Goal: Task Accomplishment & Management: Use online tool/utility

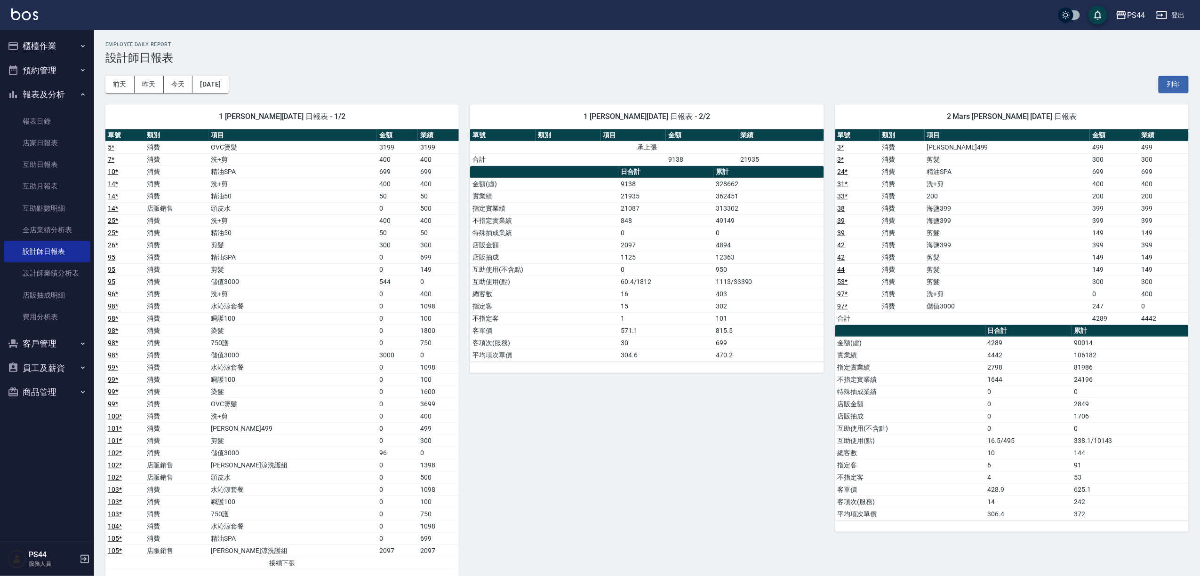
click at [45, 45] on button "櫃檯作業" at bounding box center [47, 46] width 87 height 24
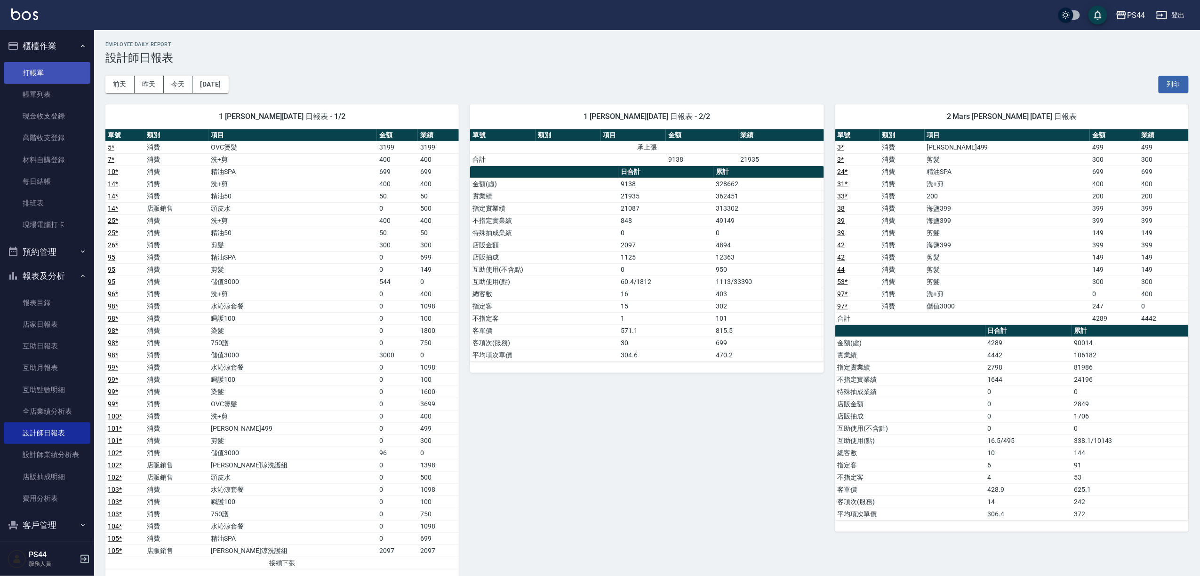
click at [50, 72] on link "打帳單" at bounding box center [47, 73] width 87 height 22
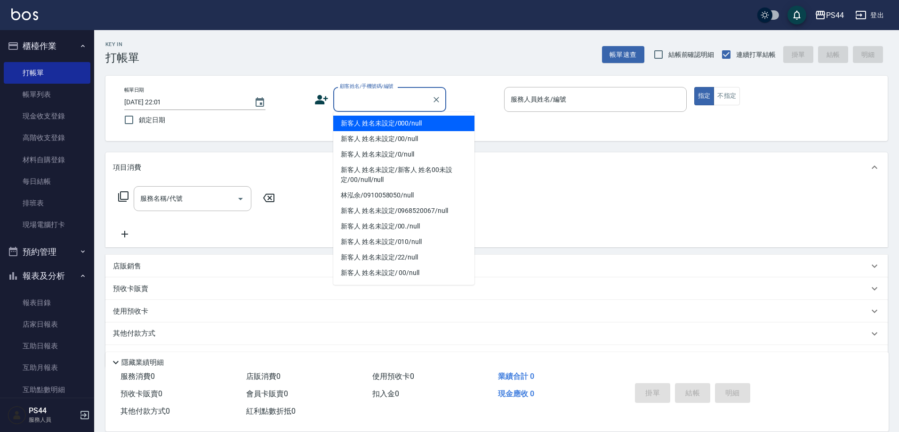
drag, startPoint x: 809, startPoint y: 2, endPoint x: 353, endPoint y: 94, distance: 465.4
click at [353, 94] on input "顧客姓名/手機號碼/編號" at bounding box center [382, 99] width 90 height 16
type input "新客人 姓名未設定/000/null"
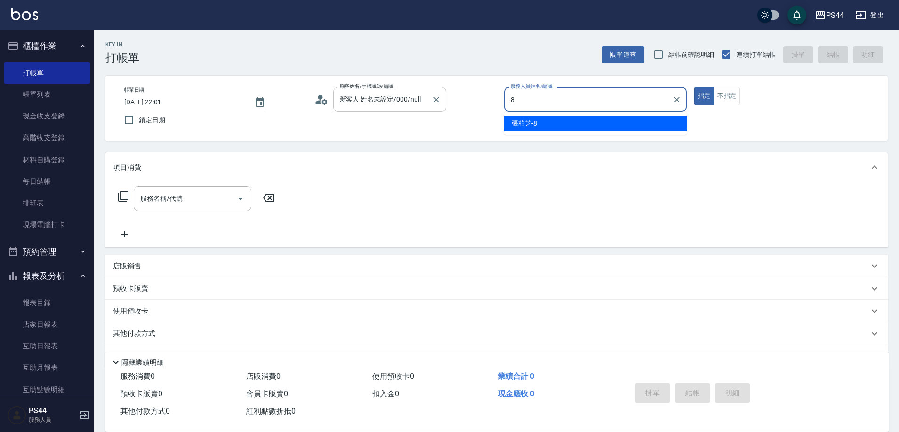
type input "張柏芝-8"
type button "true"
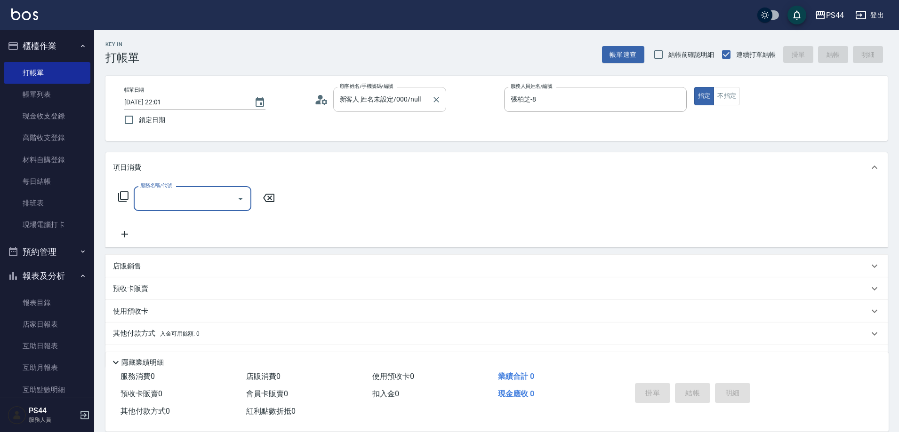
type input "0"
type input "新客人 姓名未設定/00/null"
type input "精油SPA(0699)"
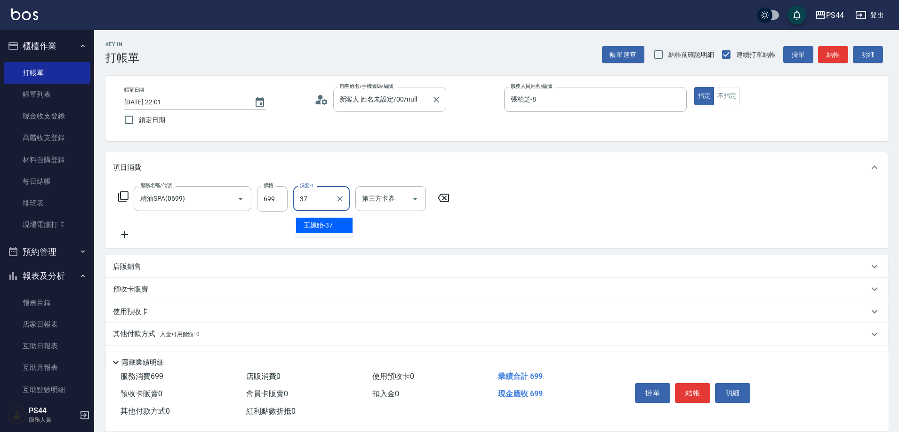
type input "王姵眙-37"
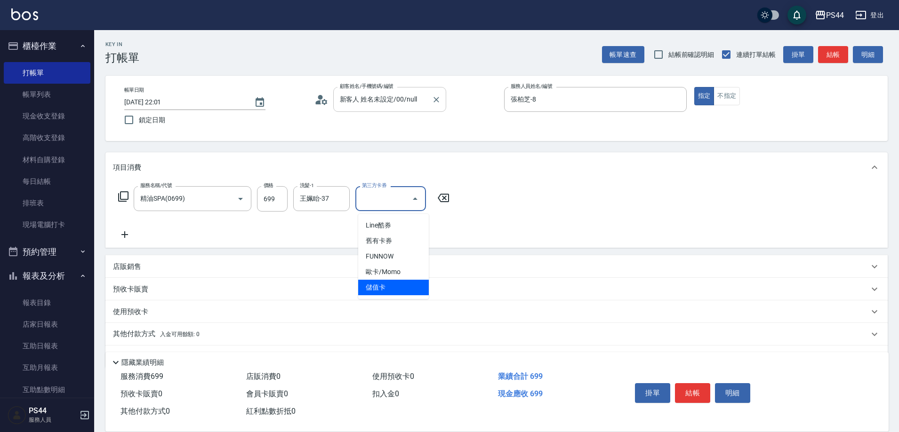
type input "儲值卡"
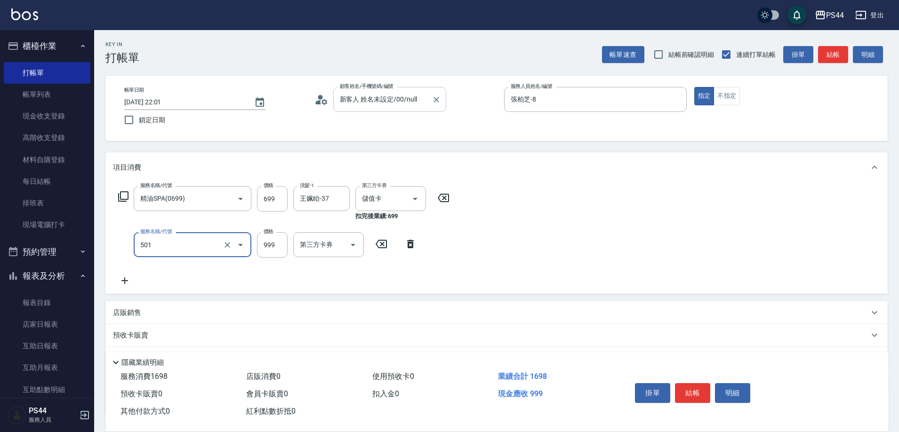
type input "染髮(501)"
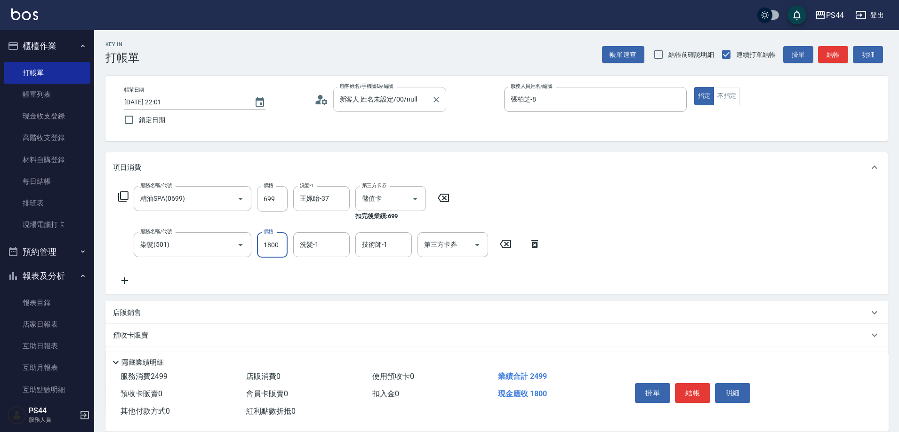
type input "1800"
type input "王姵眙-37"
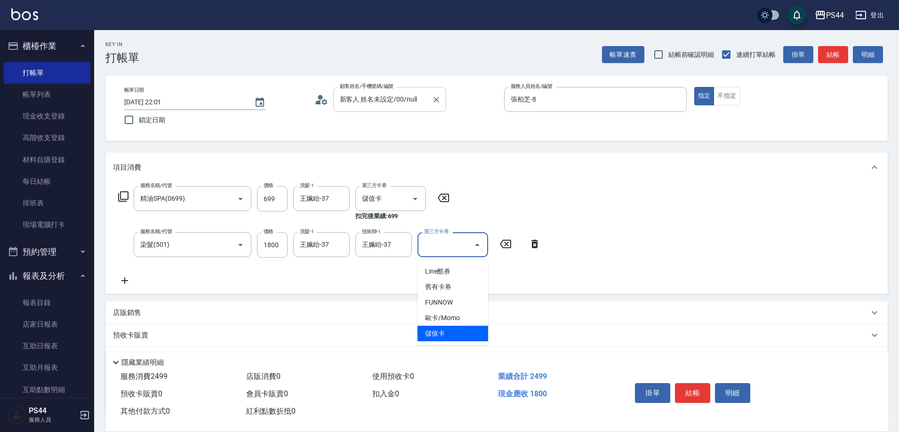
type input "儲值卡"
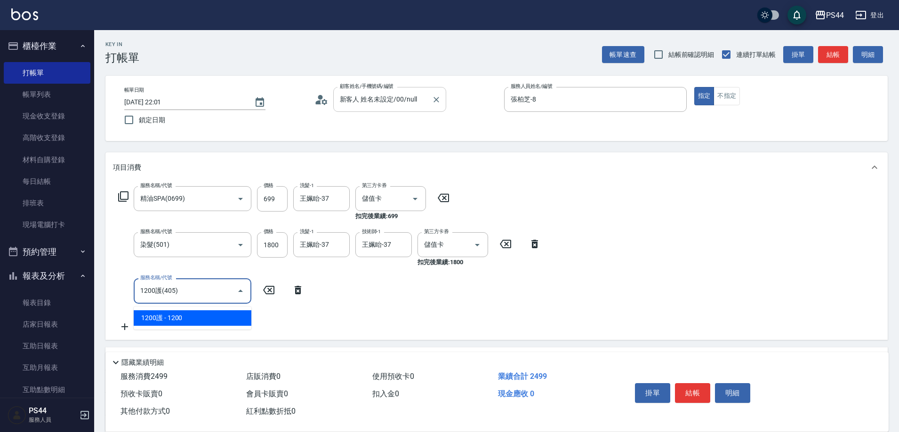
type input "1200護(405)"
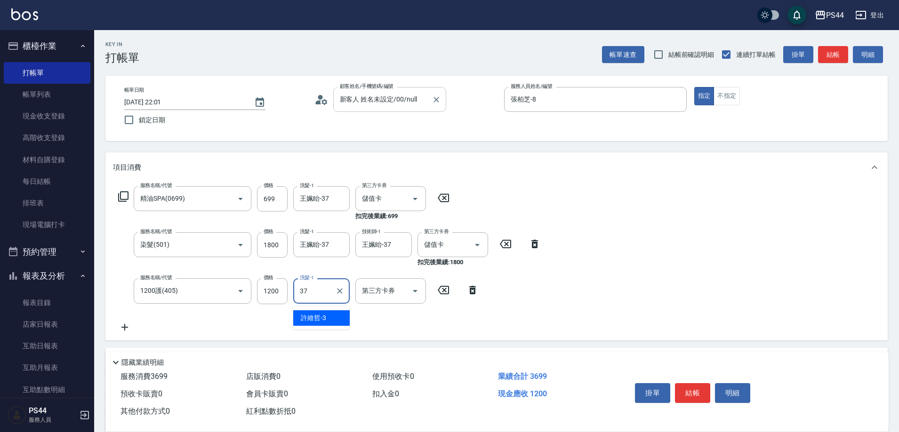
type input "王姵眙-37"
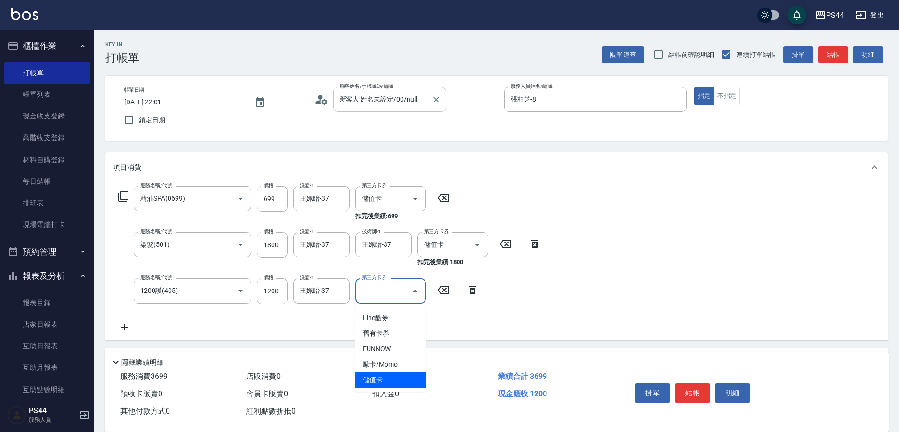
type input "儲值卡"
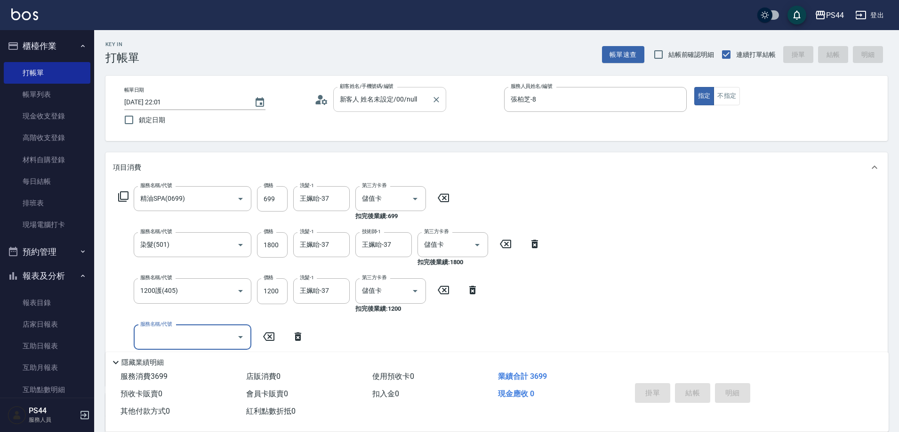
type input "2025/09/12 22:02"
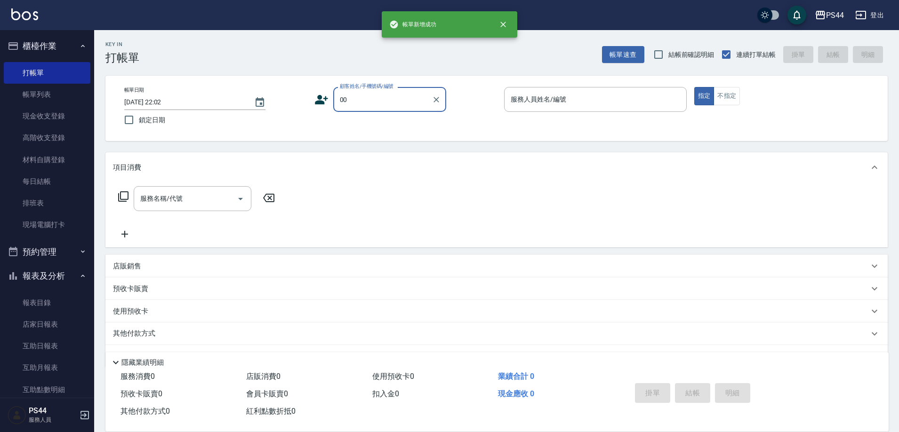
type input "新客人 姓名未設定/000/null"
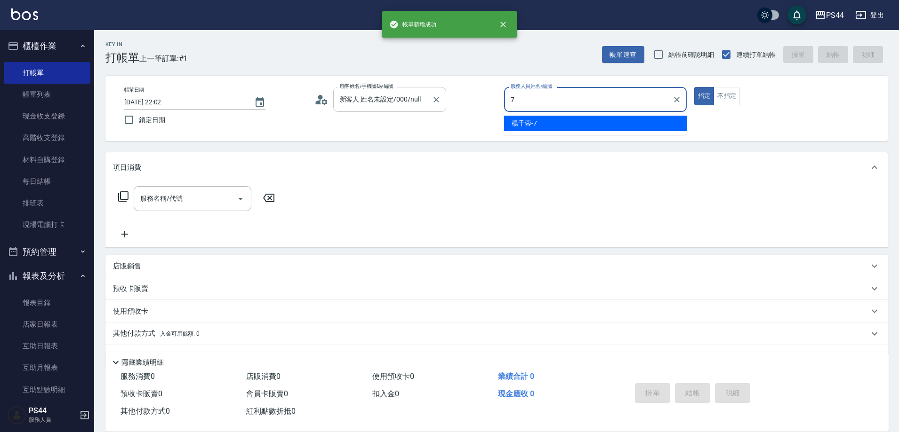
type input "楊千蓉-7"
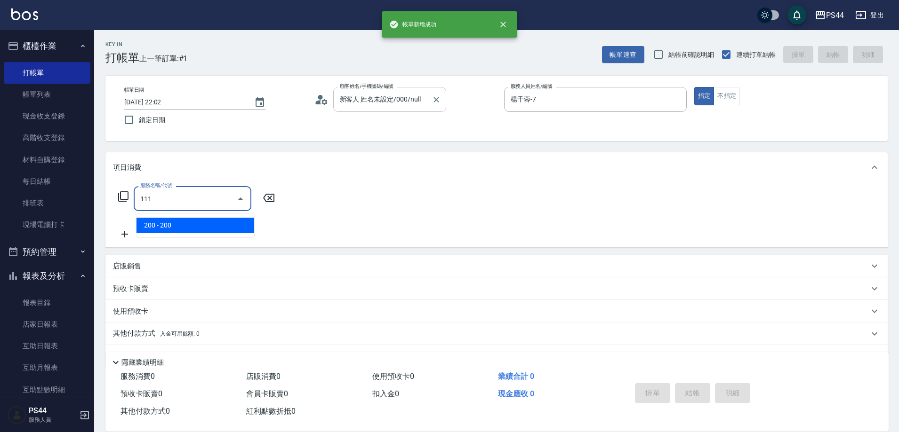
type input "200(111)"
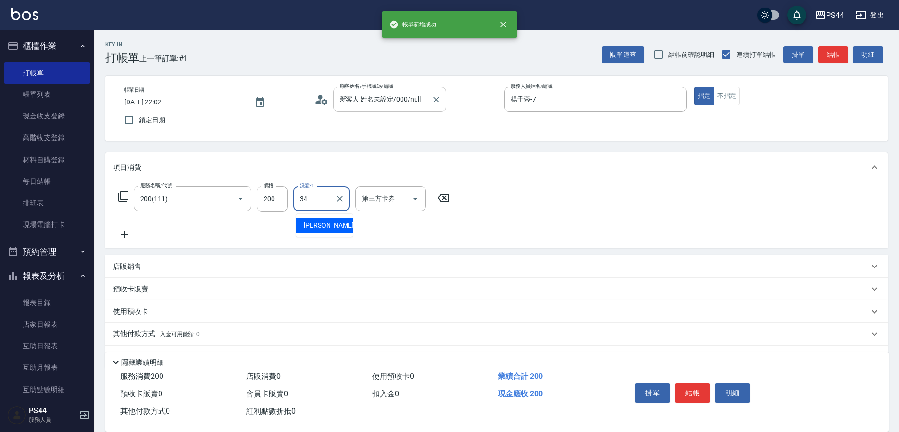
type input "邱美月-34"
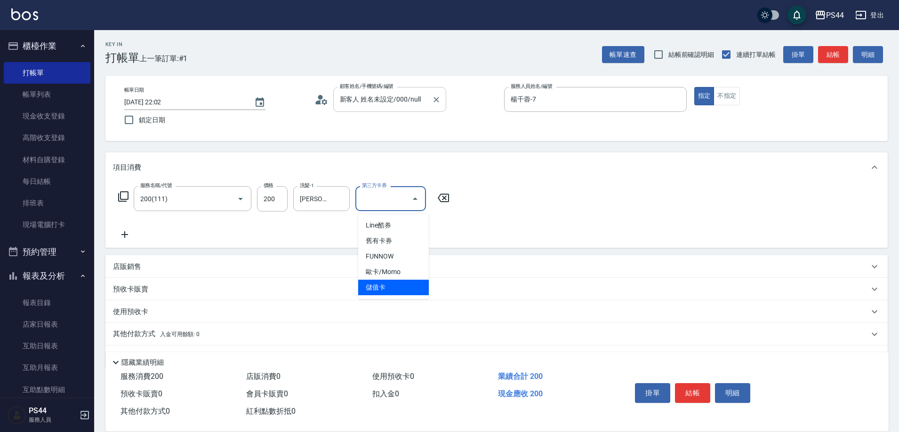
type input "儲值卡"
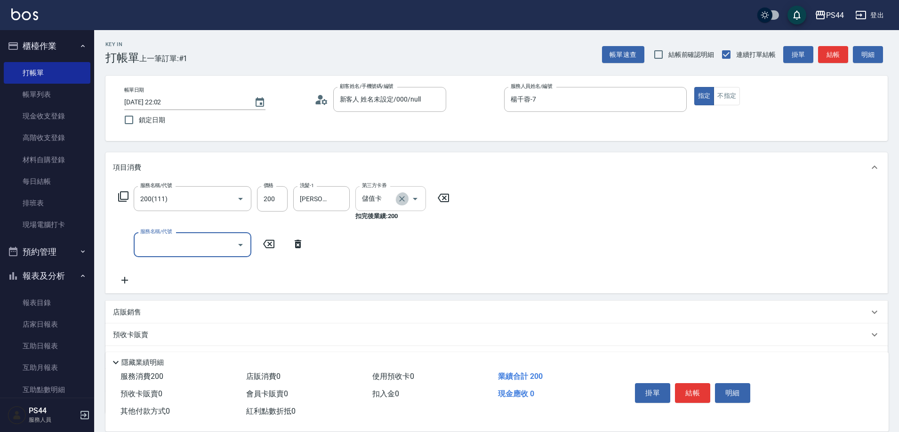
click at [404, 198] on icon "Clear" at bounding box center [401, 198] width 9 height 9
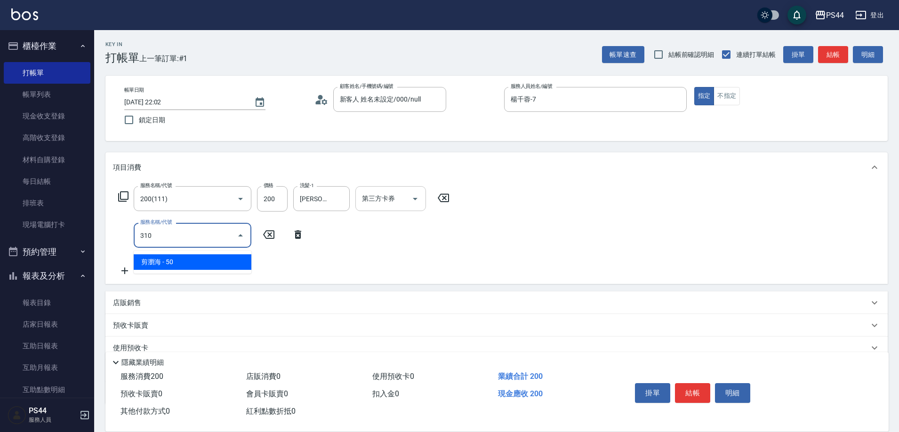
type input "剪瀏海(310)"
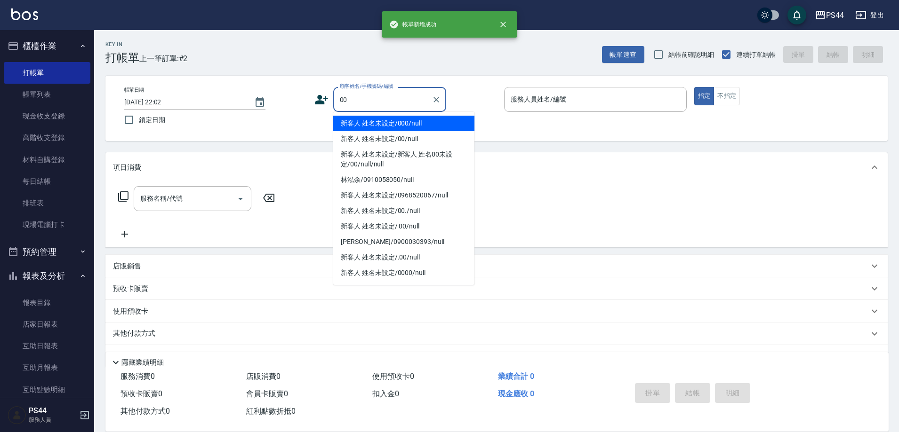
type input "新客人 姓名未設定/000/null"
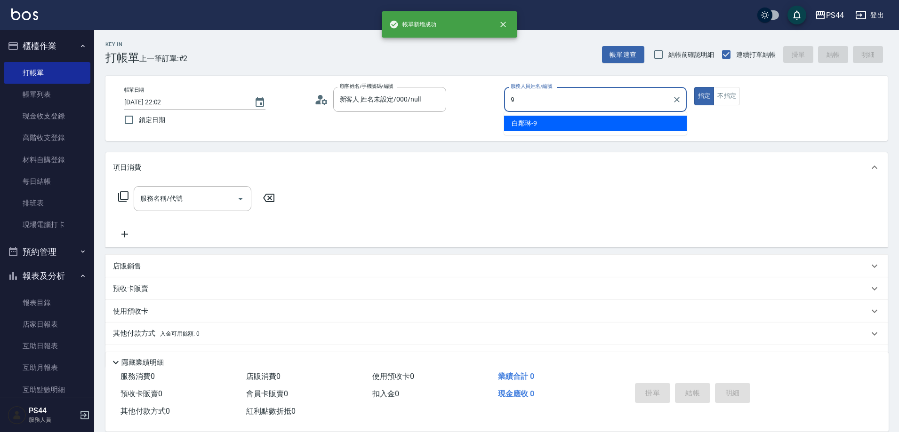
type input "白鄰琳-9"
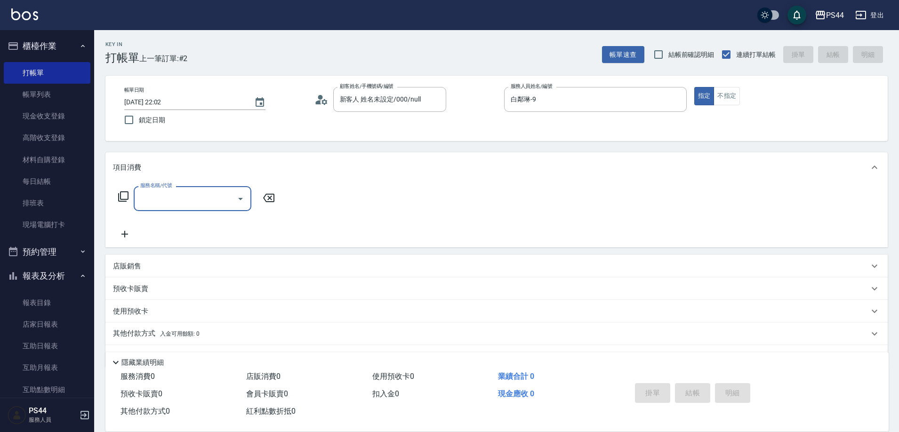
type input "3"
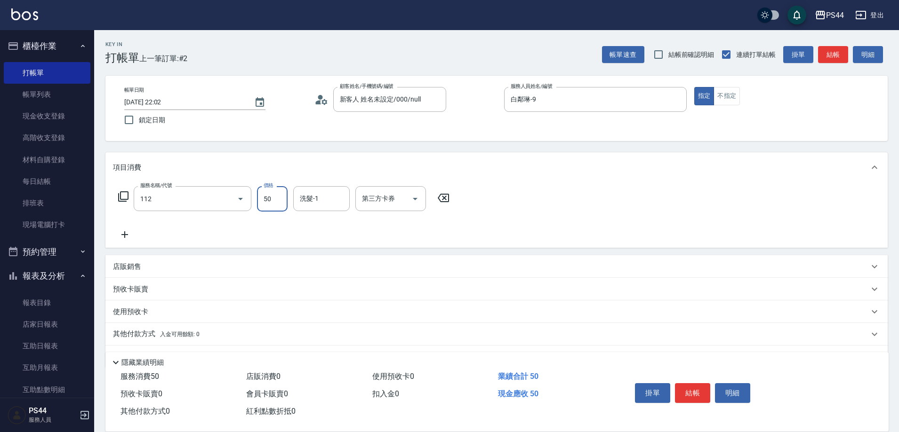
type input "精油50(112)"
type input "蘇昭瑜-55"
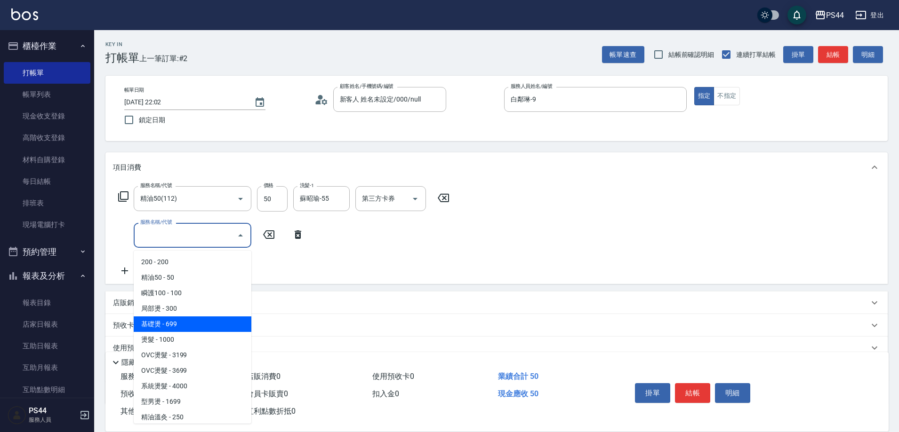
type input "基礎燙(201)"
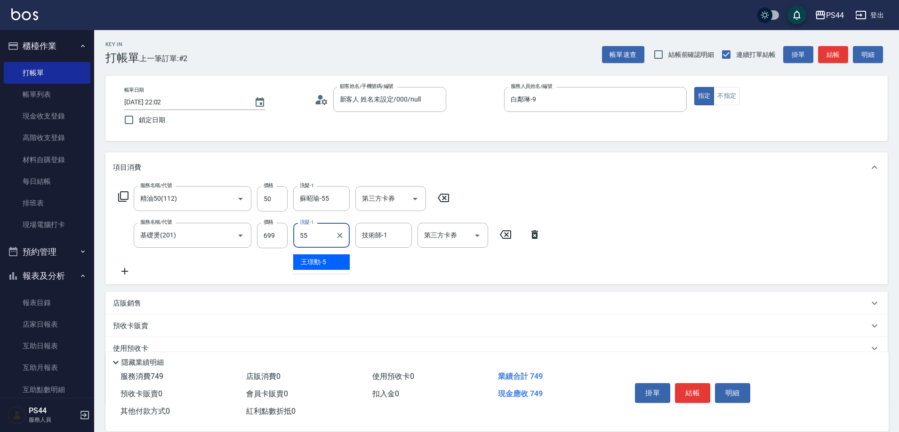
type input "蘇昭瑜-55"
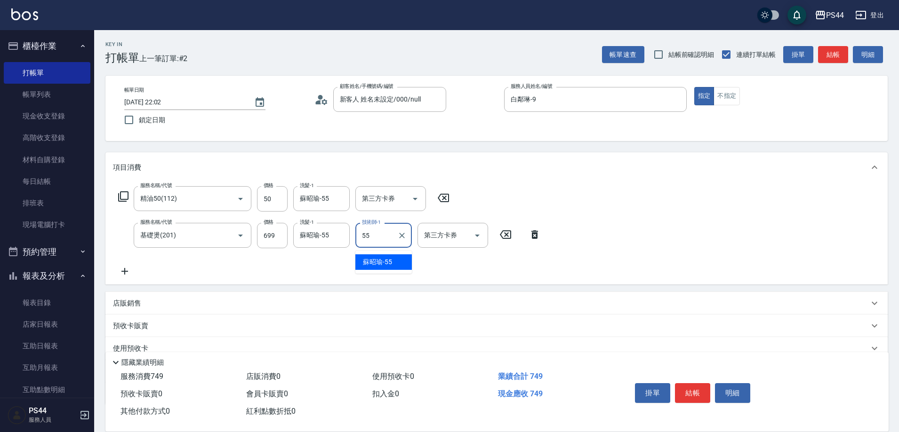
type input "蘇昭瑜-55"
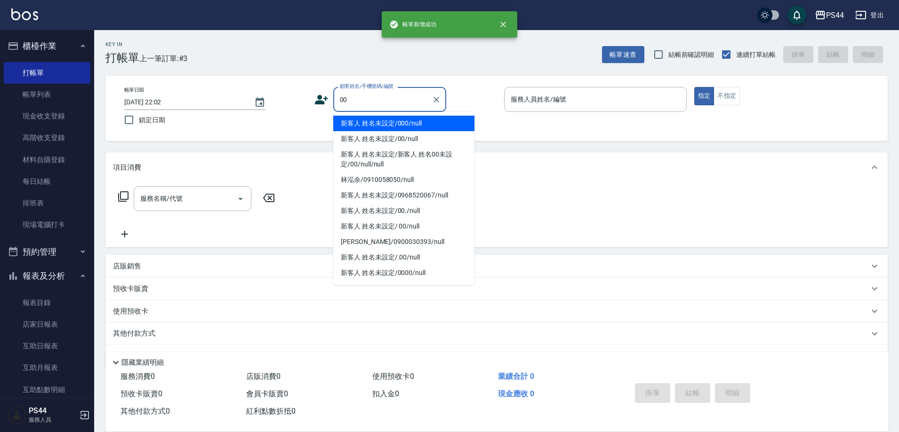
type input "新客人 姓名未設定/000/null"
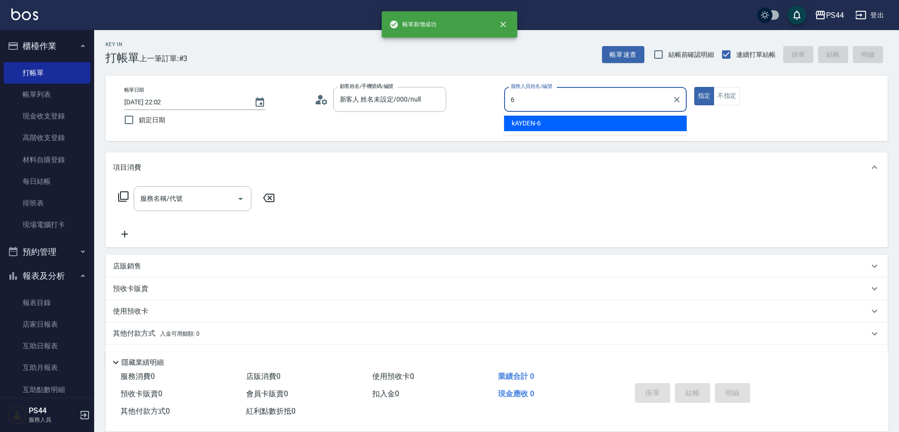
type input "kAYDEN-6"
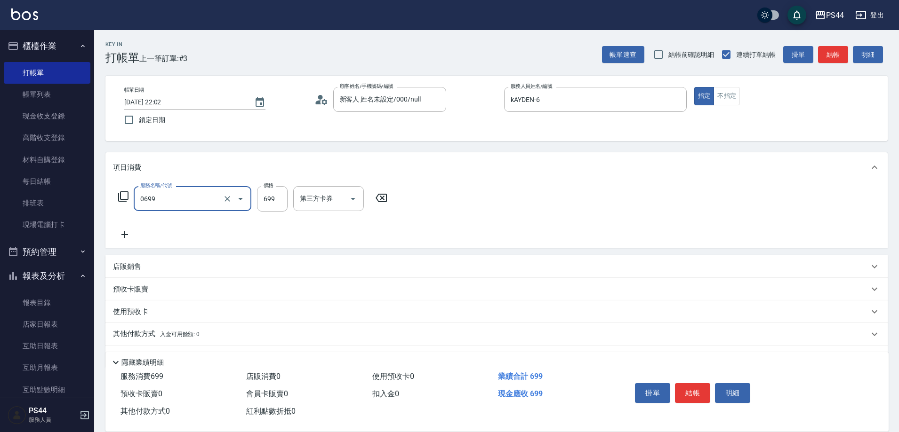
type input "精油SPA(0699)"
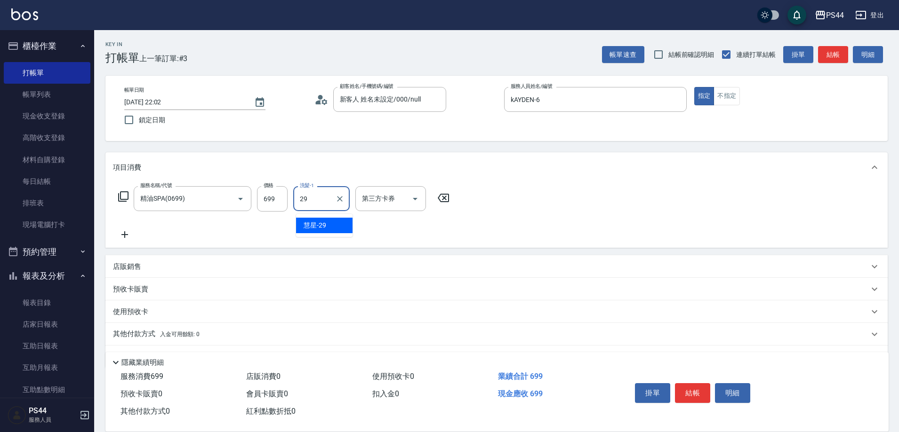
type input "慧星-29"
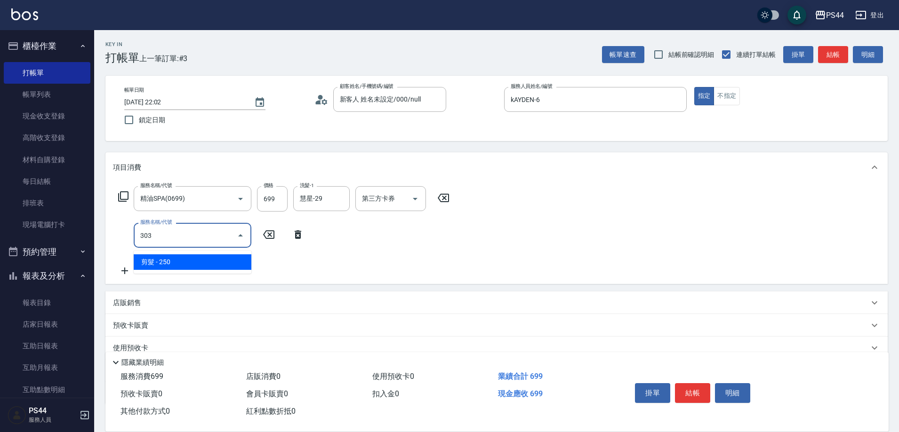
type input "剪髮(303)"
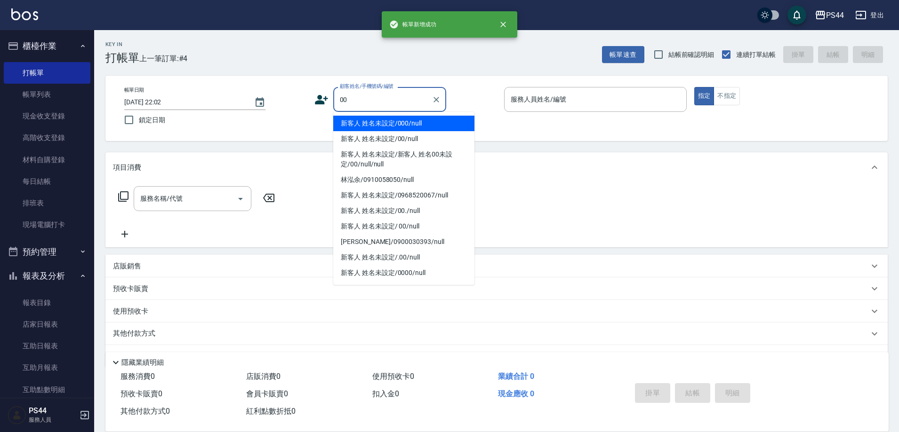
type input "新客人 姓名未設定/000/null"
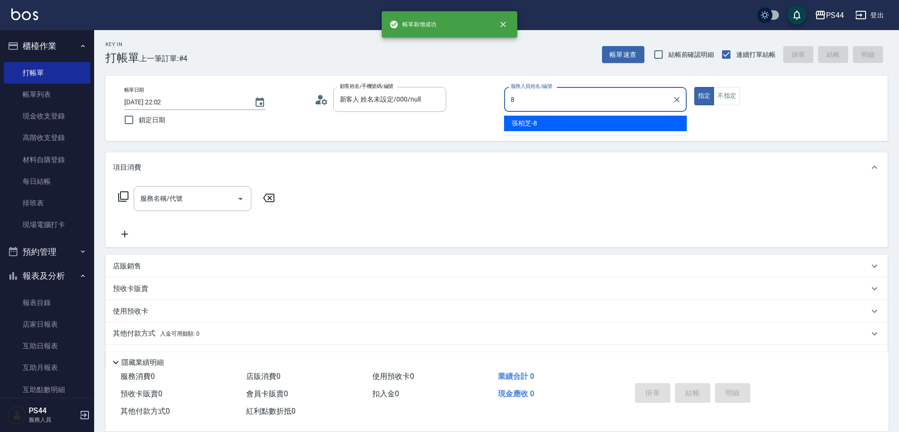
type input "張柏芝-8"
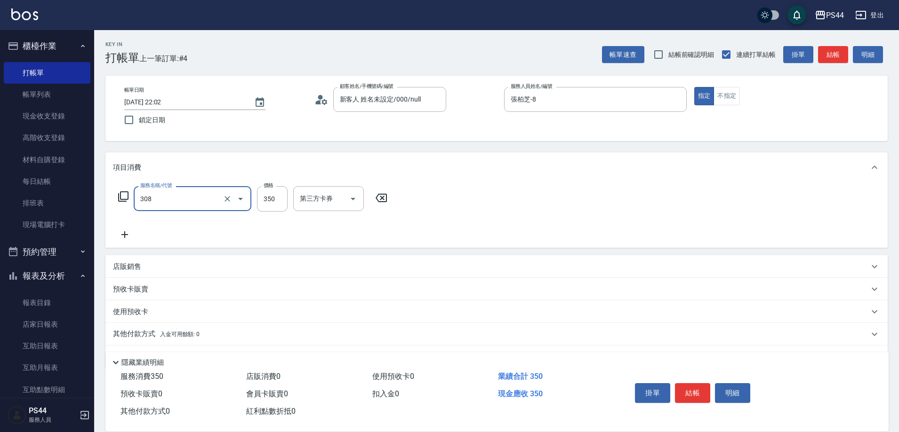
type input "洗+剪(308)"
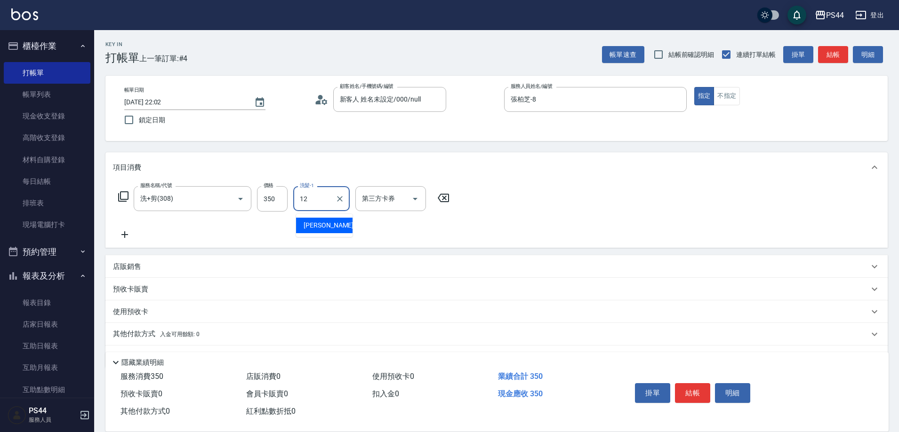
type input "黃奕程-12"
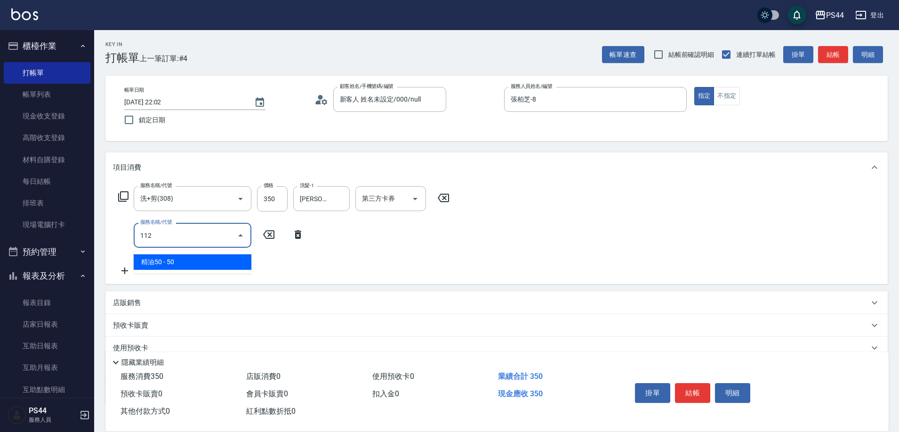
type input "精油50(112)"
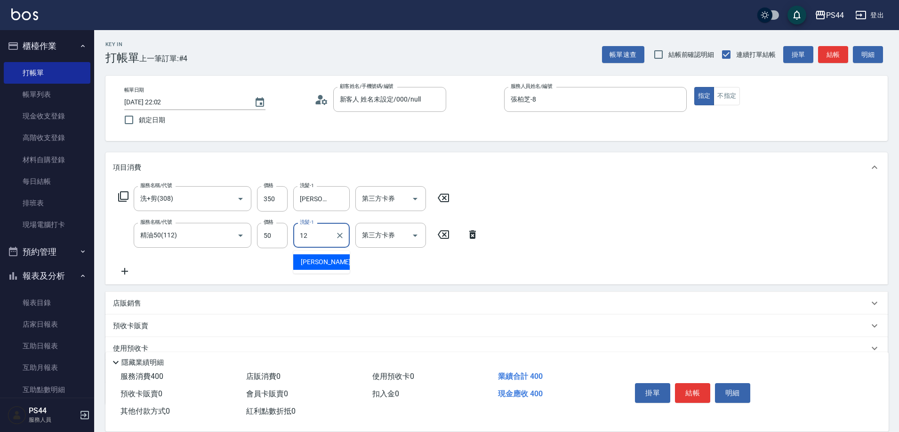
type input "黃奕程-12"
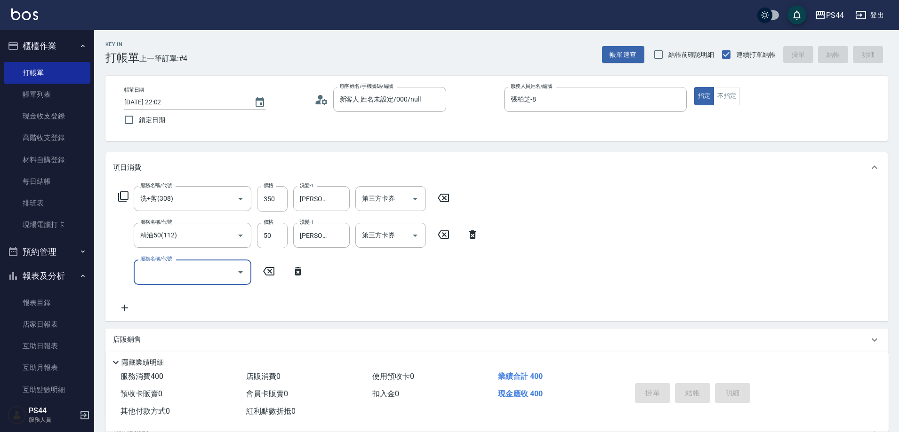
type input "2025/09/12 22:03"
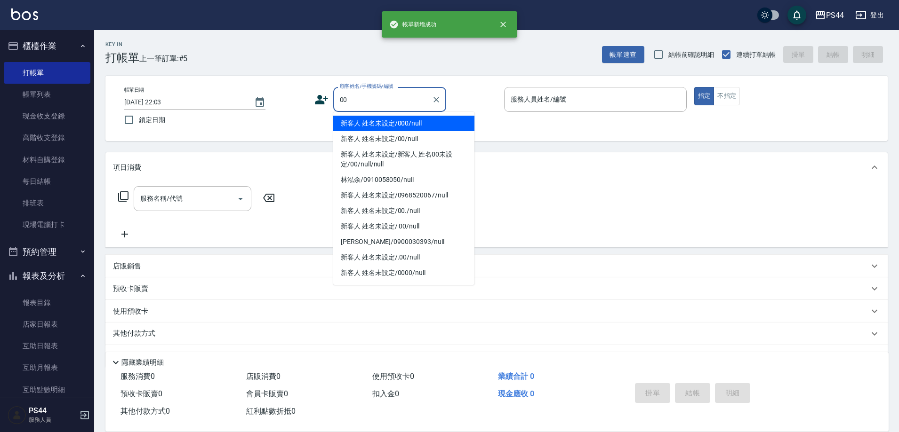
type input "新客人 姓名未設定/000/null"
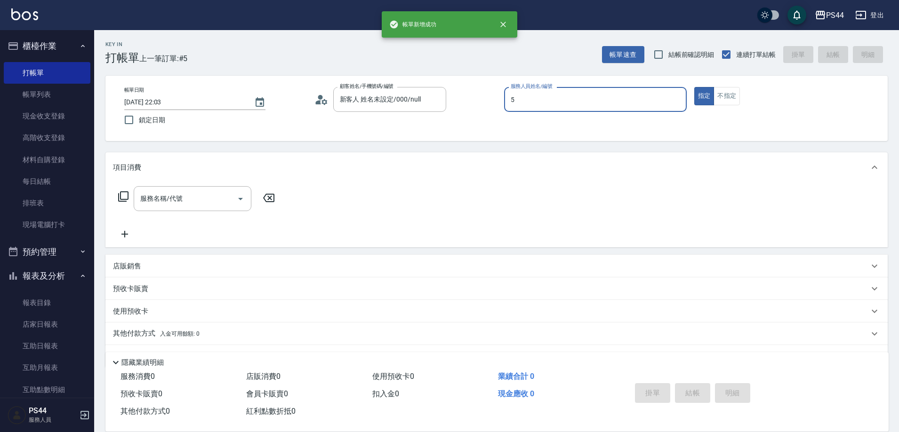
type input "王璟勳-5"
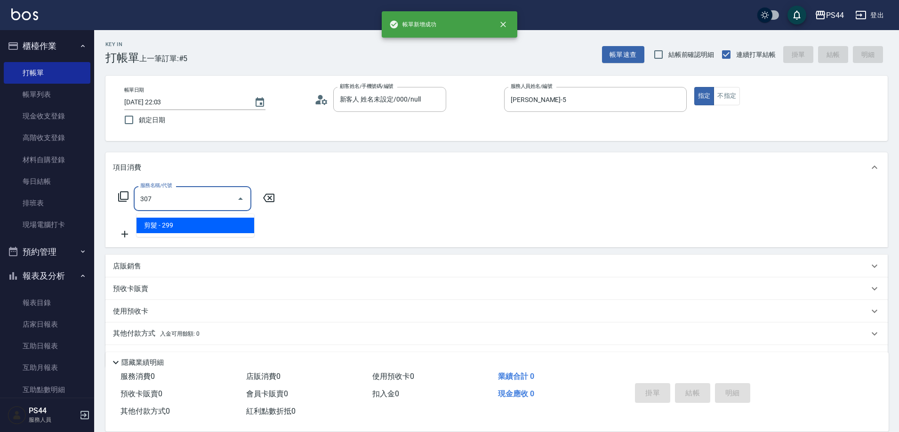
type input "剪髮(307)"
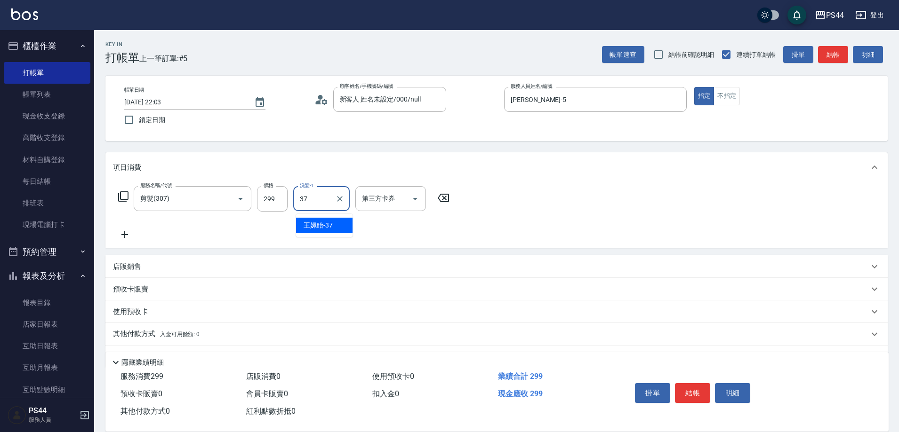
type input "王姵眙-37"
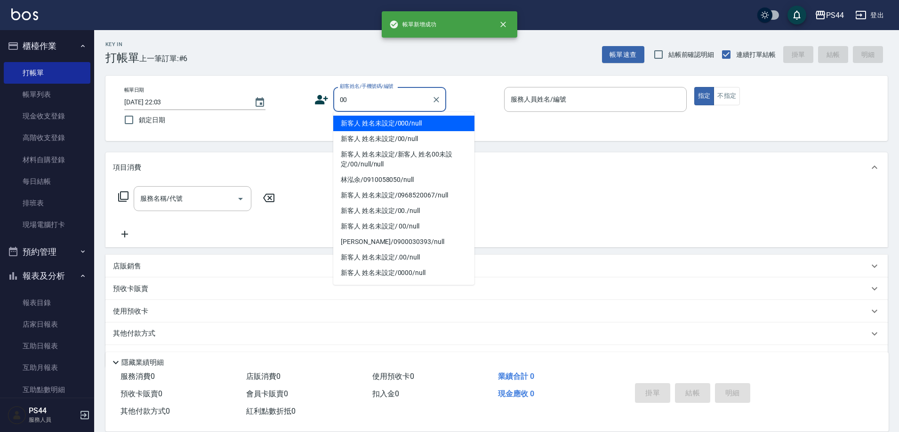
type input "新客人 姓名未設定/000/null"
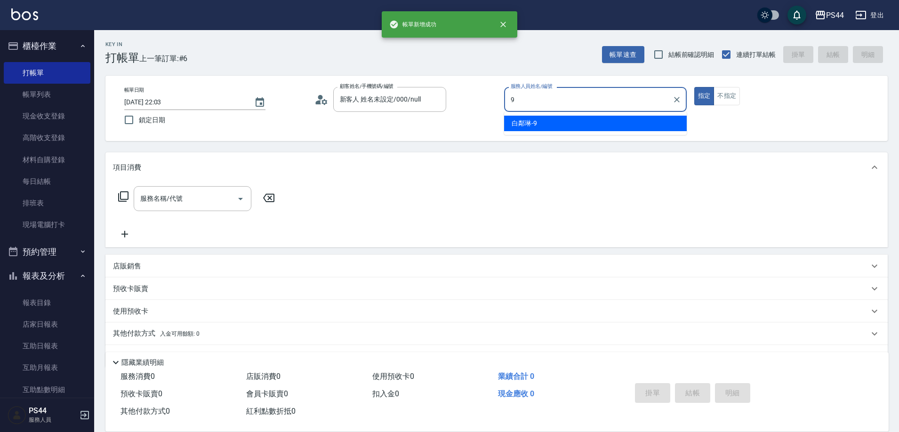
type input "白鄰琳-9"
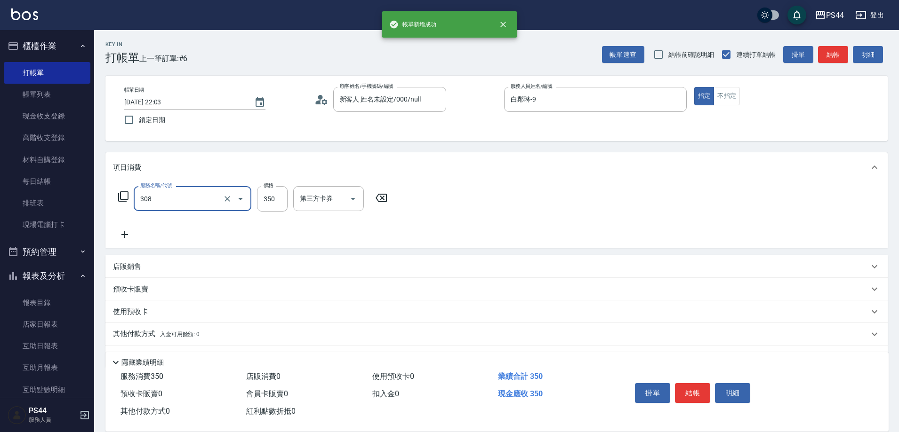
type input "洗+剪(308)"
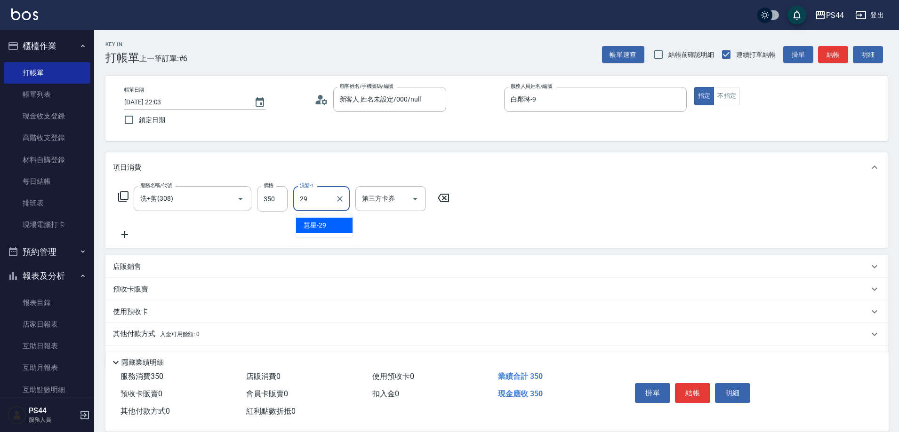
type input "慧星-29"
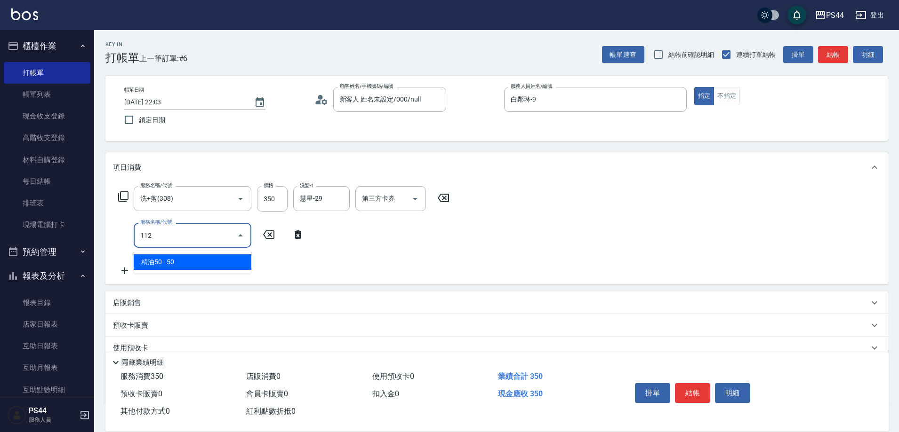
type input "精油50(112)"
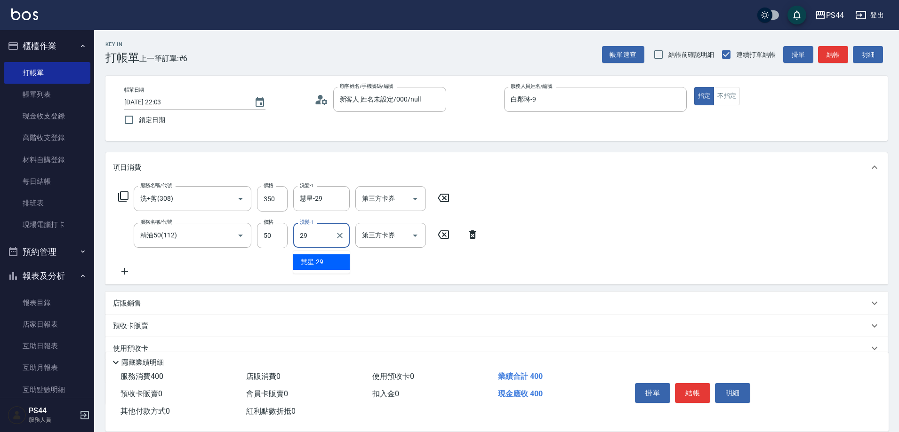
type input "慧星-29"
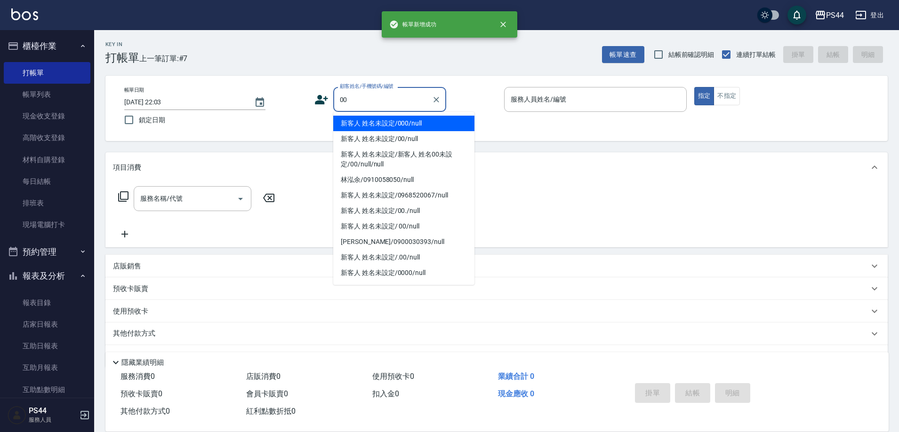
type input "新客人 姓名未設定/000/null"
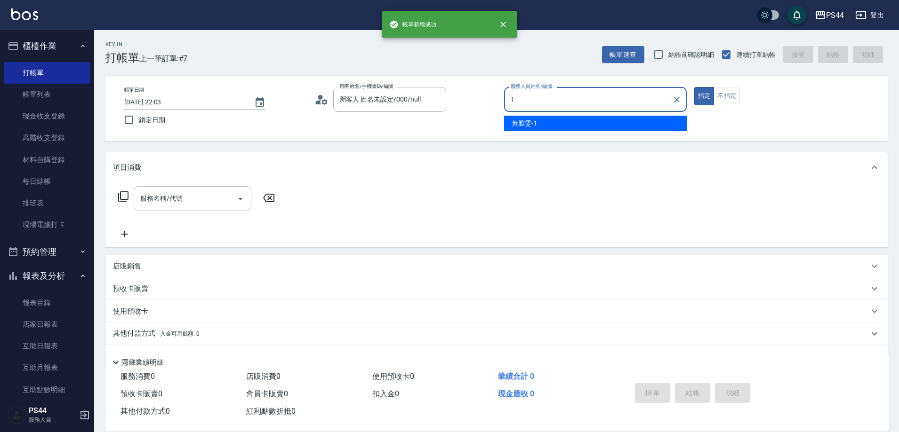
type input "黃雅雯-1"
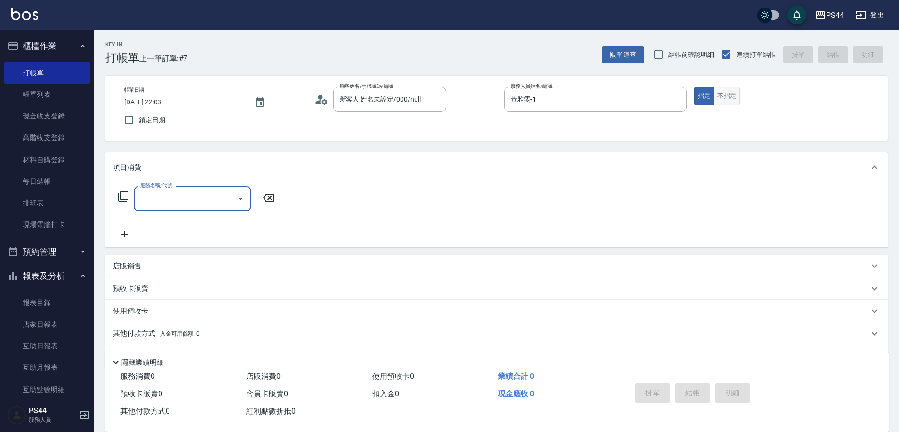
click at [734, 99] on button "不指定" at bounding box center [726, 96] width 26 height 18
type button "false"
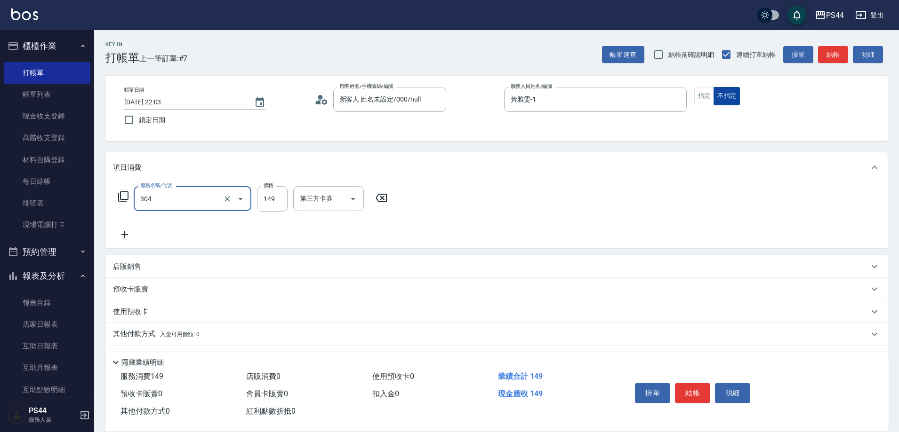
type input "剪髮(304)"
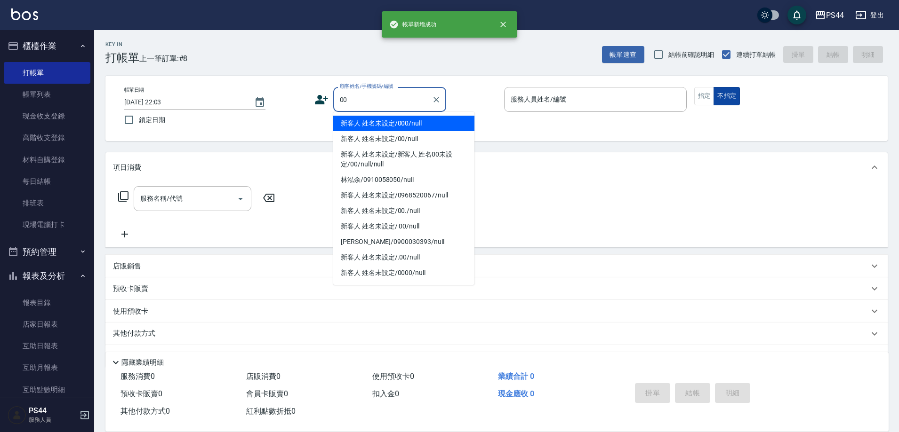
type input "新客人 姓名未設定/000/null"
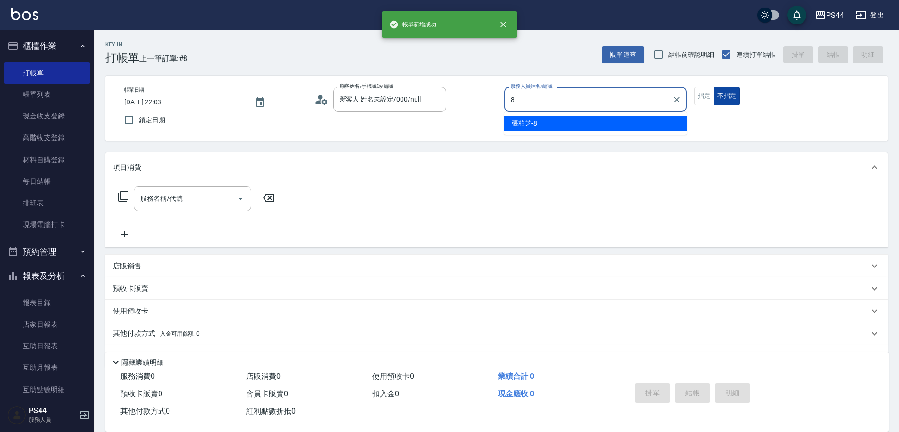
type input "張柏芝-8"
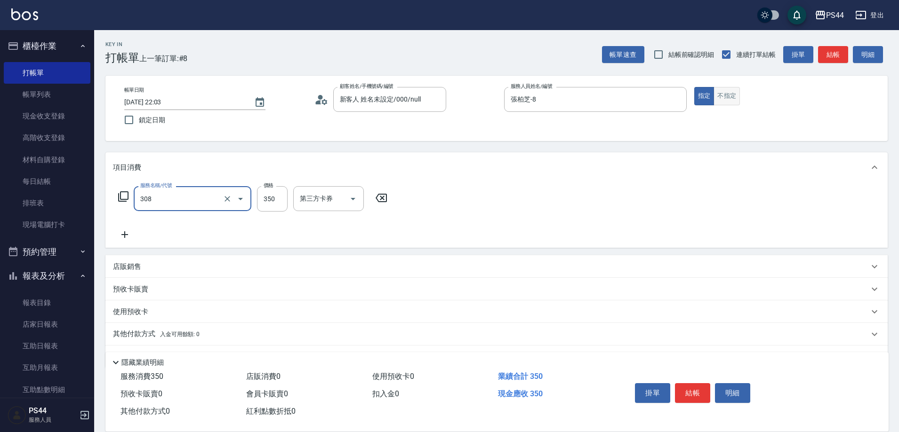
type input "洗+剪(308)"
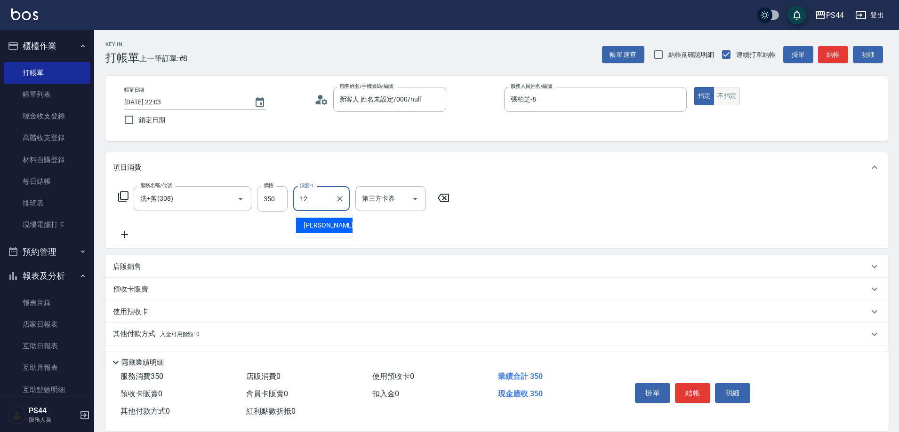
type input "黃奕程-12"
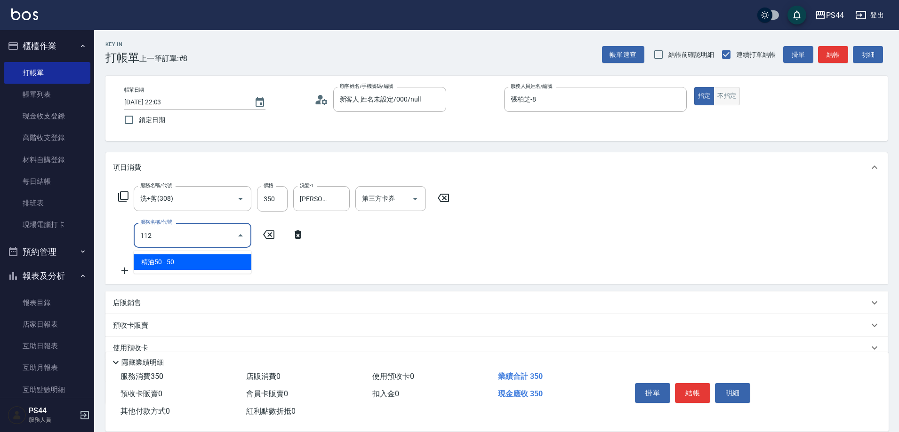
type input "精油50(112)"
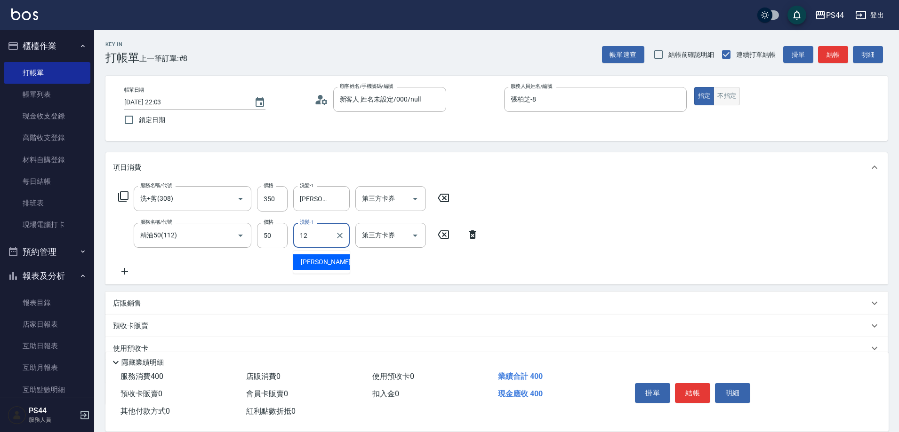
type input "黃奕程-12"
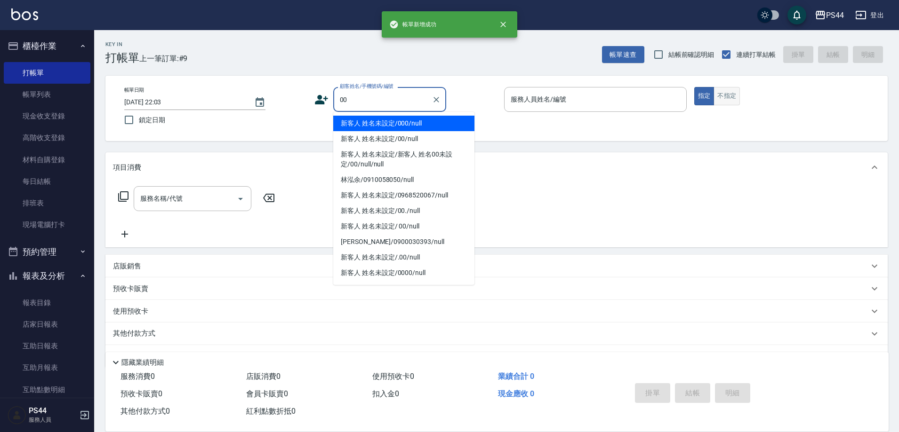
type input "新客人 姓名未設定/000/null"
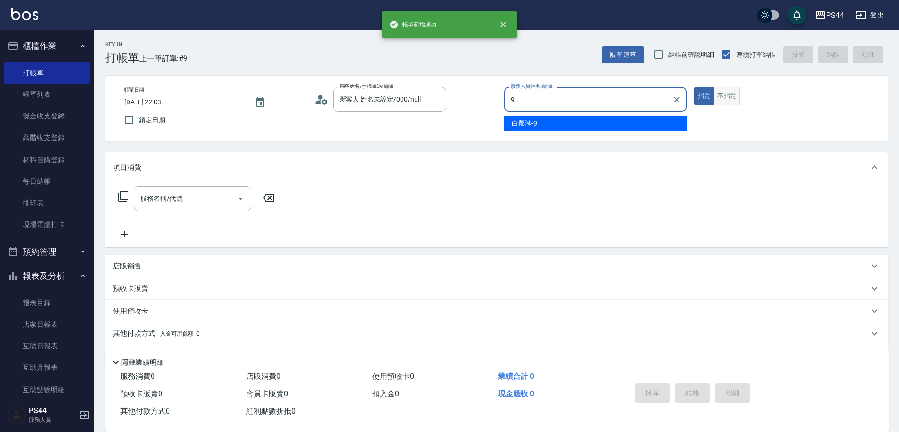
type input "白鄰琳-9"
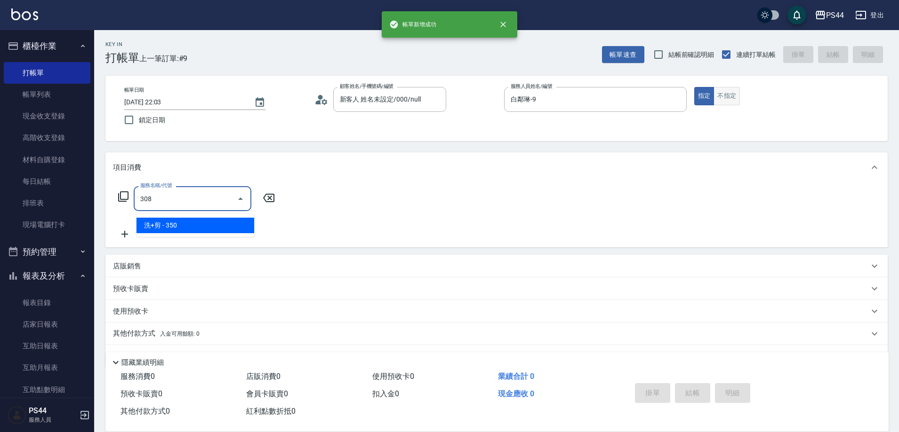
type input "洗+剪(308)"
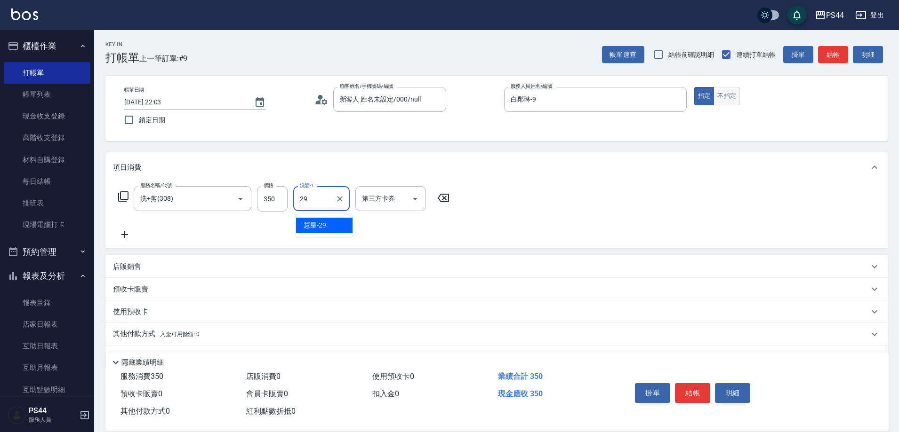
type input "慧星-29"
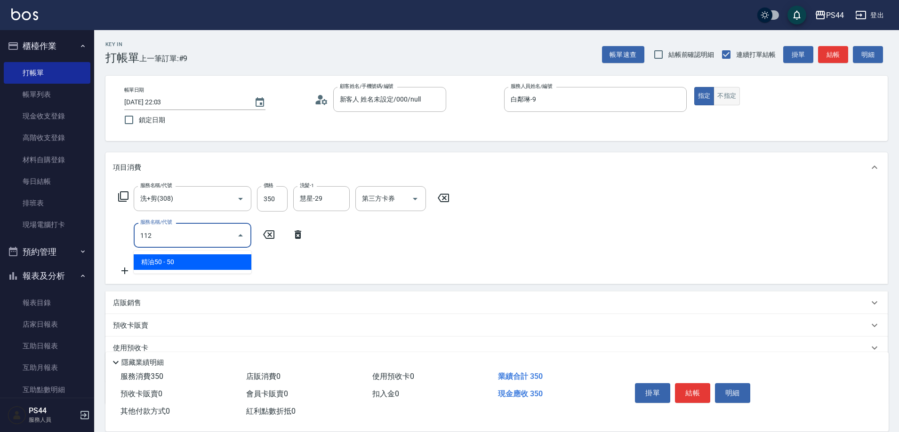
type input "精油50(112)"
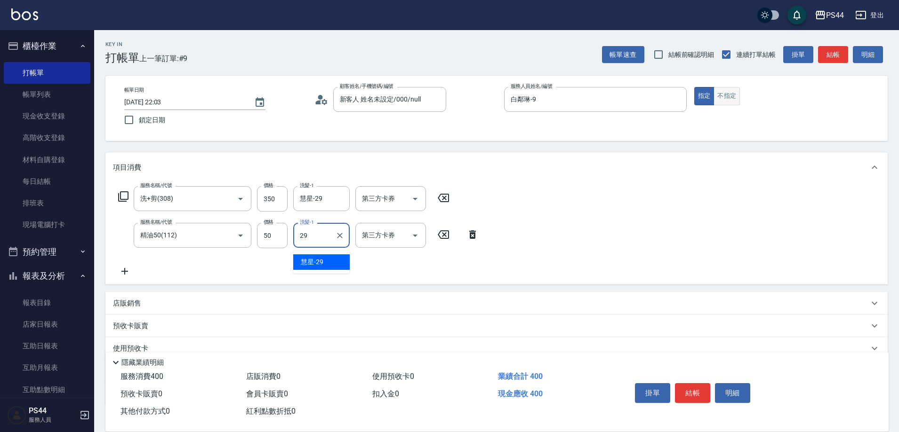
type input "慧星-29"
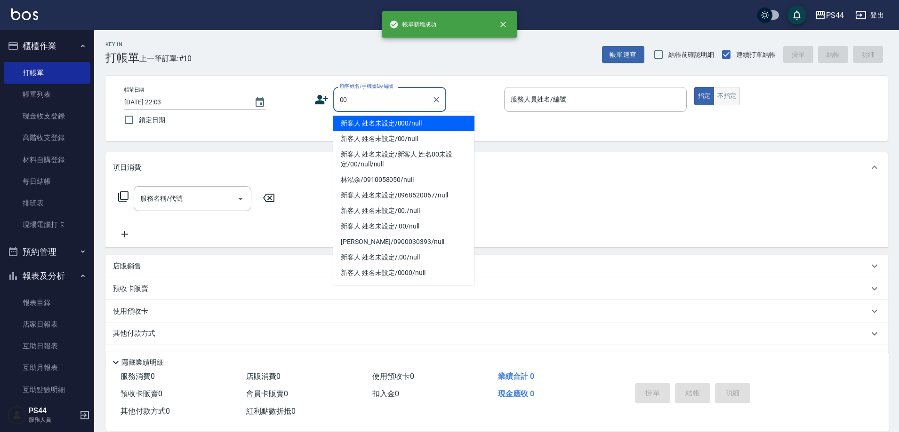
type input "新客人 姓名未設定/000/null"
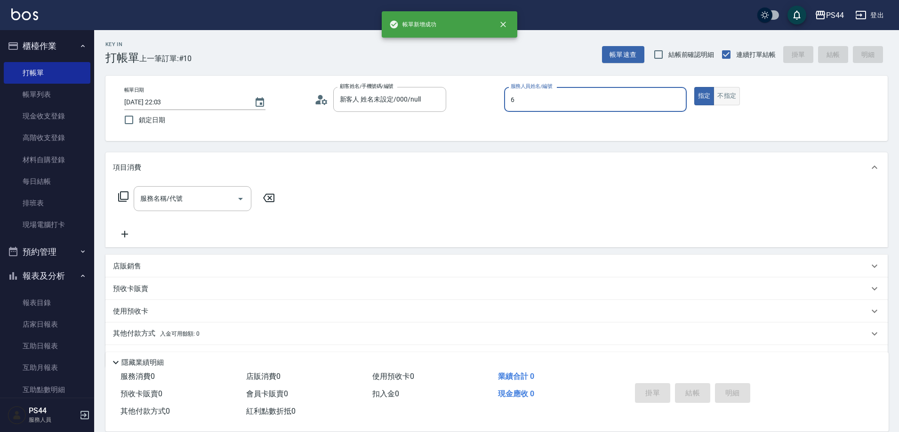
type input "kAYDEN-6"
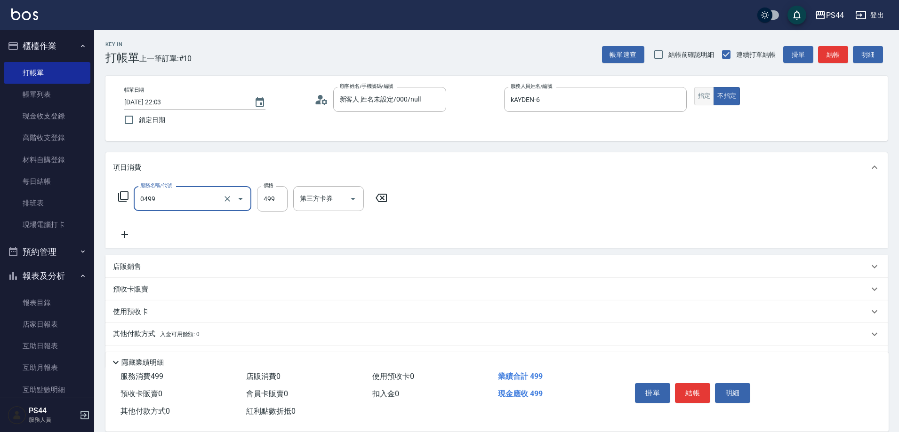
type input "伊黛莉499(0499)"
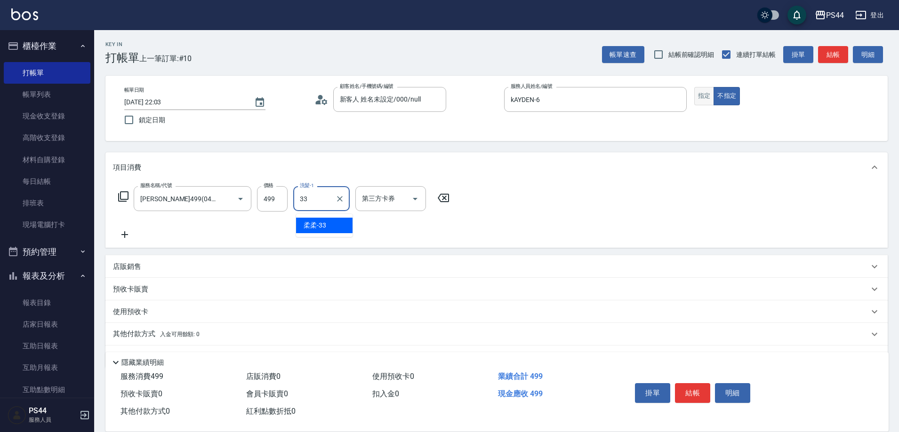
type input "柔柔-33"
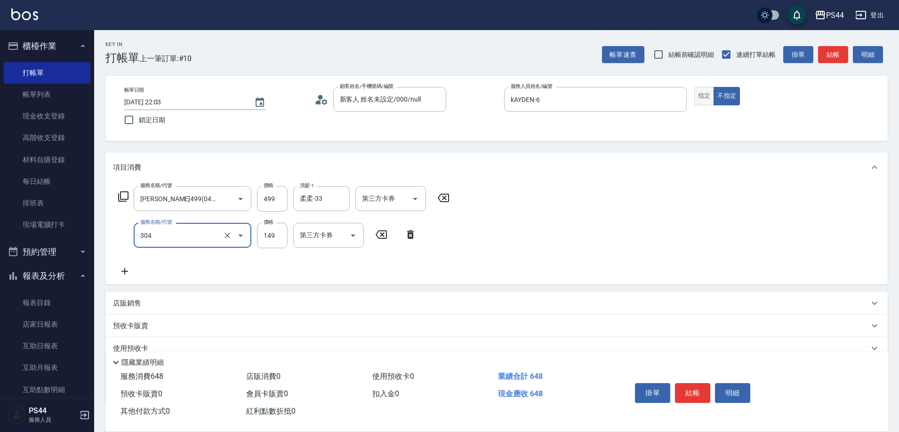
type input "剪髮(304)"
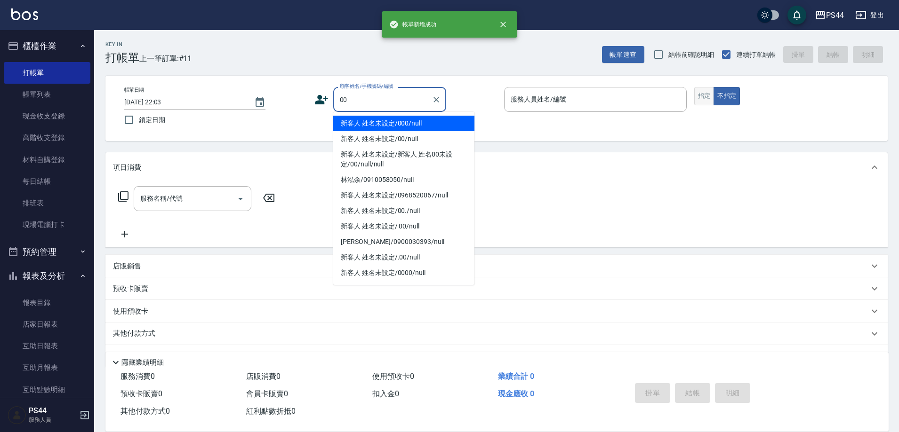
type input "新客人 姓名未設定/000/null"
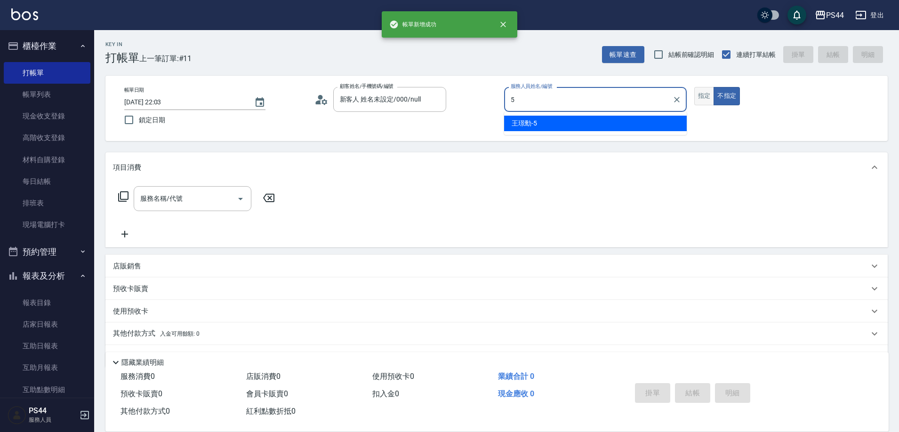
type input "王璟勳-5"
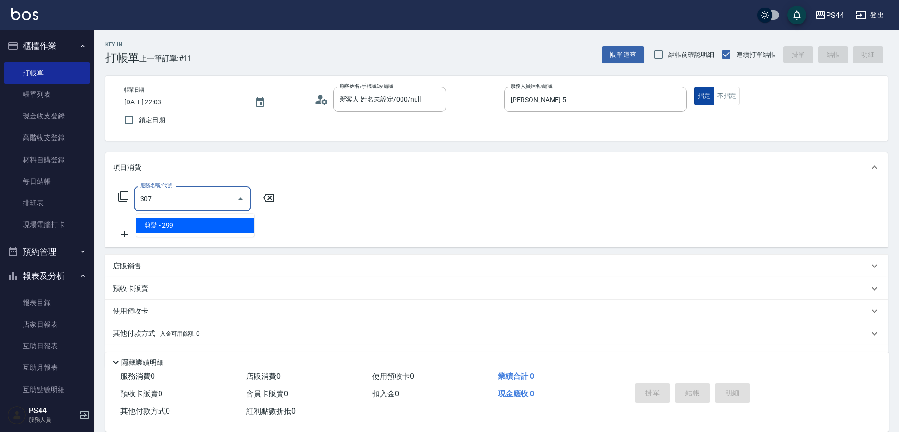
type input "剪髮(307)"
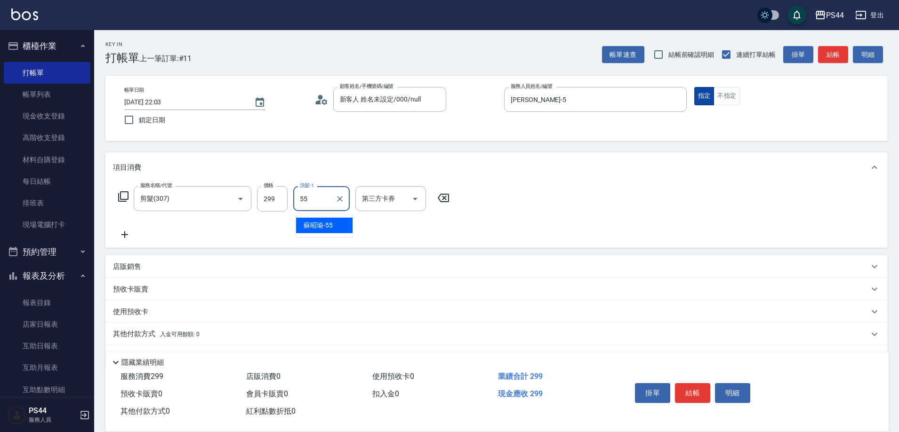
type input "蘇昭瑜-55"
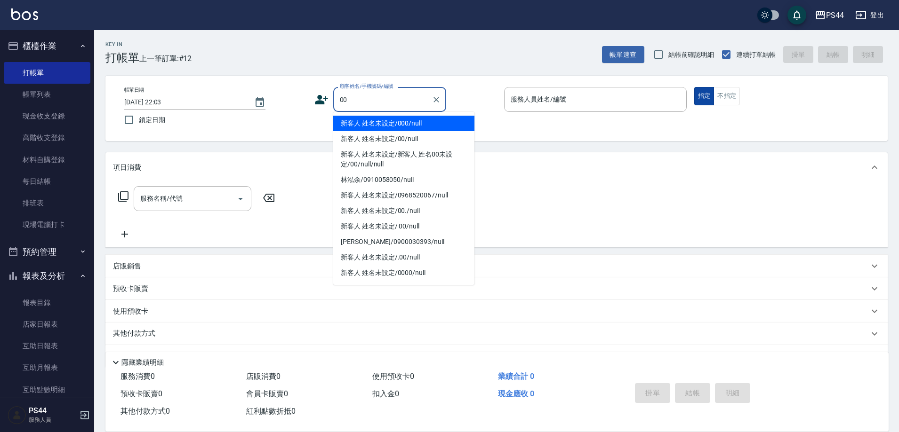
type input "新客人 姓名未設定/000/null"
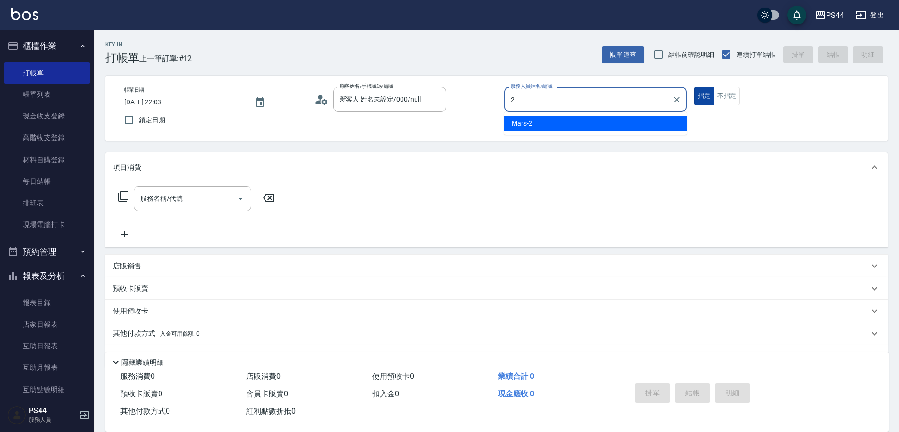
type input "Mars-2"
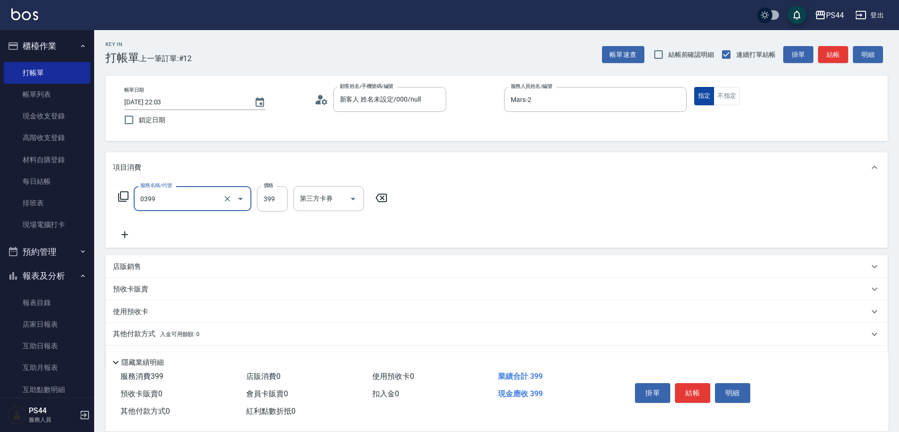
type input "海鹽399(0399)"
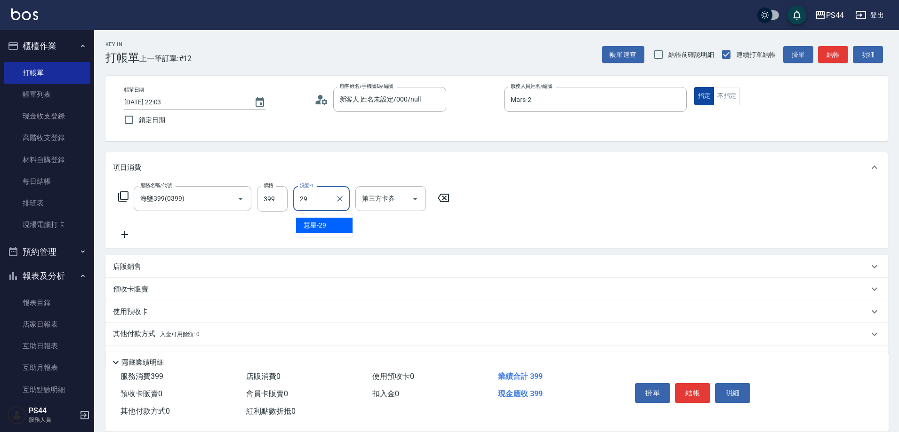
type input "慧星-29"
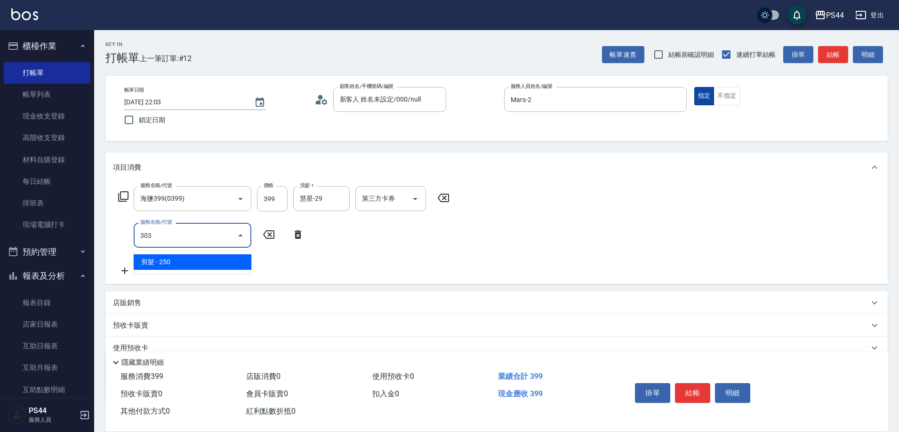
type input "剪髮(303)"
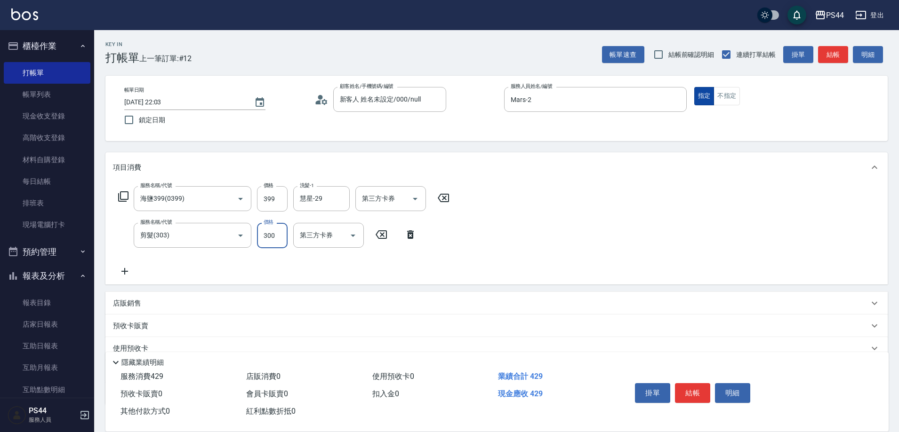
type input "300"
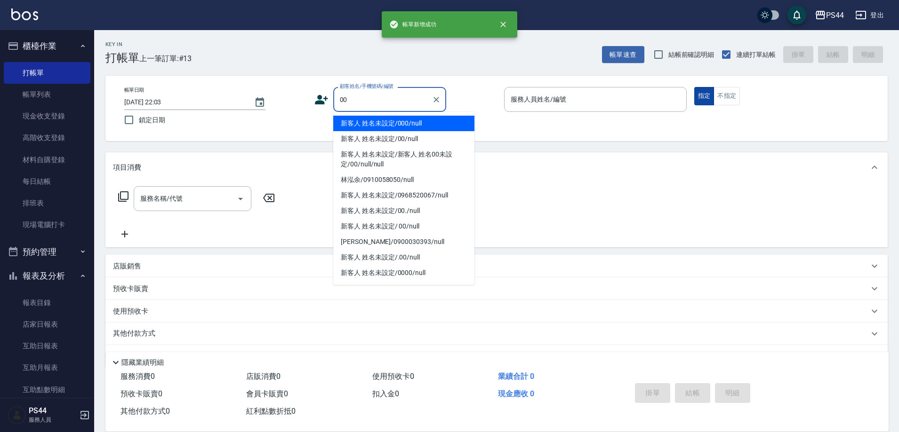
type input "新客人 姓名未設定/000/null"
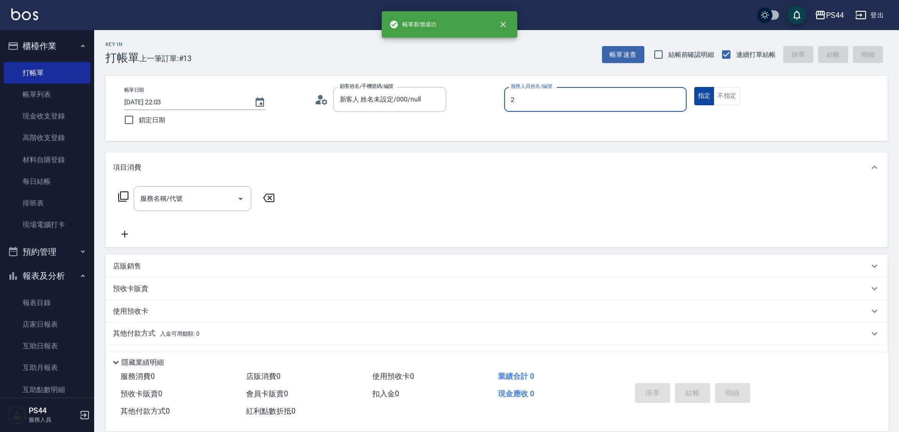
type input "Mars-2"
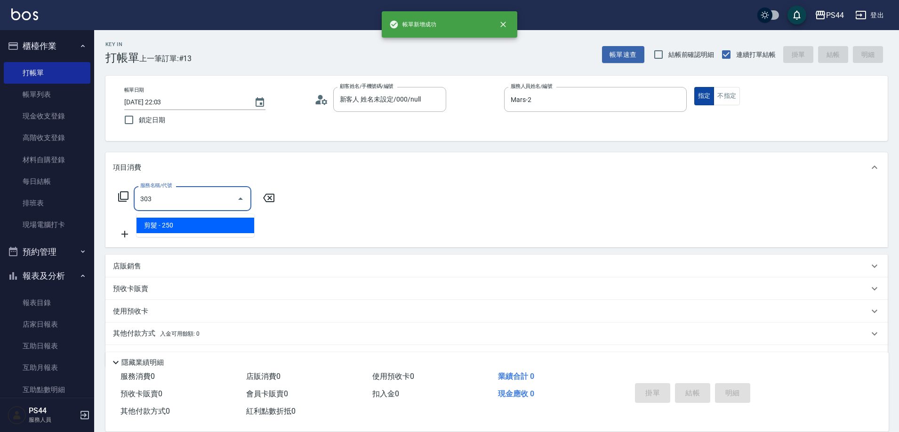
type input "剪髮(303)"
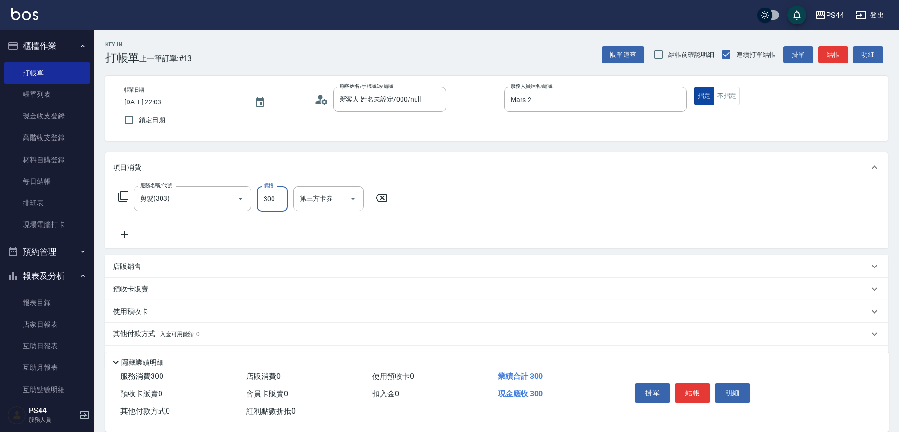
type input "300"
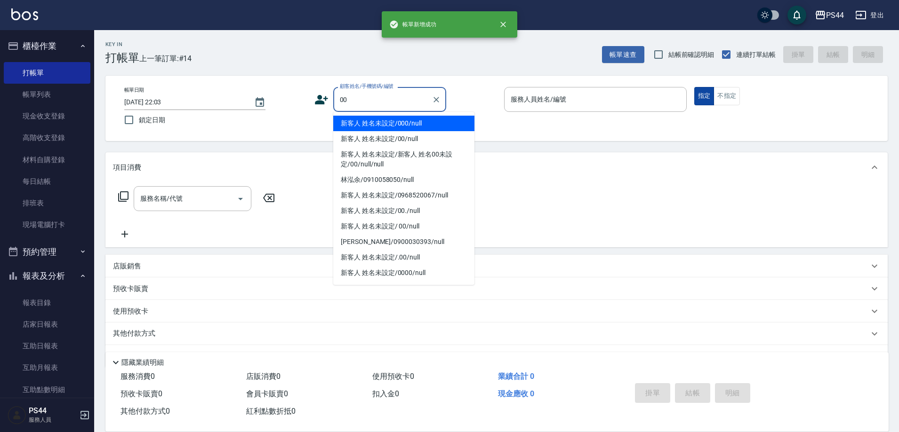
type input "新客人 姓名未設定/000/null"
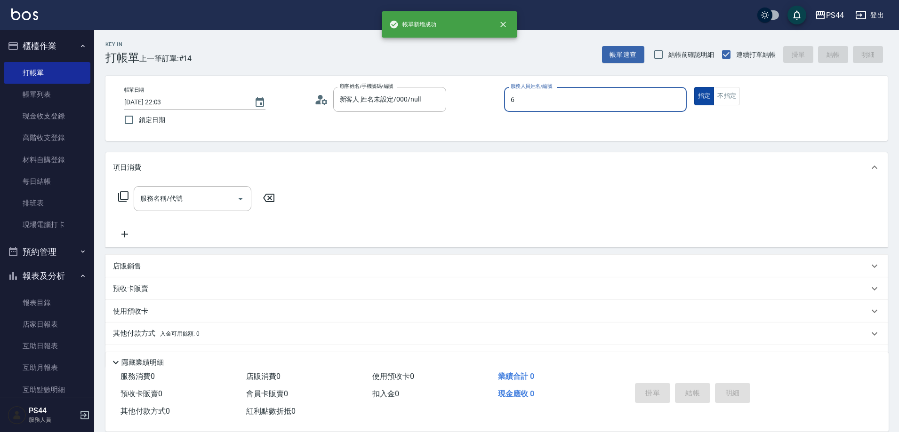
type input "kAYDEN-6"
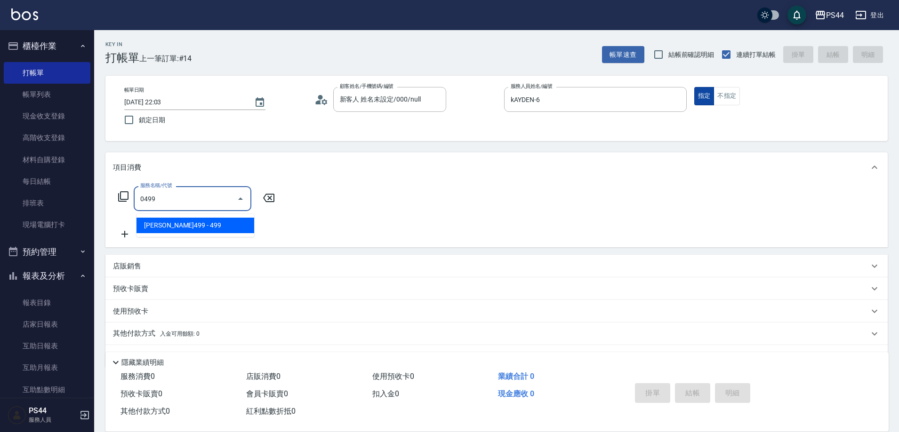
type input "伊黛莉499(0499)"
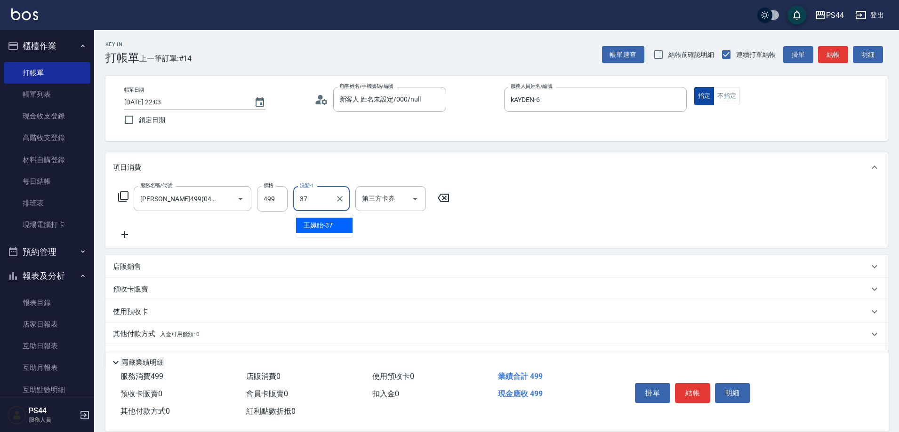
type input "王姵眙-37"
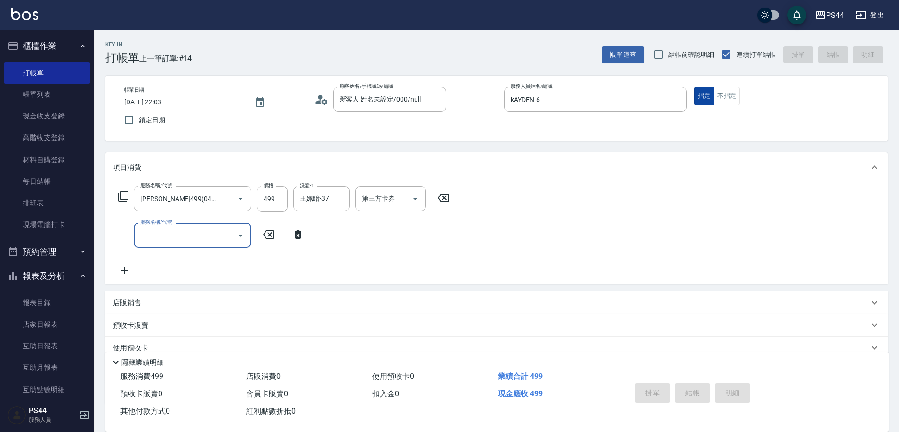
type input "2025/09/12 22:04"
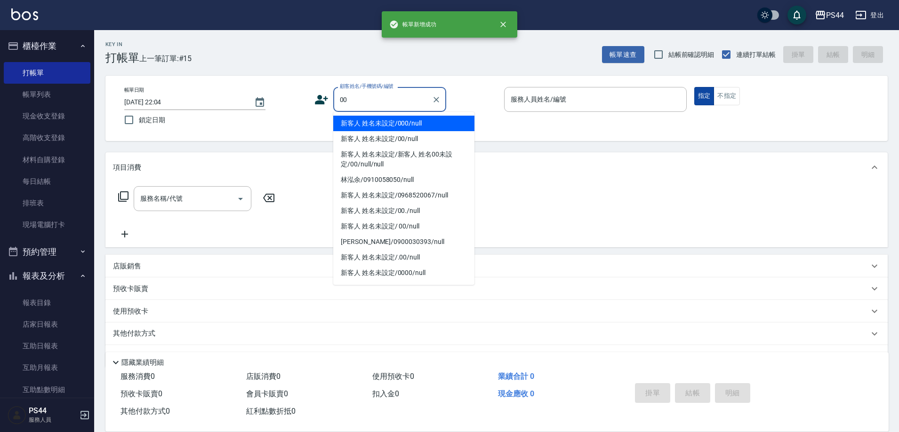
type input "新客人 姓名未設定/000/null"
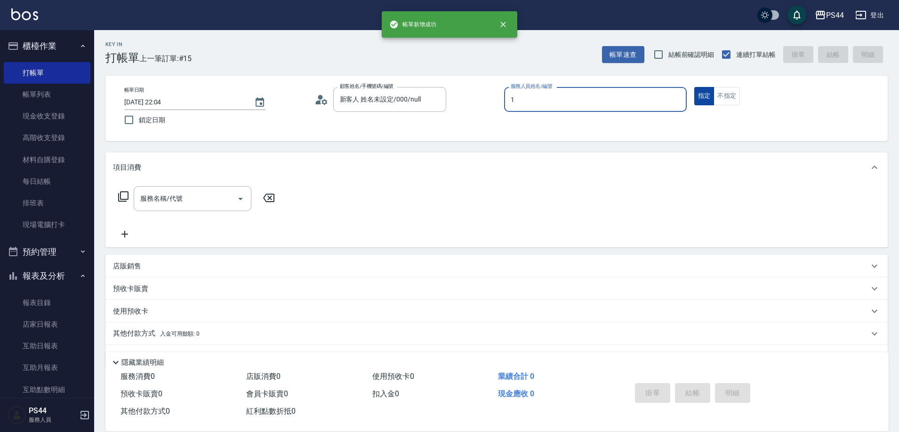
type input "黃雅雯-1"
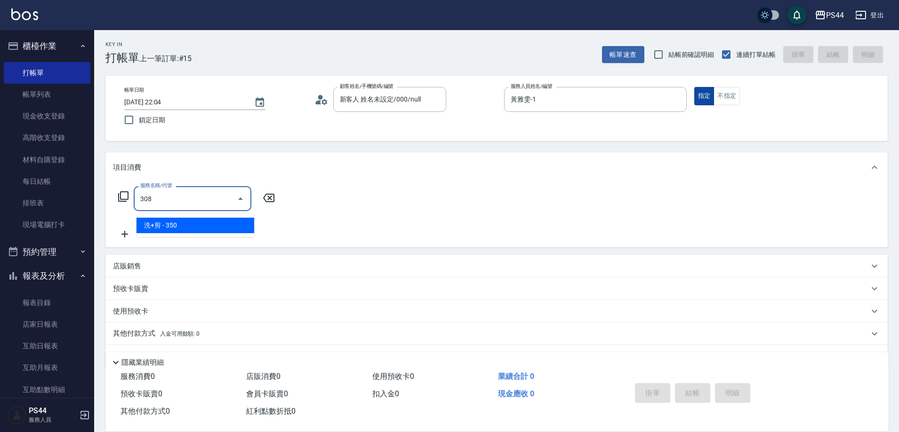
type input "洗+剪(308)"
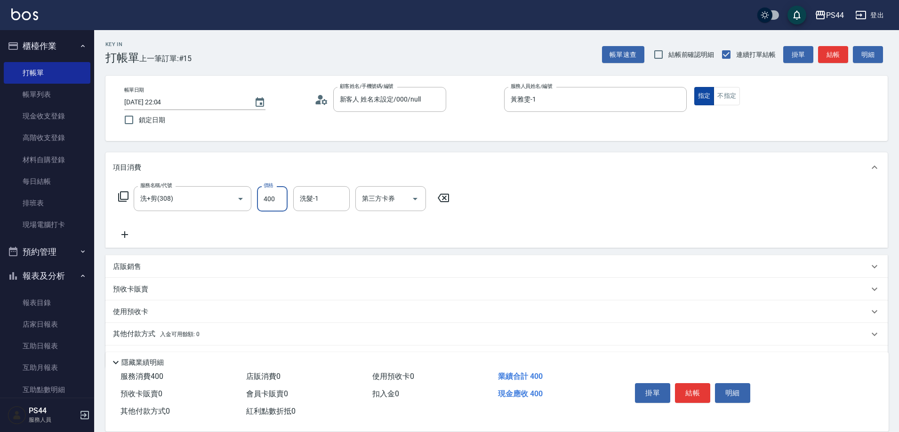
type input "400"
type input "王姵眙-37"
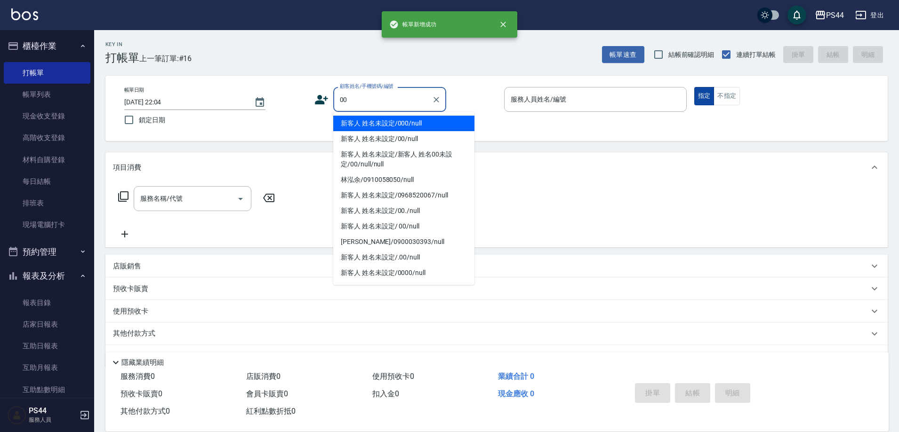
type input "新客人 姓名未設定/000/null"
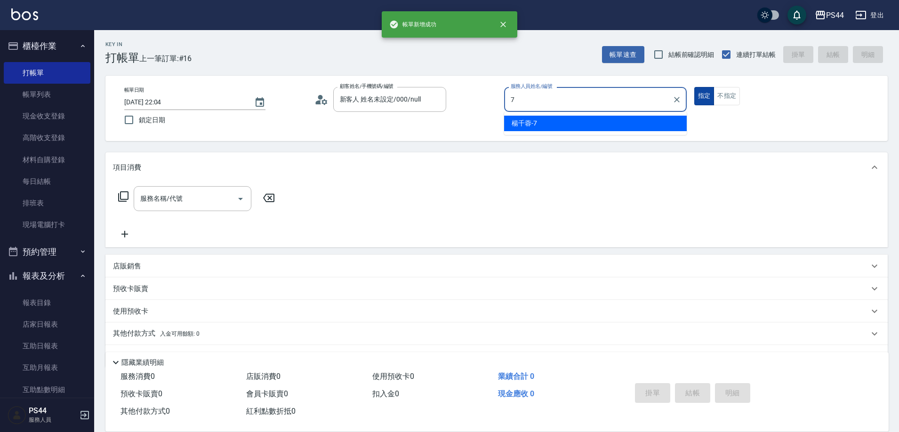
type input "楊千蓉-7"
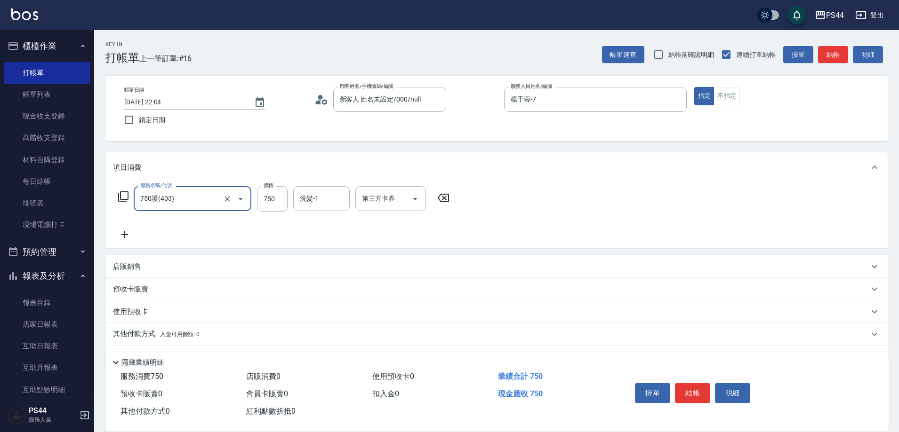
type input "750護(403)"
type input "308"
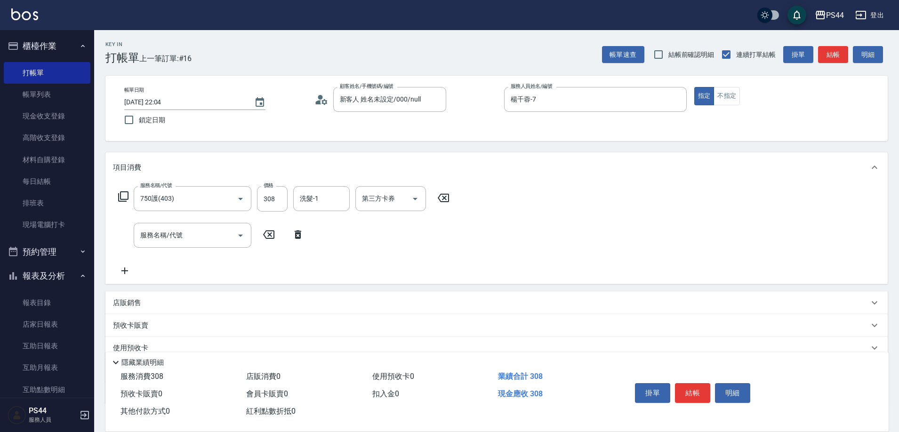
drag, startPoint x: 295, startPoint y: 198, endPoint x: 379, endPoint y: 179, distance: 86.7
click at [297, 197] on div "服務名稱/代號 750護(403) 服務名稱/代號 價格 308 價格 洗髮-1 洗髮-1 第三方卡券 第三方卡券" at bounding box center [284, 198] width 342 height 25
drag, startPoint x: 298, startPoint y: 192, endPoint x: 367, endPoint y: 191, distance: 69.2
click at [302, 192] on div "洗髮-1" at bounding box center [321, 198] width 56 height 25
type input "黃奕程-12"
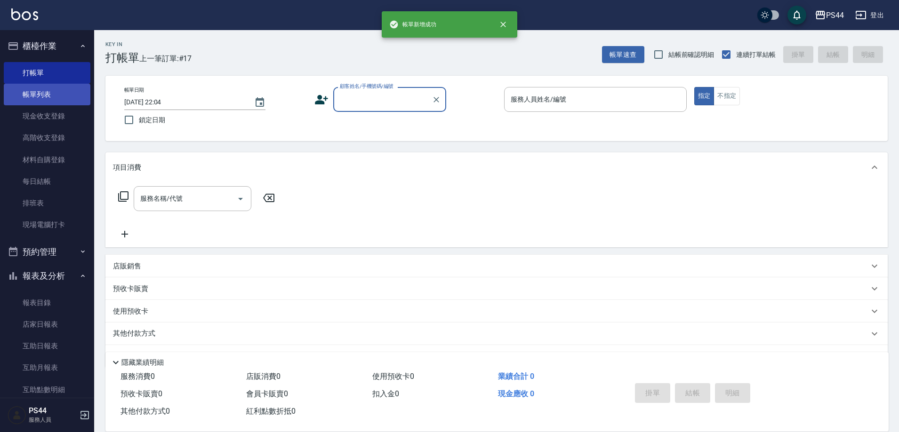
click at [23, 87] on link "帳單列表" at bounding box center [47, 95] width 87 height 22
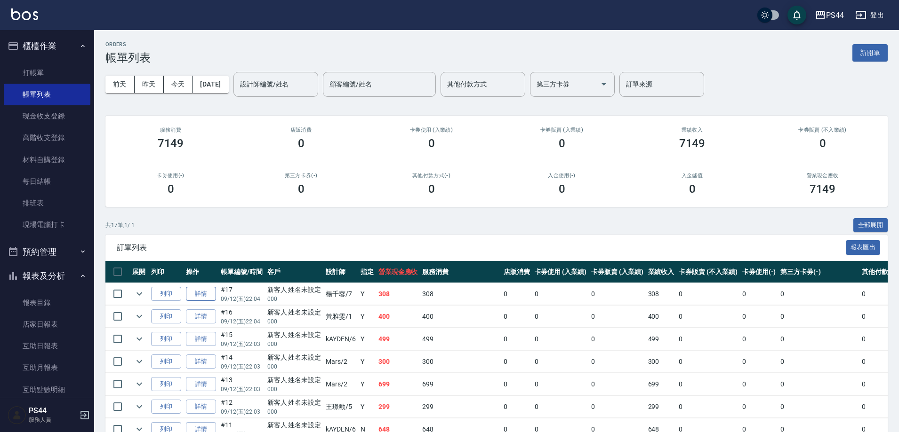
click at [200, 302] on link "詳情" at bounding box center [201, 294] width 30 height 15
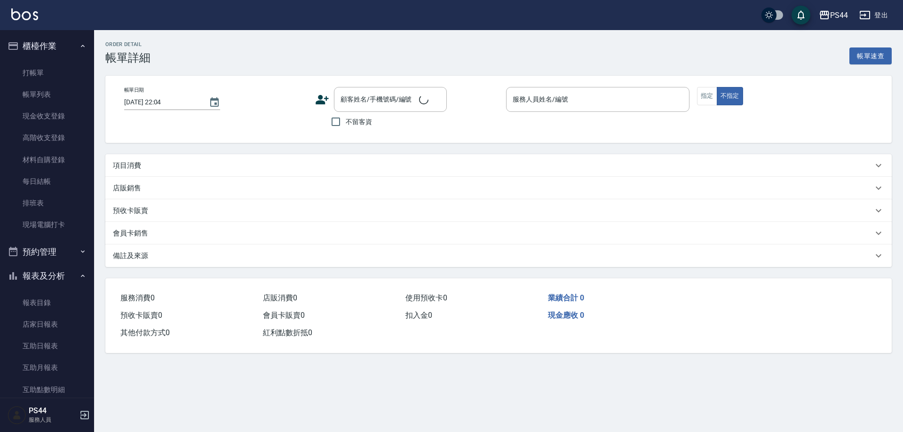
type input "楊千蓉-7"
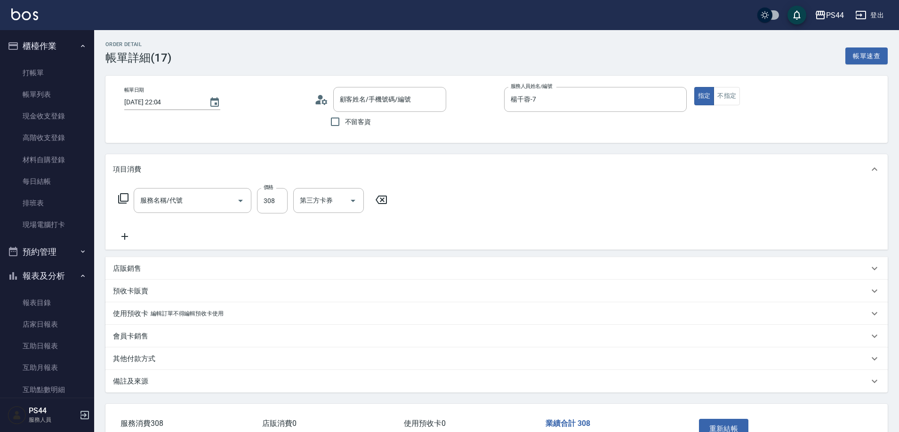
type input "新客人 姓名未設定/000/null"
type input "750護(403)"
click at [275, 208] on input "308" at bounding box center [272, 200] width 31 height 25
type input "350"
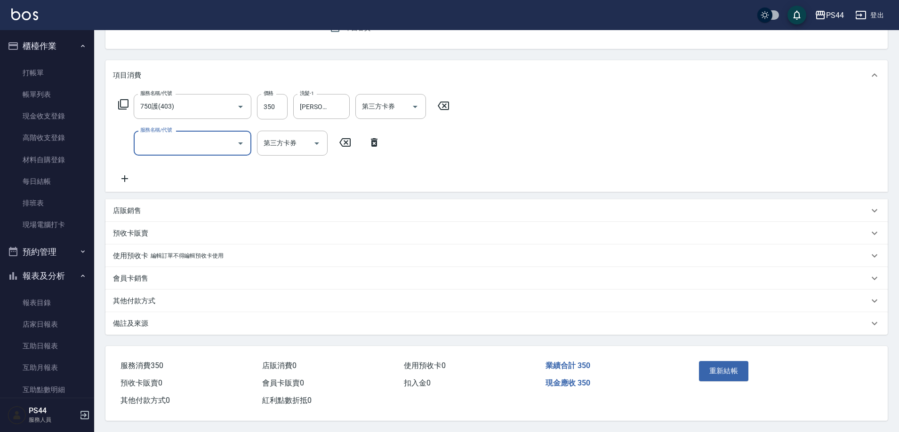
scroll to position [111, 0]
click at [745, 361] on button "重新結帳" at bounding box center [724, 371] width 50 height 20
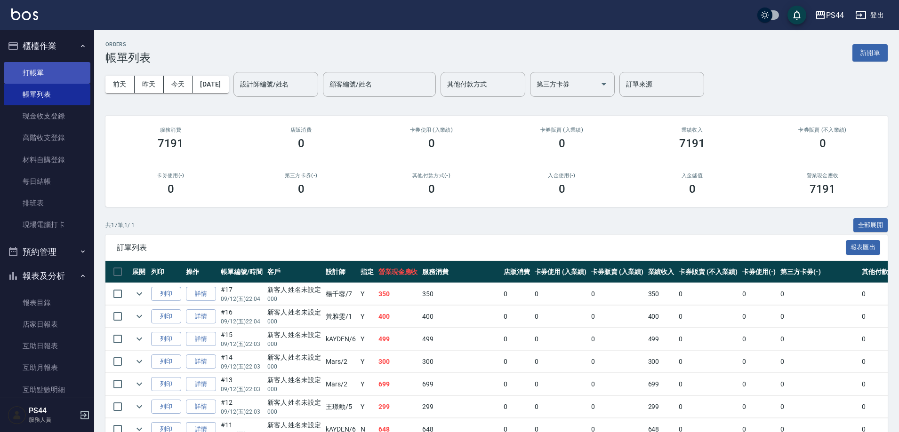
click at [18, 73] on link "打帳單" at bounding box center [47, 73] width 87 height 22
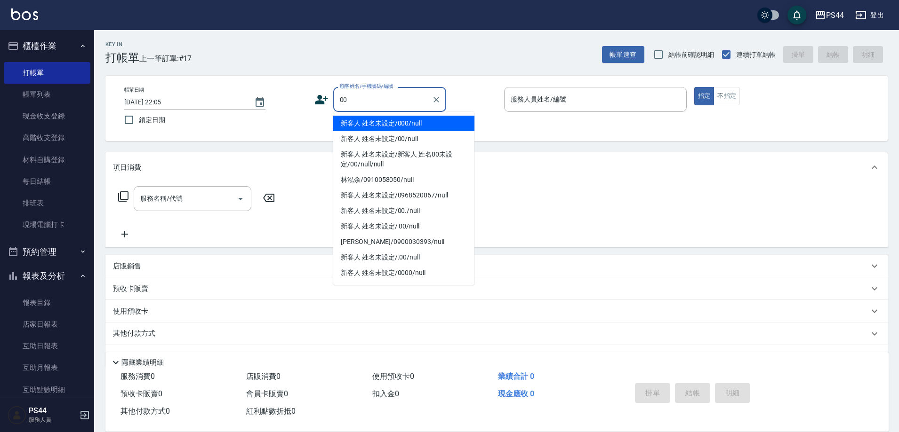
type input "新客人 姓名未設定/000/null"
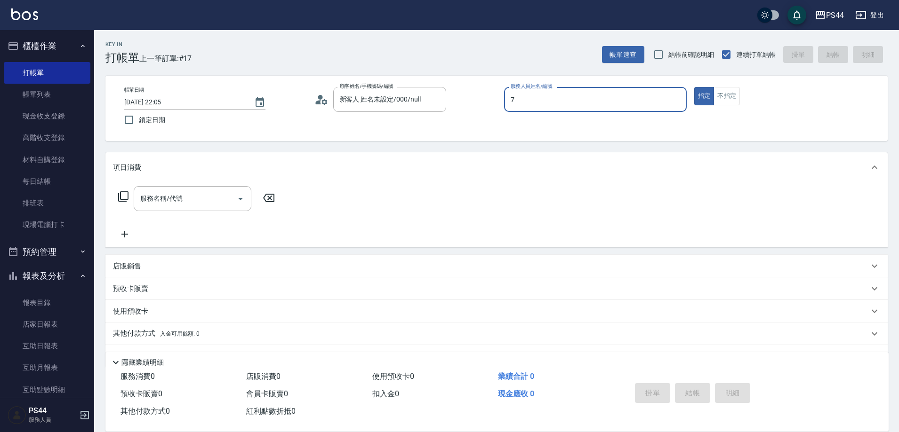
type input "楊千蓉-7"
type button "true"
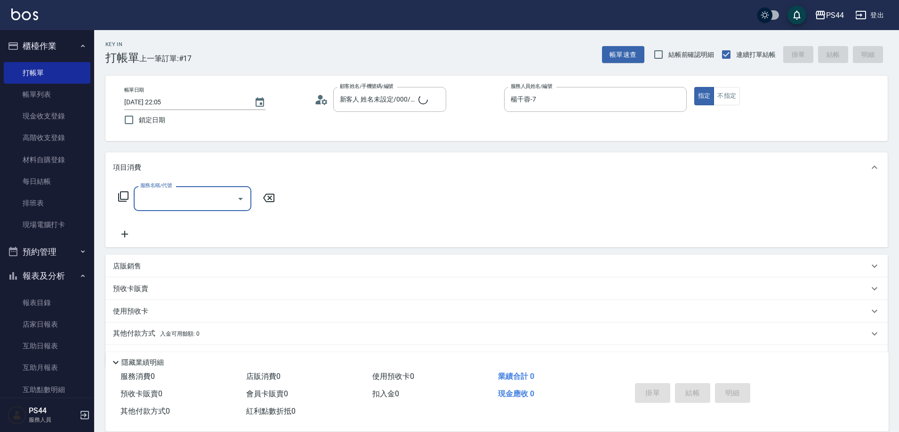
type input "新客人 姓名未設定/00/null"
click at [672, 96] on icon "Clear" at bounding box center [676, 99] width 9 height 9
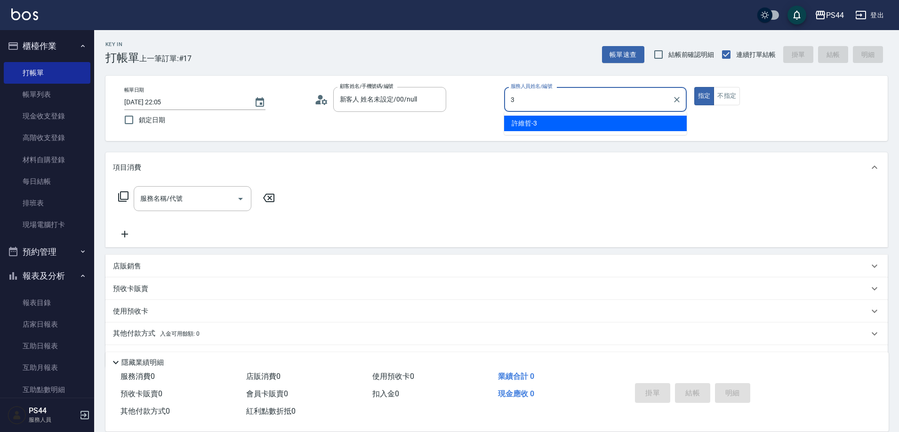
type input "許維哲-3"
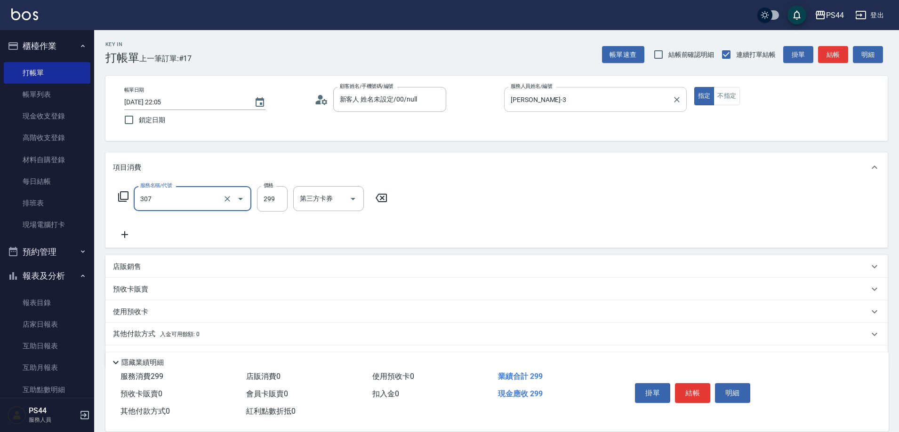
type input "剪髮(307)"
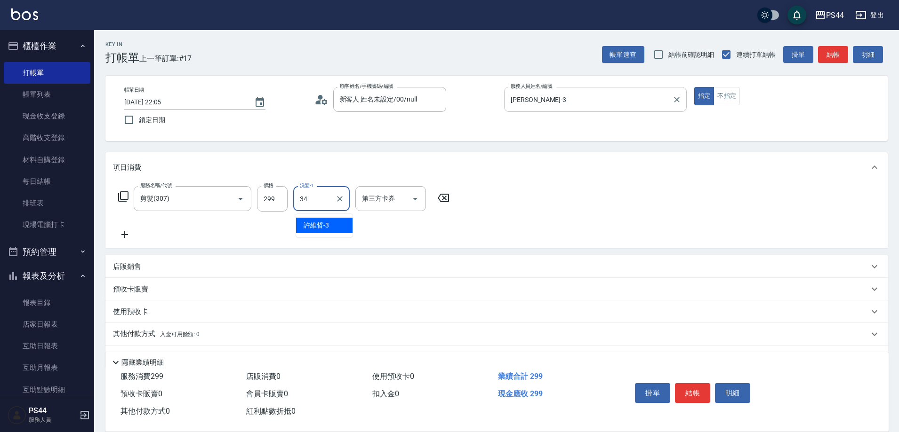
type input "邱美月-34"
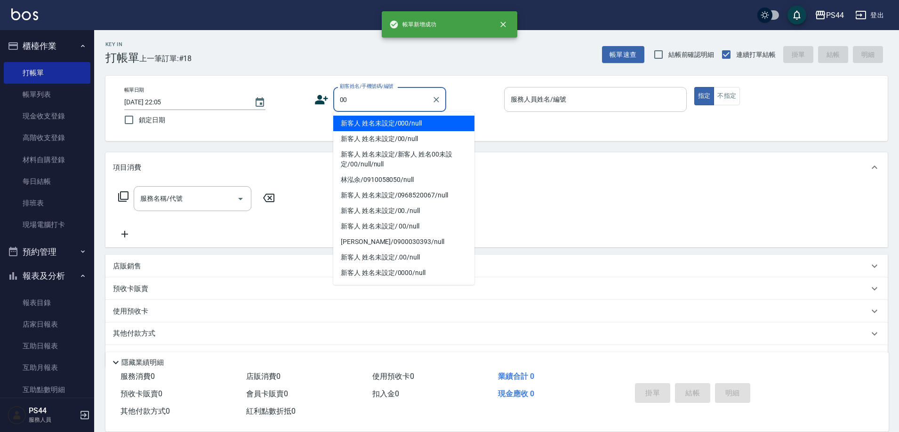
type input "新客人 姓名未設定/000/null"
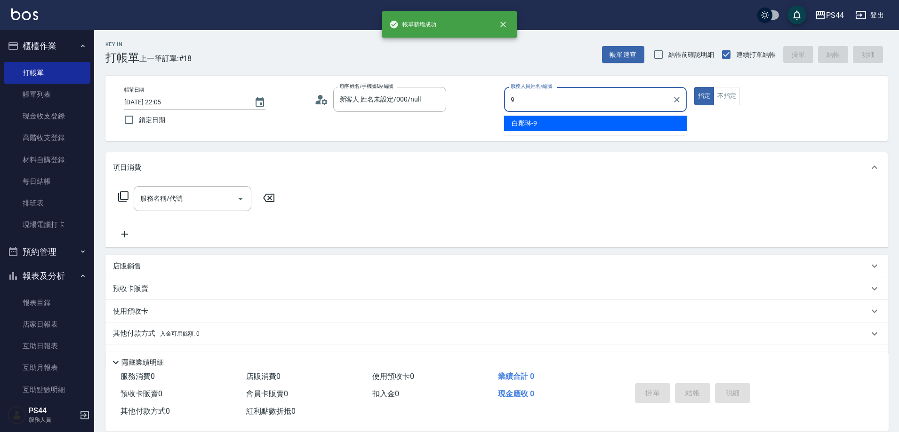
type input "白鄰琳-9"
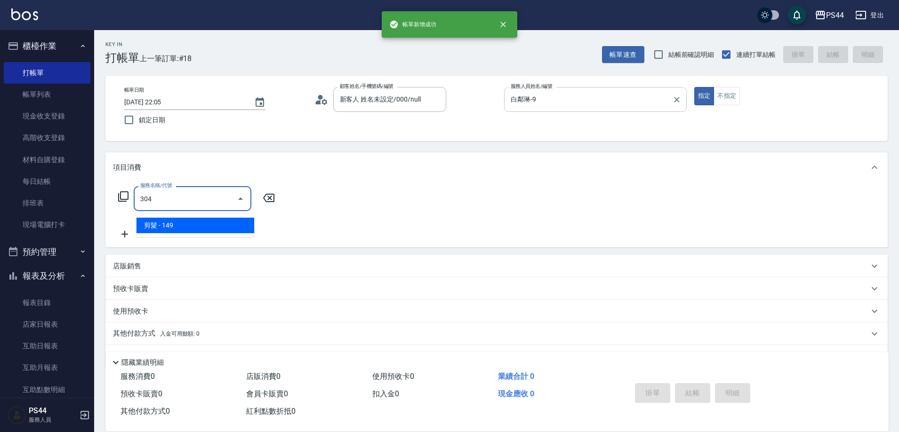
type input "剪髮(304)"
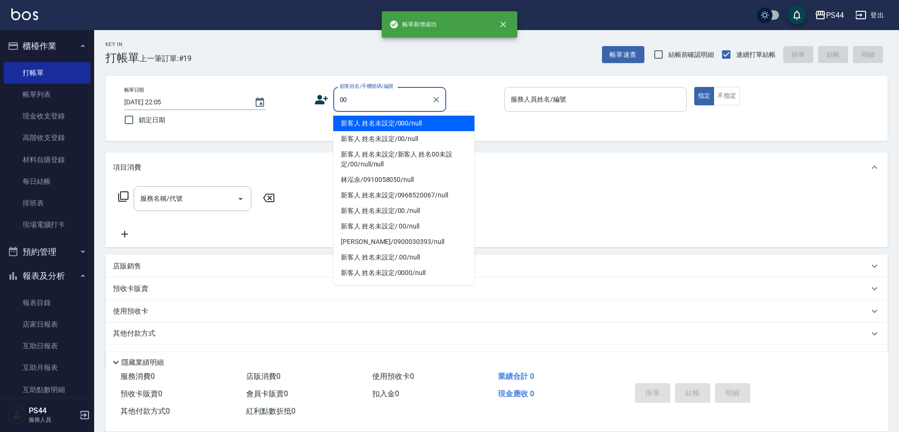
type input "新客人 姓名未設定/000/null"
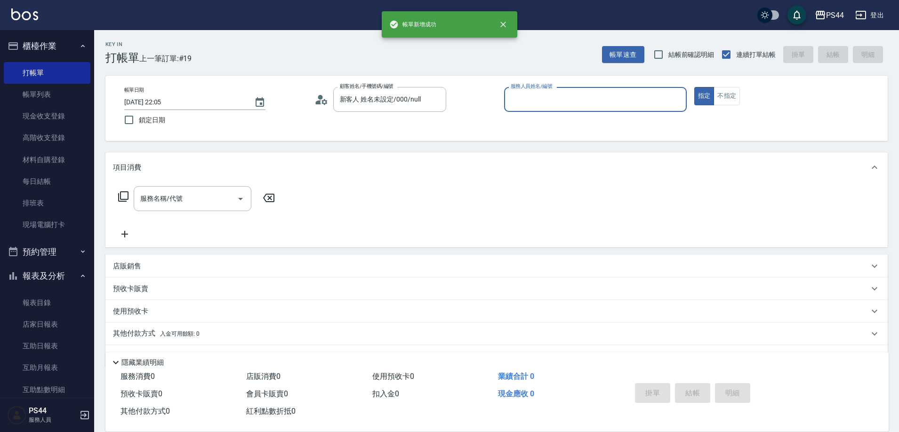
click at [694, 87] on button "指定" at bounding box center [704, 96] width 20 height 18
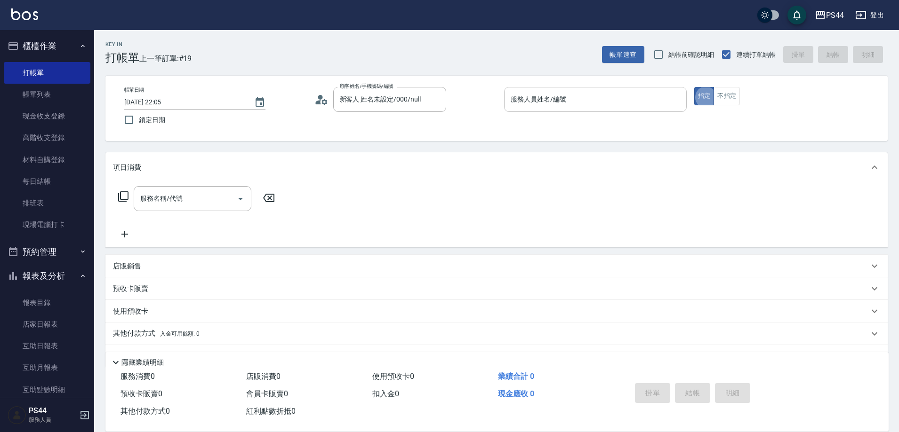
click at [679, 100] on input "服務人員姓名/編號" at bounding box center [595, 99] width 174 height 16
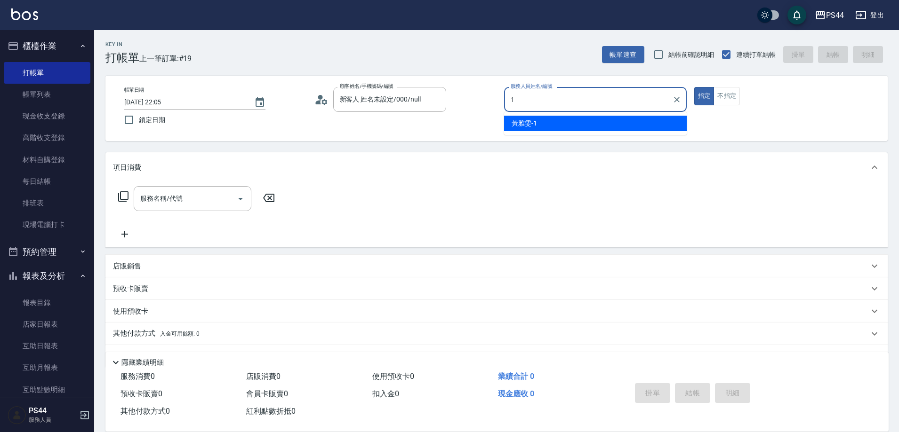
type input "黃雅雯-1"
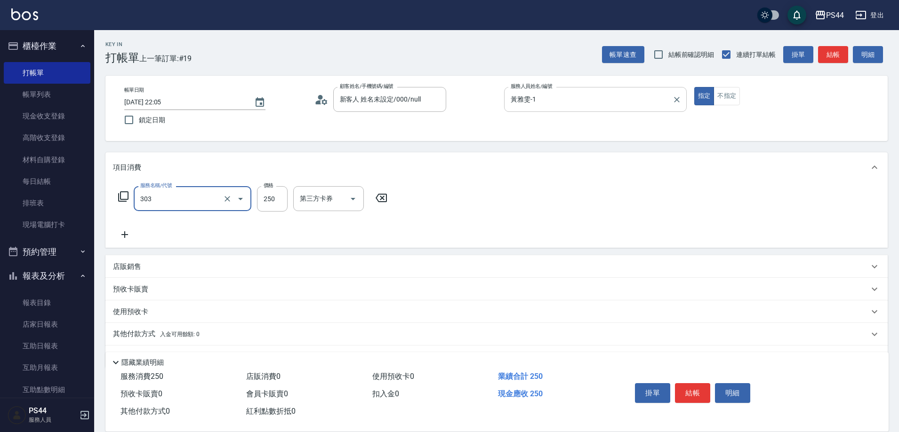
type input "剪髮(303)"
type input "300"
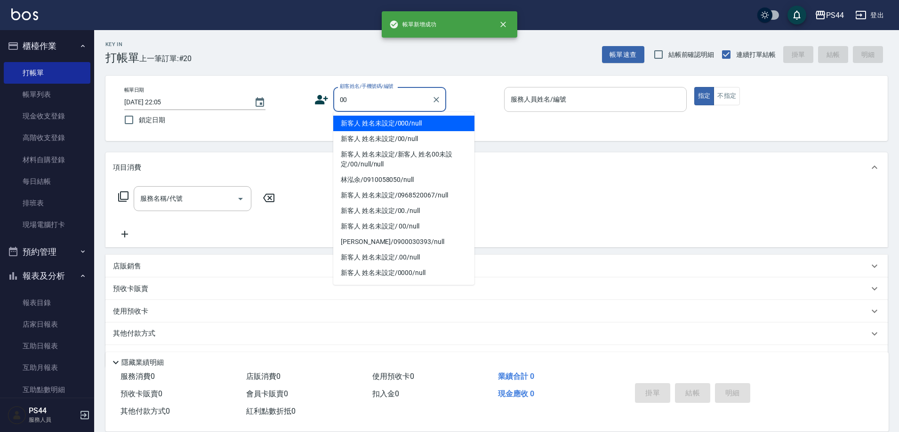
type input "新客人 姓名未設定/000/null"
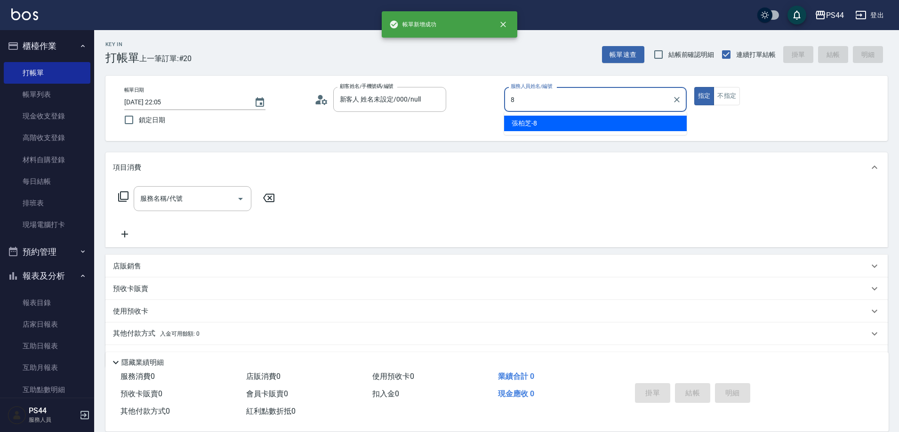
type input "張柏芝-8"
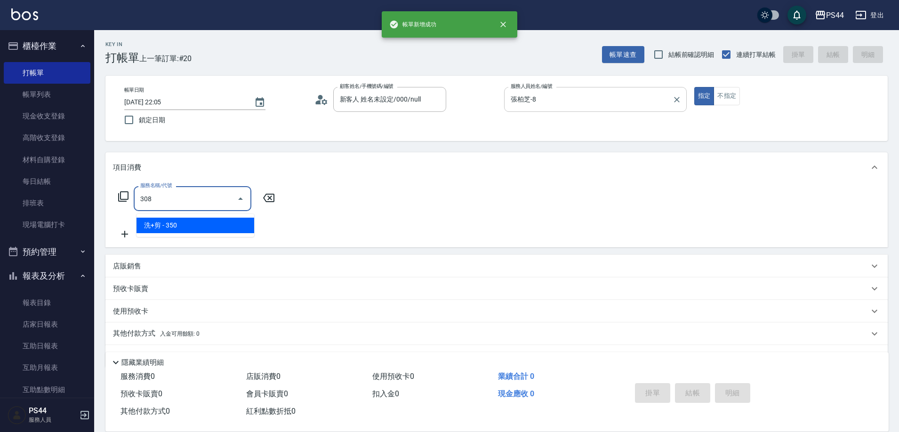
type input "洗+剪(308)"
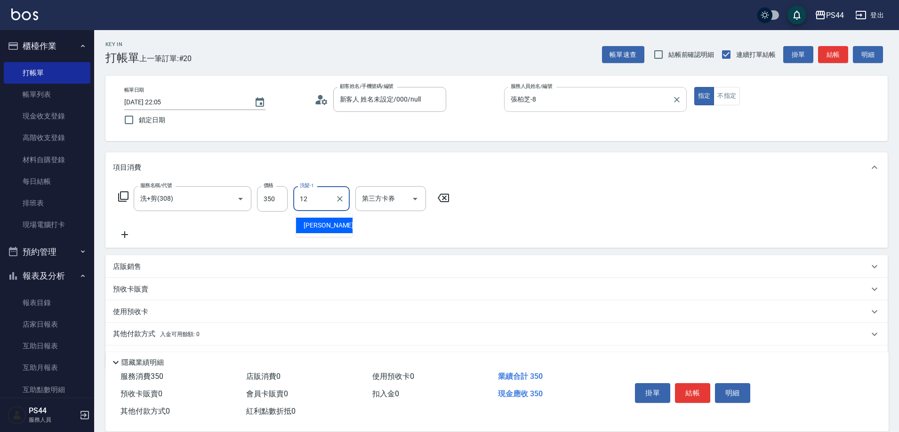
type input "黃奕程-12"
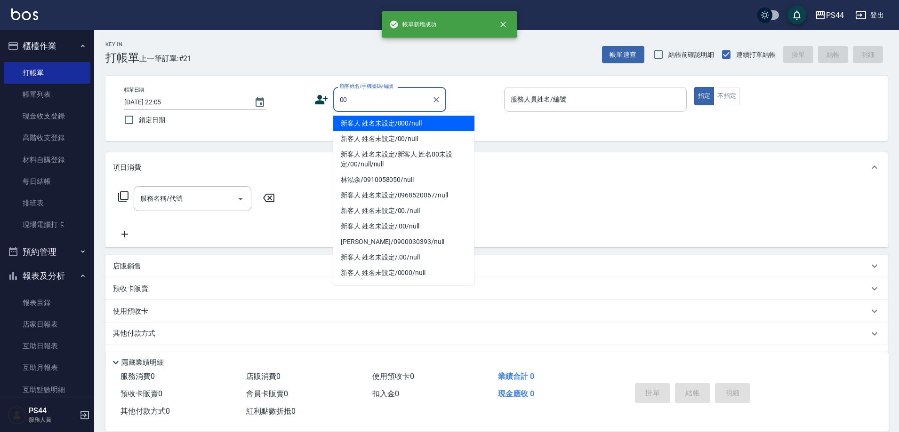
type input "新客人 姓名未設定/000/null"
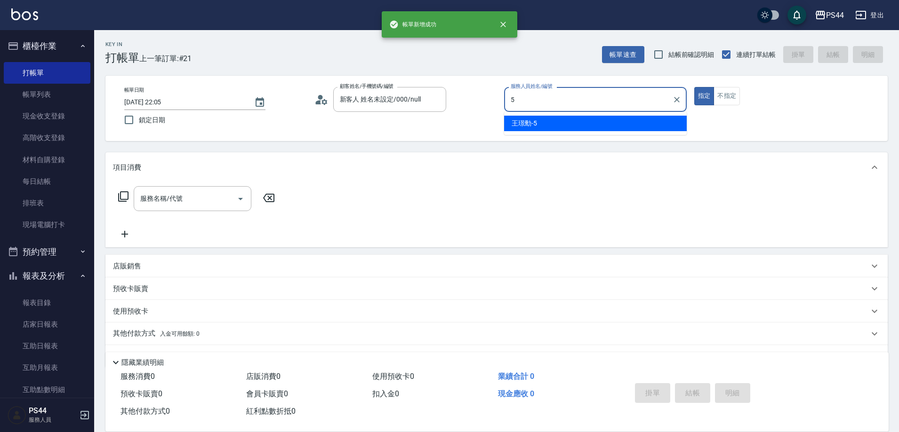
type input "王璟勳-5"
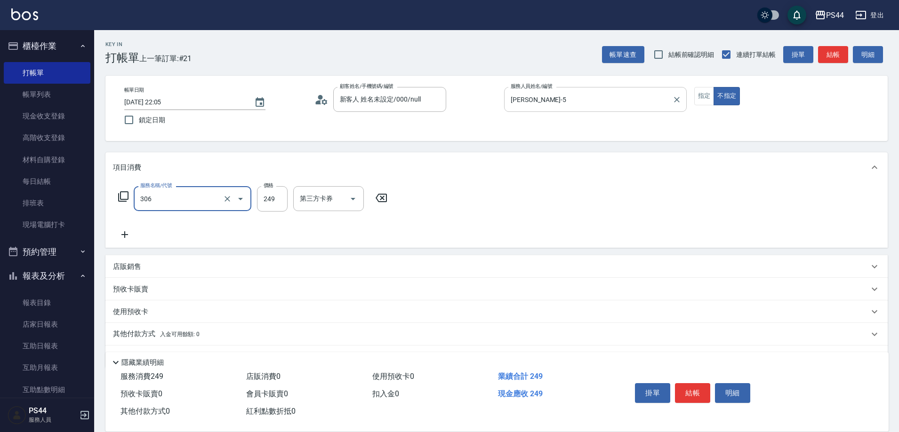
type input "剪髮(306)"
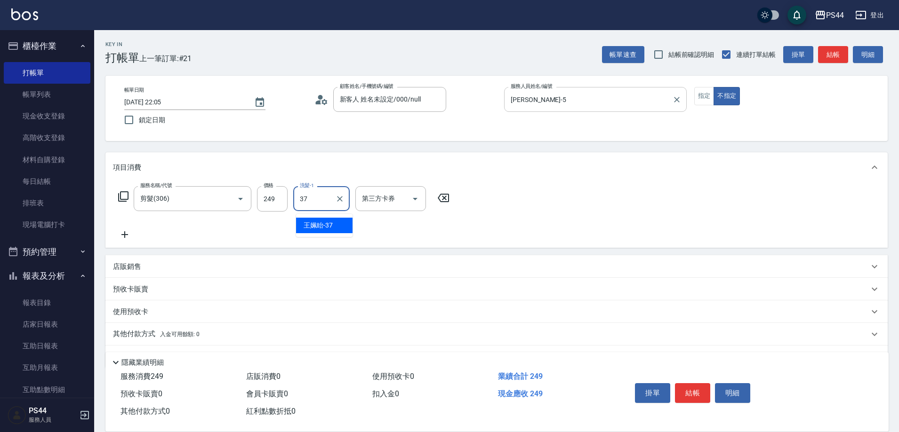
type input "王姵眙-37"
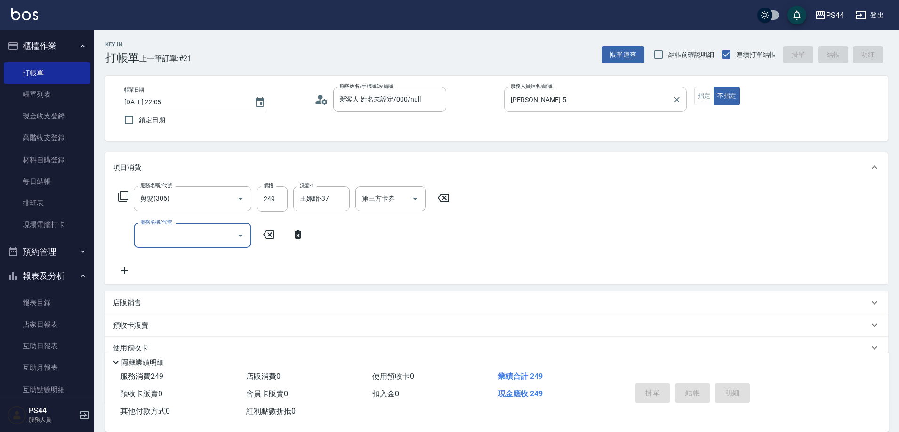
type input "2025/09/12 22:06"
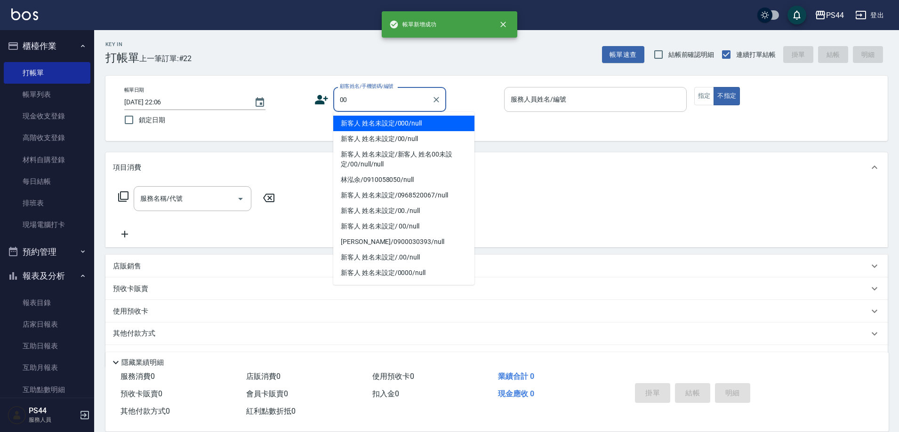
type input "新客人 姓名未設定/000/null"
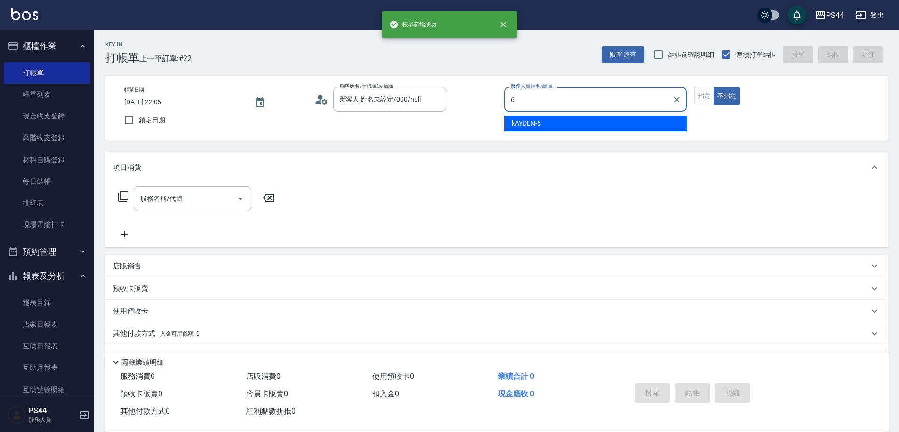
type input "kAYDEN-6"
type button "false"
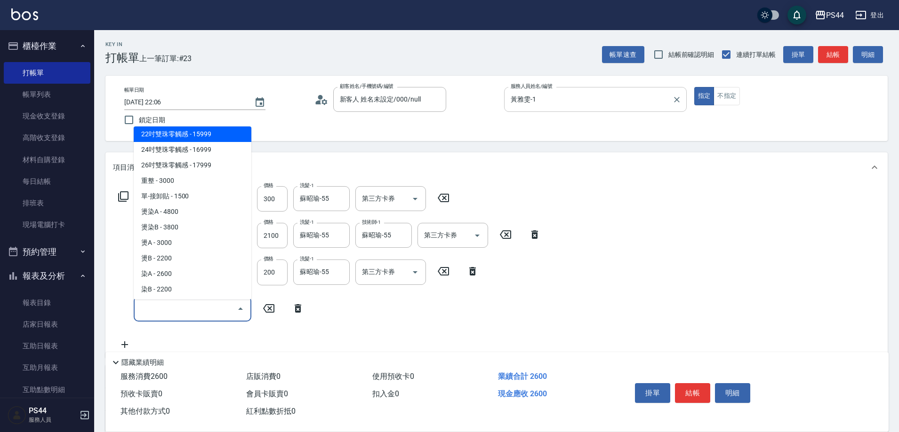
scroll to position [718, 0]
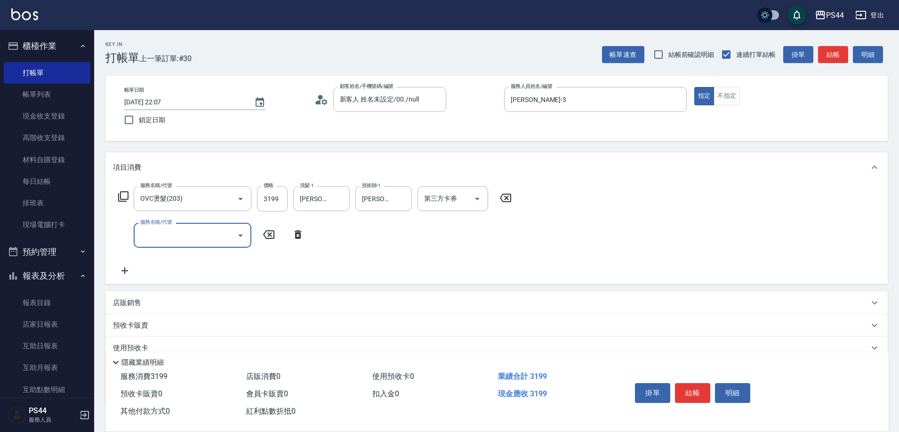
click at [257, 212] on div "服務名稱/代號 OVC燙髮(203) 服務名稱/代號 價格 3199 價格 洗髮-1 邱美月-34 洗髮-1 技術師-1 邱美月-34 技術師-1 第三方卡券…" at bounding box center [315, 198] width 404 height 25
click at [265, 202] on input "3199" at bounding box center [272, 198] width 31 height 25
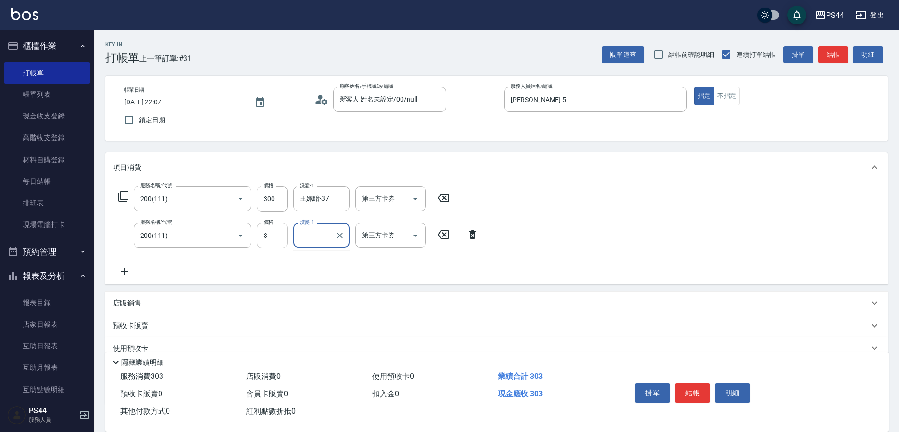
click at [283, 233] on input "3" at bounding box center [272, 235] width 31 height 25
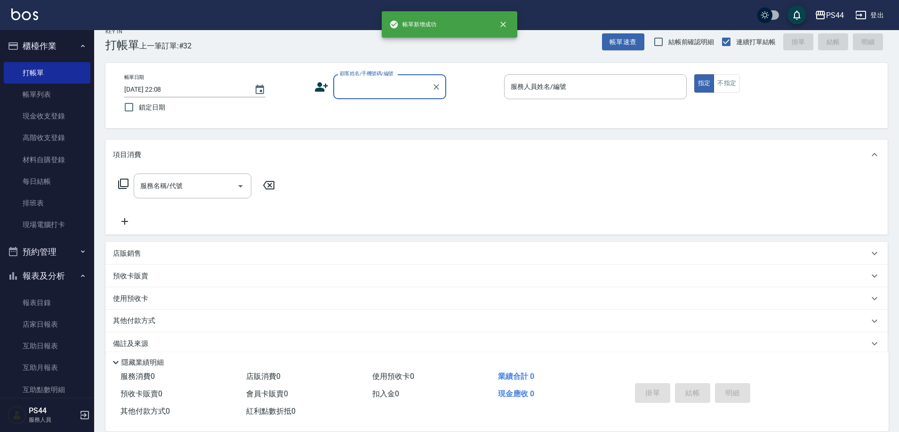
scroll to position [0, 0]
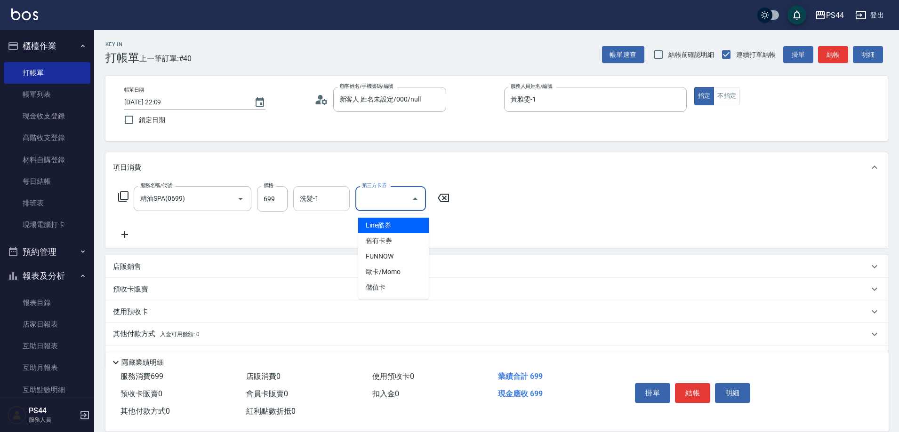
click at [319, 207] on input "洗髮-1" at bounding box center [321, 199] width 48 height 16
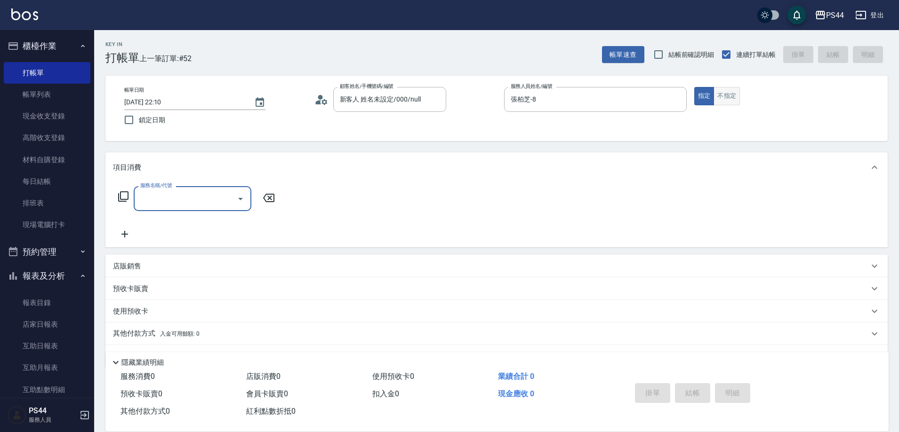
click at [740, 101] on button "不指定" at bounding box center [726, 96] width 26 height 18
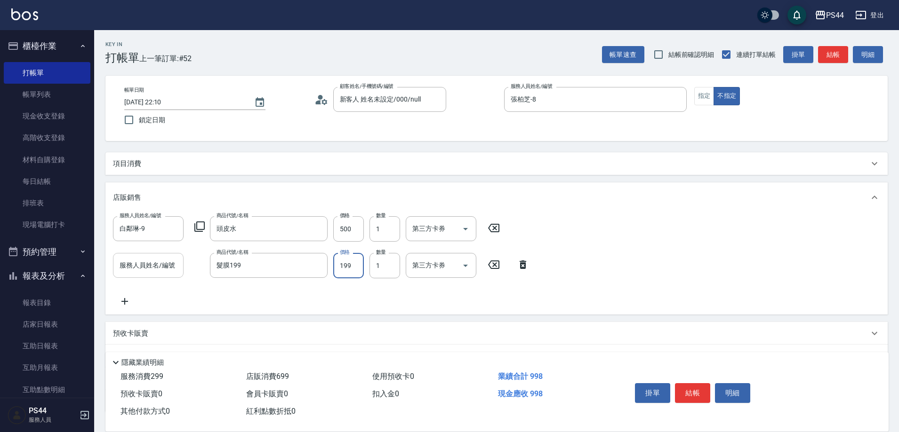
click at [145, 272] on input "服務人員姓名/編號" at bounding box center [148, 265] width 62 height 16
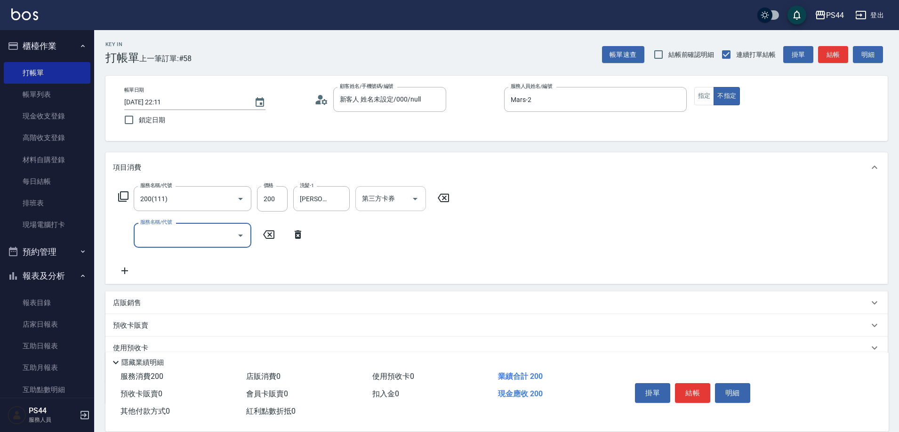
click at [368, 207] on input "第三方卡券" at bounding box center [383, 199] width 48 height 16
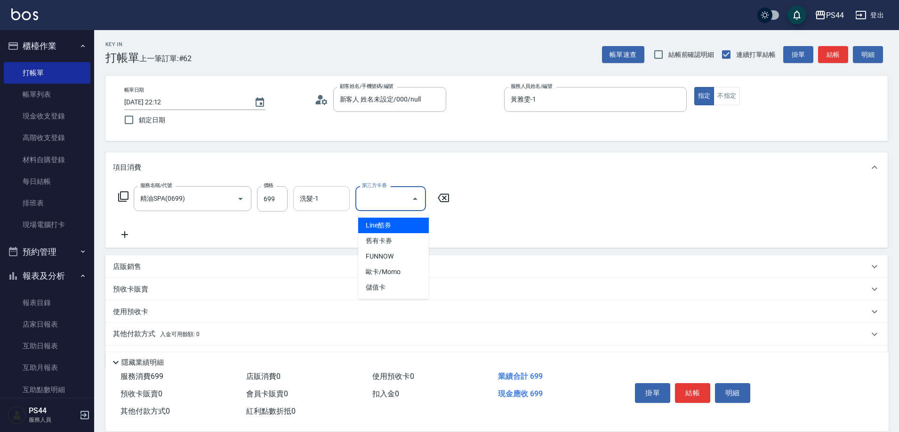
click at [345, 197] on input "洗髮-1" at bounding box center [321, 199] width 48 height 16
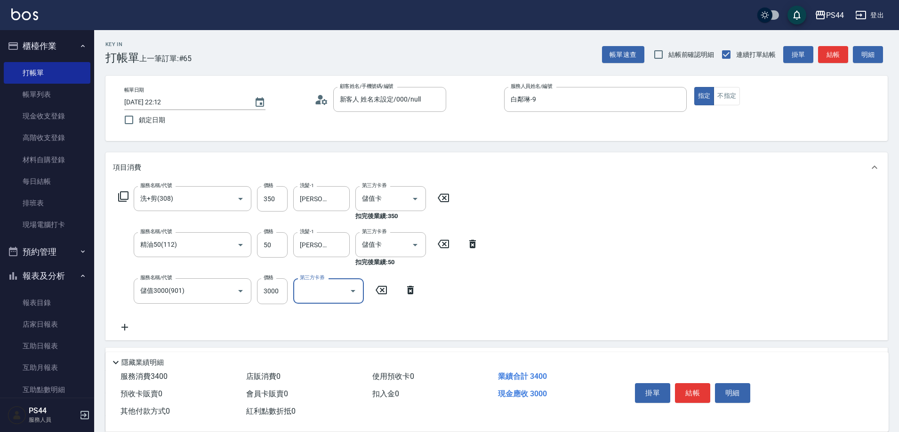
drag, startPoint x: 286, startPoint y: 286, endPoint x: 293, endPoint y: 290, distance: 8.2
click at [286, 286] on input "3000" at bounding box center [272, 291] width 31 height 25
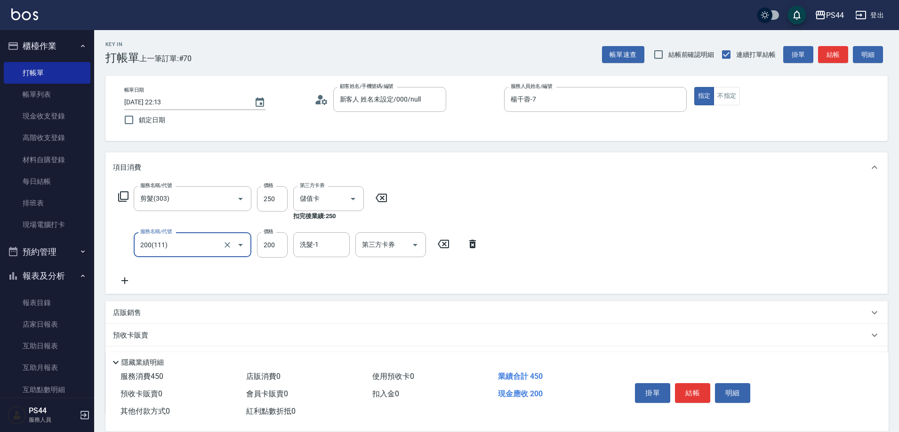
click at [474, 248] on icon at bounding box center [473, 244] width 24 height 11
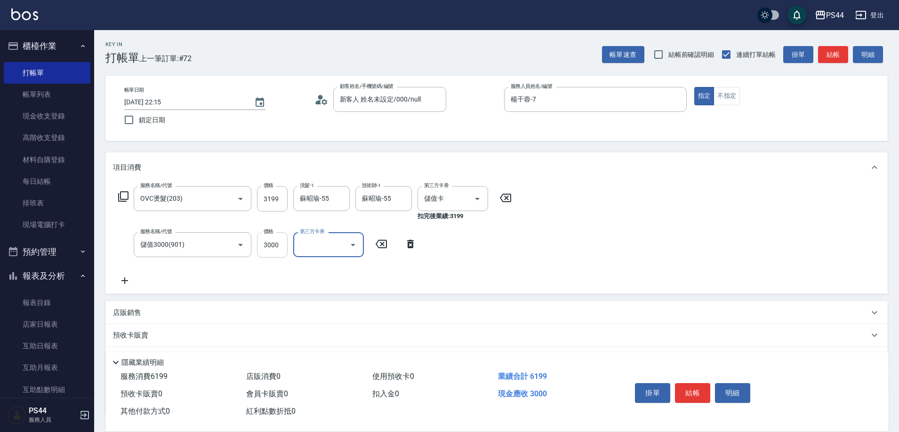
click at [267, 249] on input "3000" at bounding box center [272, 244] width 31 height 25
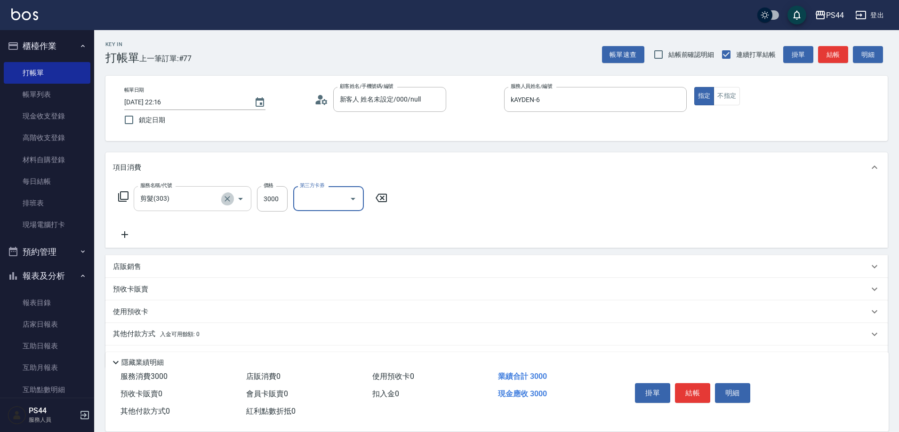
click at [228, 194] on button "Clear" at bounding box center [227, 198] width 13 height 13
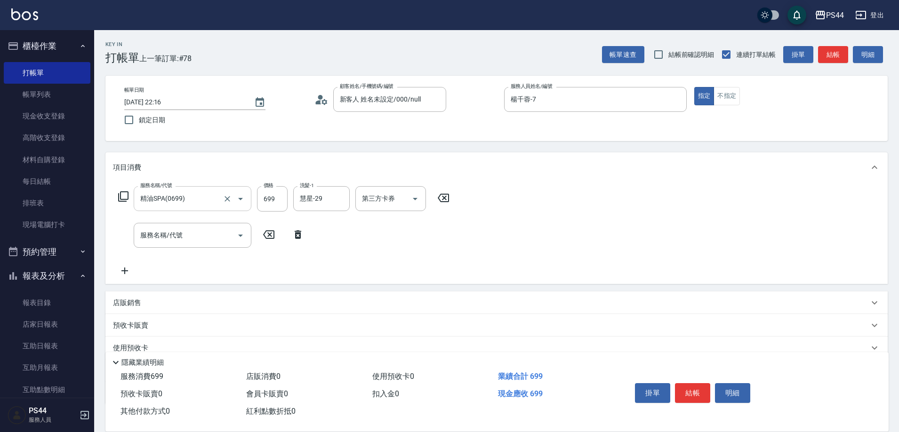
drag, startPoint x: 365, startPoint y: 177, endPoint x: 407, endPoint y: 216, distance: 57.6
click at [382, 200] on div "項目消費 服務名稱/代號 精油SPA(0699) 服務名稱/代號 價格 699 價格 洗髮-1 慧星-29 洗髮-1 第三方卡券 第三方卡券 服務名稱/代號 …" at bounding box center [496, 218] width 782 height 132
click at [407, 216] on div "服務名稱/代號 精油SPA(0699) 服務名稱/代號 價格 699 價格 洗髮-1 慧星-29 洗髮-1 第三方卡券 第三方卡券 服務名稱/代號 服務名稱/…" at bounding box center [284, 231] width 342 height 90
click at [397, 202] on input "第三方卡券" at bounding box center [383, 199] width 48 height 16
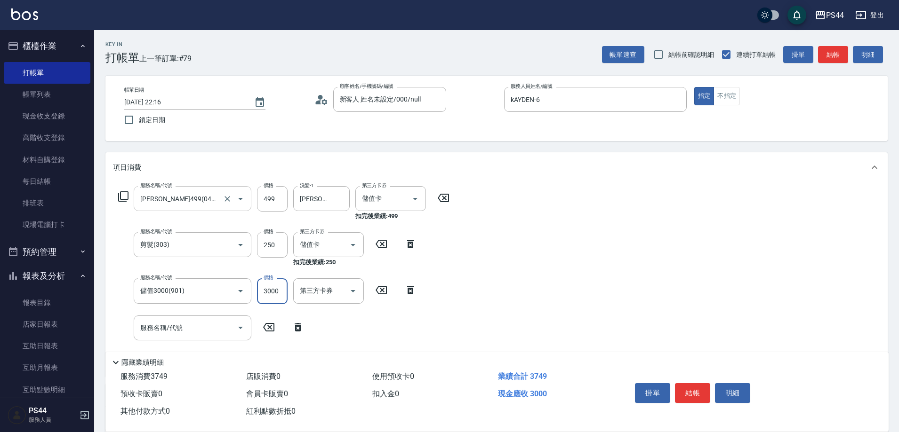
drag, startPoint x: 274, startPoint y: 289, endPoint x: 278, endPoint y: 295, distance: 6.8
click at [274, 289] on input "3000" at bounding box center [272, 291] width 31 height 25
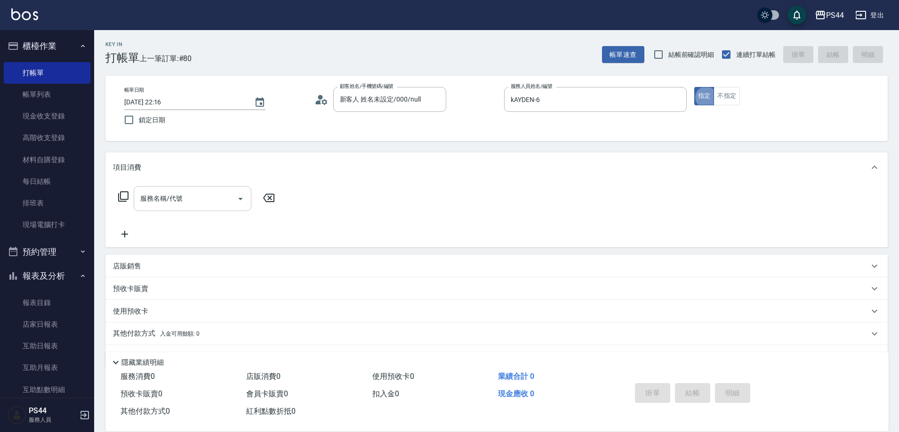
scroll to position [19, 0]
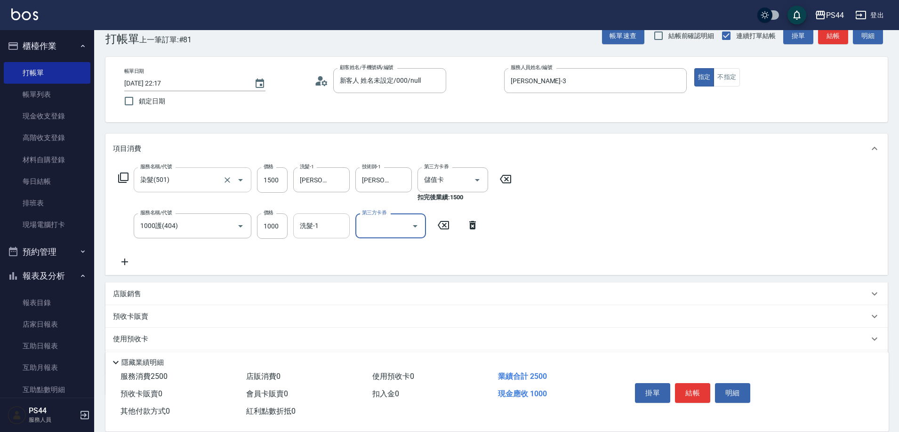
drag, startPoint x: 322, startPoint y: 229, endPoint x: 334, endPoint y: 229, distance: 11.8
click at [326, 228] on input "洗髮-1" at bounding box center [321, 226] width 48 height 16
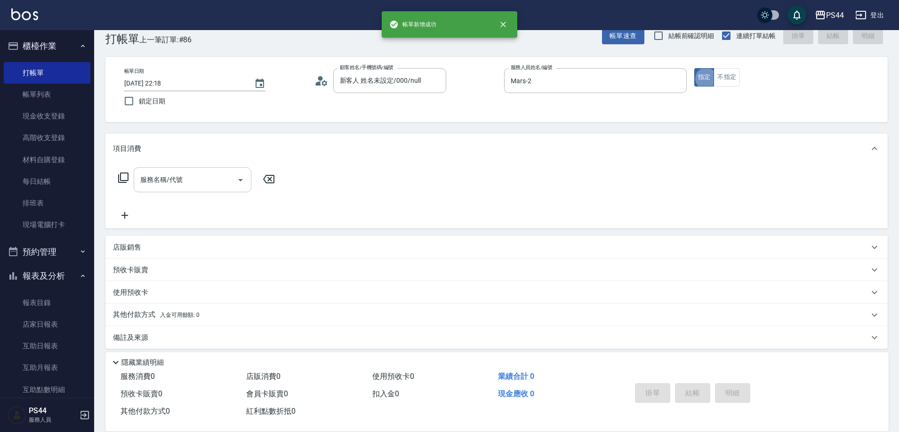
scroll to position [38, 0]
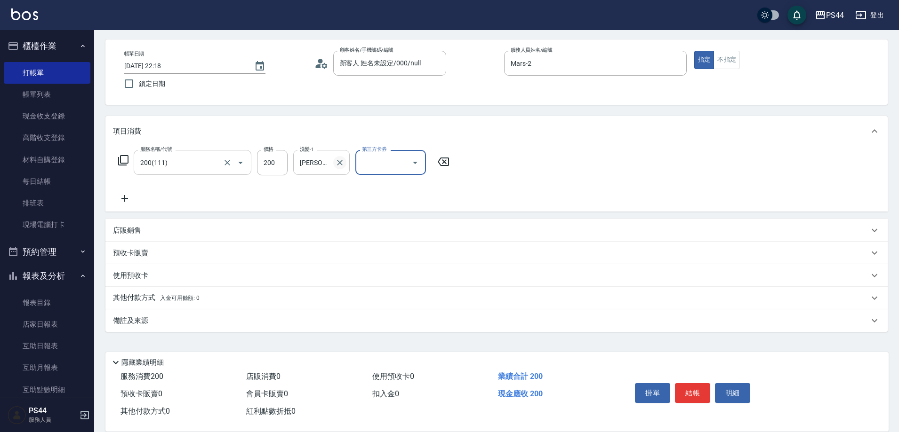
click at [340, 167] on icon "Clear" at bounding box center [339, 162] width 9 height 9
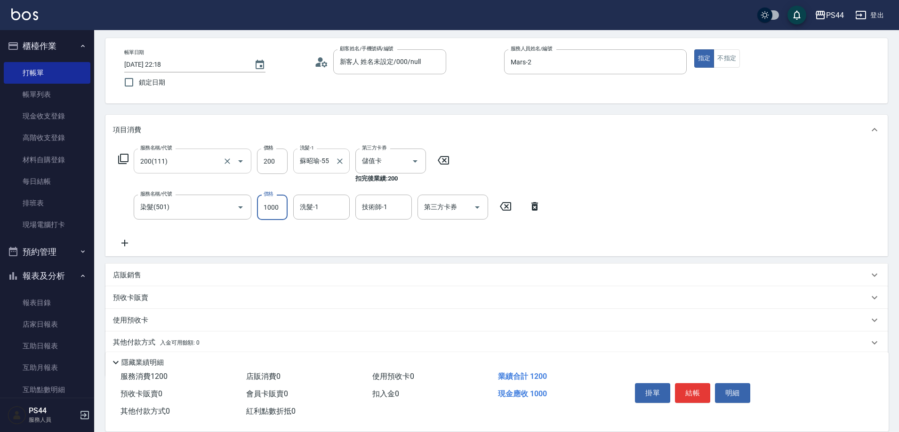
drag, startPoint x: 516, startPoint y: 205, endPoint x: 525, endPoint y: 209, distance: 9.7
click at [521, 207] on div "服務名稱/代號 染髮(501) 服務名稱/代號 價格 1000 價格 洗髮-1 洗髮-1 技術師-1 技術師-1 第三方卡券 第三方卡券" at bounding box center [329, 207] width 433 height 25
click at [538, 210] on icon at bounding box center [535, 206] width 24 height 11
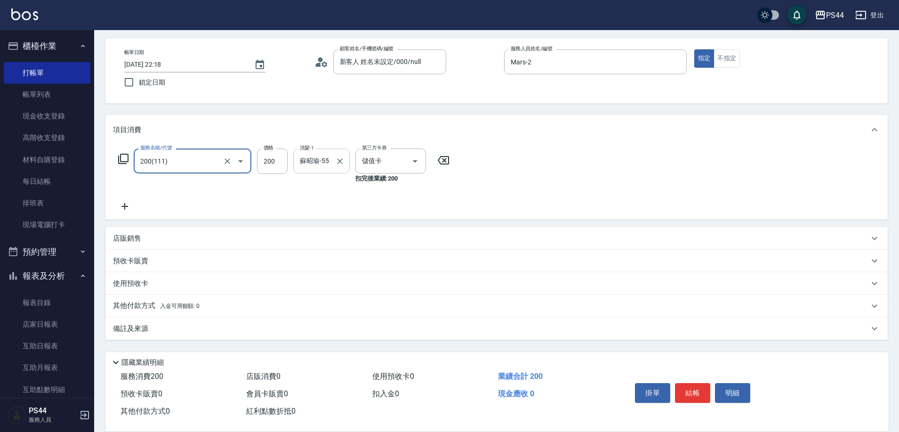
click at [569, 178] on div "服務名稱/代號 200(111) 服務名稱/代號 價格 200 價格 洗髮-1 蘇昭瑜-55 洗髮-1 第三方卡券 儲值卡 第三方卡券 扣完後業績: 200" at bounding box center [496, 182] width 782 height 75
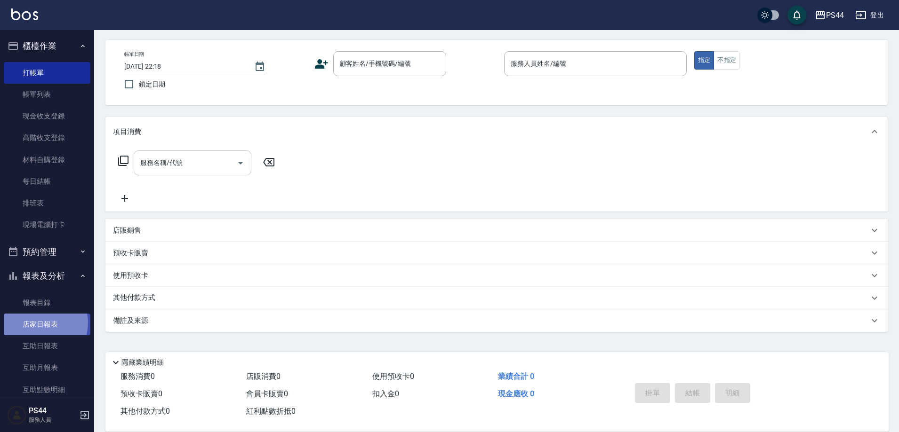
click at [43, 324] on link "店家日報表" at bounding box center [47, 325] width 87 height 22
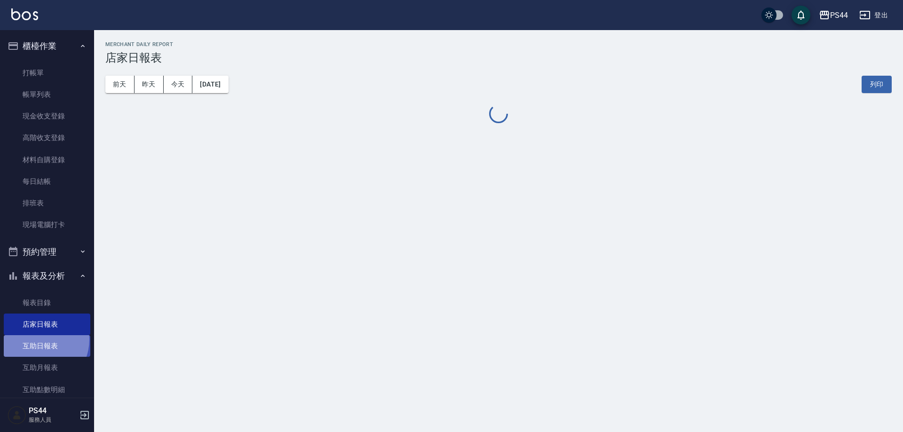
click at [36, 340] on link "互助日報表" at bounding box center [47, 346] width 87 height 22
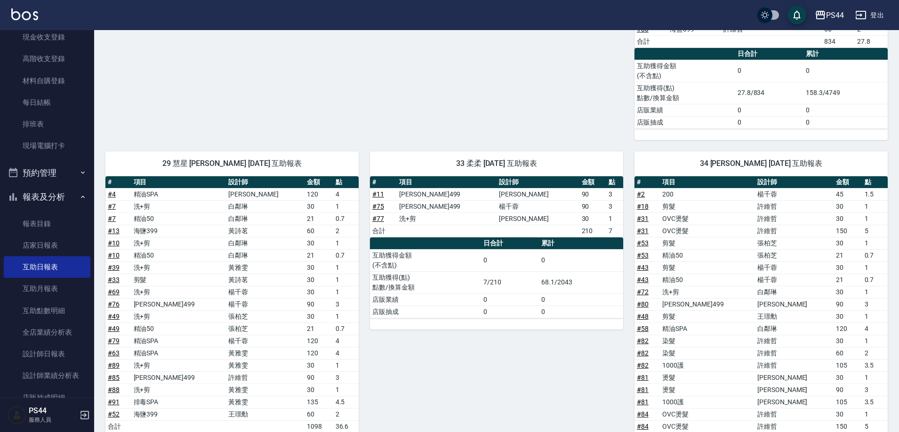
scroll to position [188, 0]
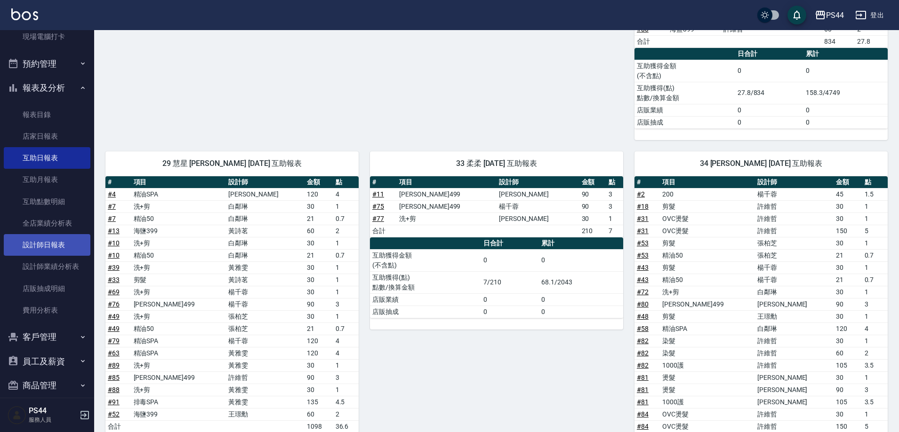
click at [43, 237] on link "設計師日報表" at bounding box center [47, 245] width 87 height 22
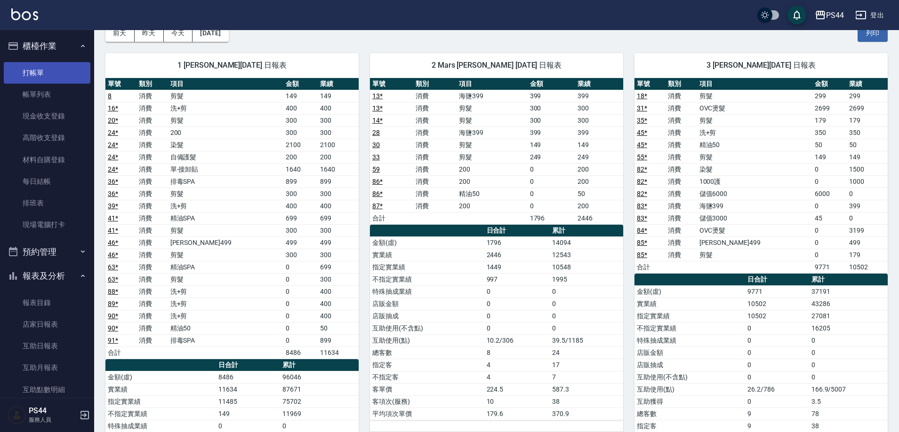
scroll to position [51, 0]
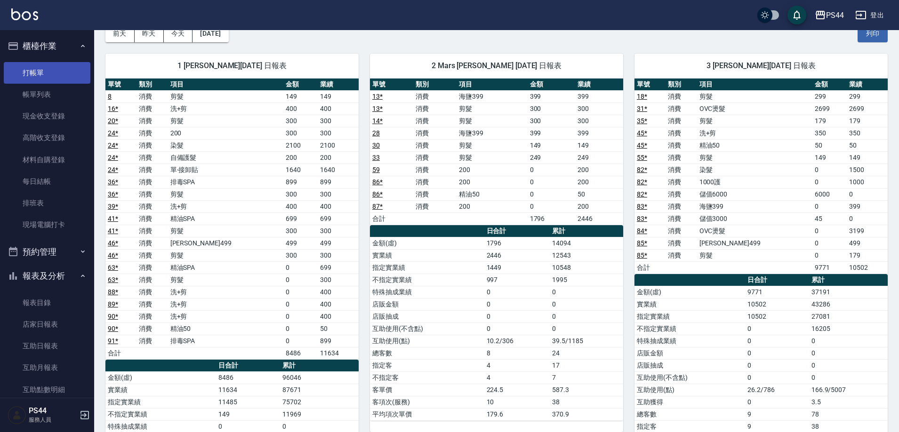
click at [24, 74] on link "打帳單" at bounding box center [47, 73] width 87 height 22
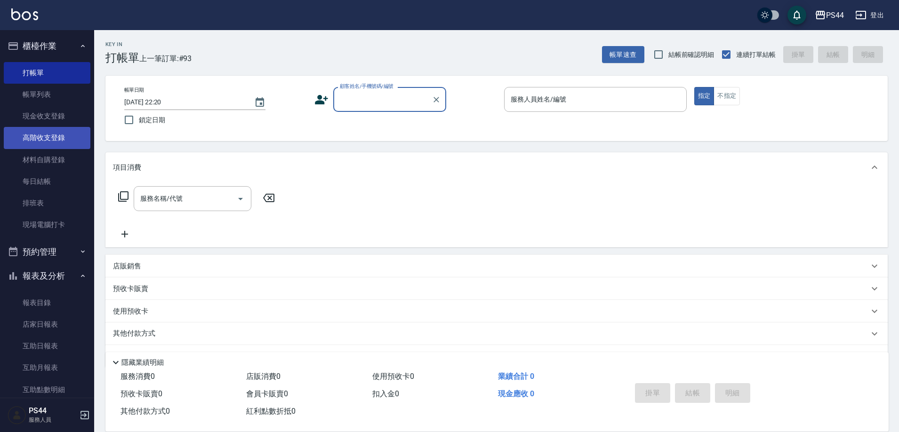
click at [45, 132] on link "高階收支登錄" at bounding box center [47, 138] width 87 height 22
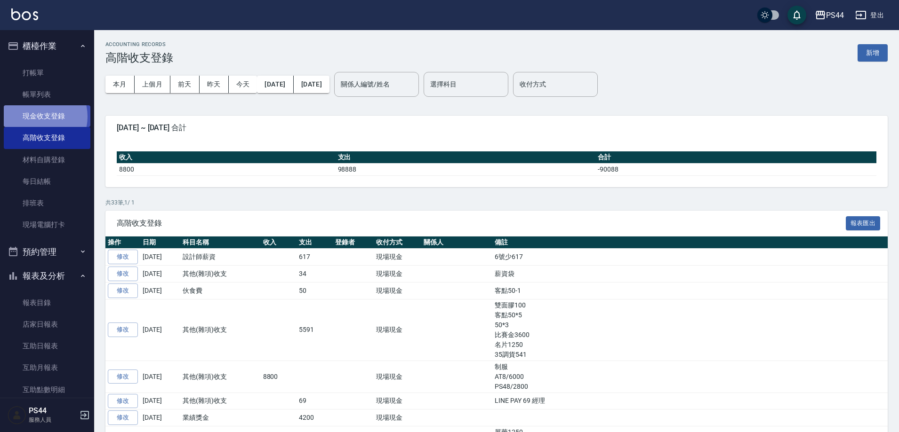
click at [37, 117] on link "現金收支登錄" at bounding box center [47, 116] width 87 height 22
click at [865, 54] on button "新增" at bounding box center [872, 52] width 30 height 17
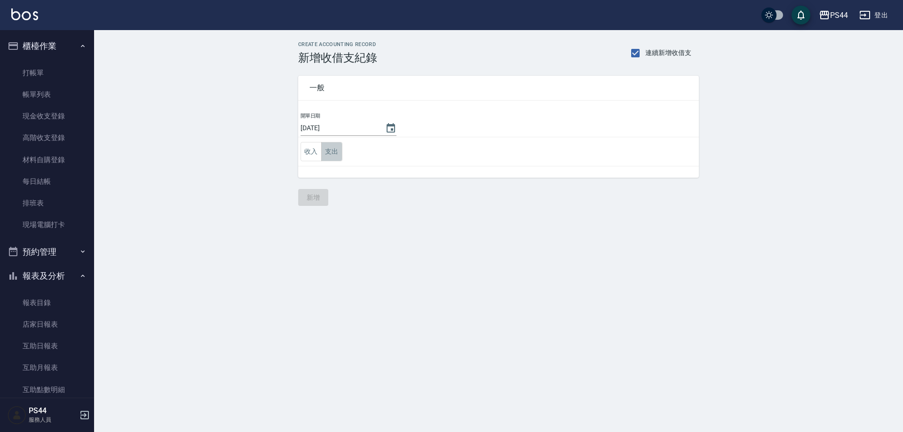
click at [329, 152] on button "支出" at bounding box center [331, 151] width 21 height 19
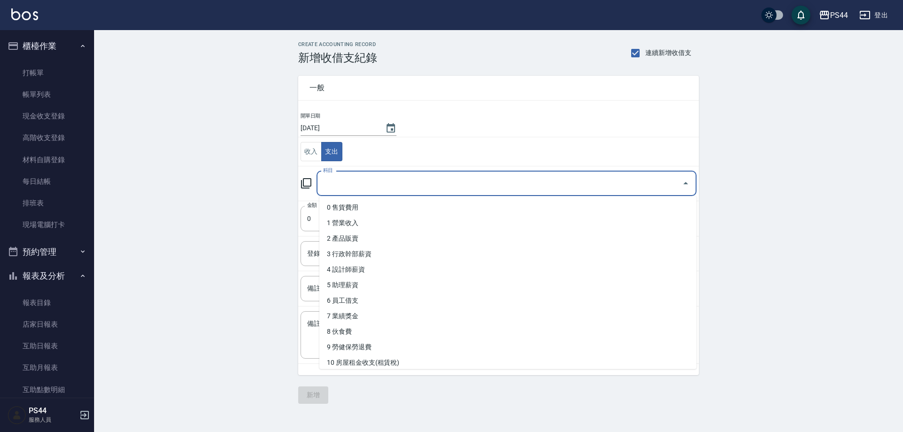
click at [390, 183] on input "科目" at bounding box center [500, 183] width 358 height 16
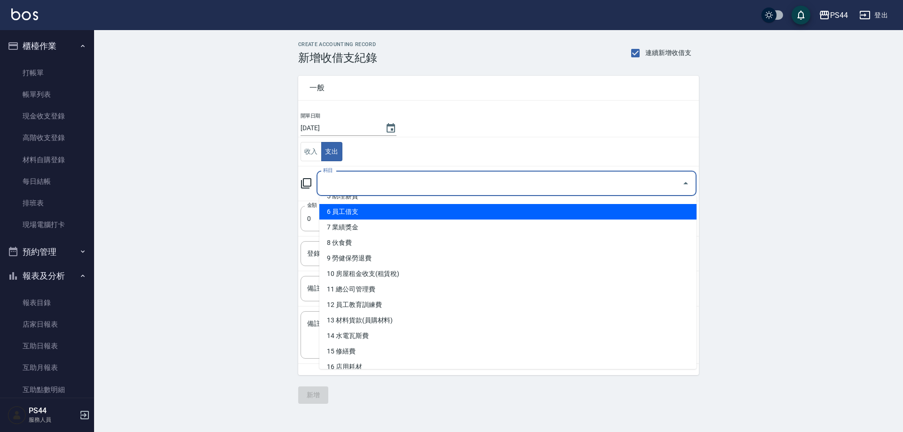
scroll to position [94, 0]
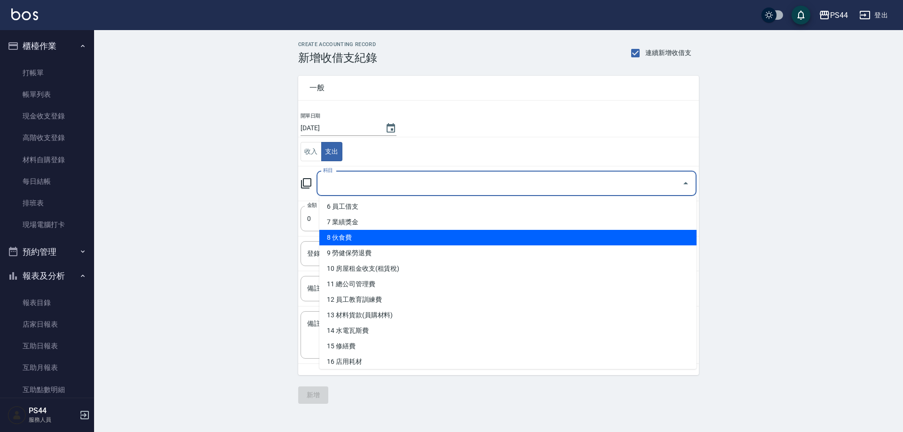
click at [369, 234] on li "8 伙食費" at bounding box center [507, 238] width 377 height 16
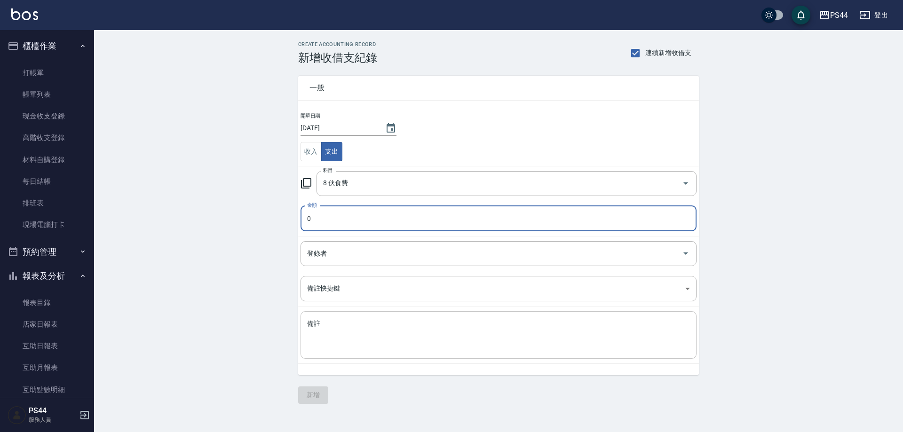
click at [366, 323] on textarea "備註" at bounding box center [498, 335] width 383 height 32
click at [348, 231] on input "0" at bounding box center [499, 218] width 396 height 25
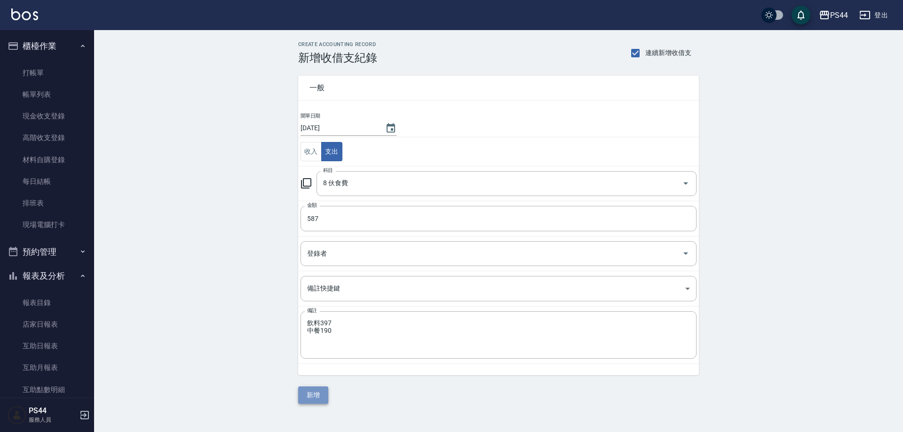
click at [310, 400] on button "新增" at bounding box center [313, 395] width 30 height 17
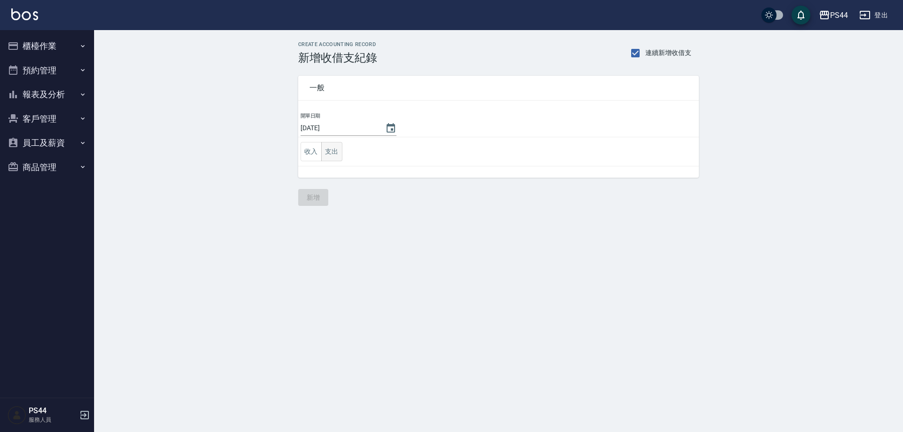
click at [330, 144] on button "支出" at bounding box center [331, 151] width 21 height 19
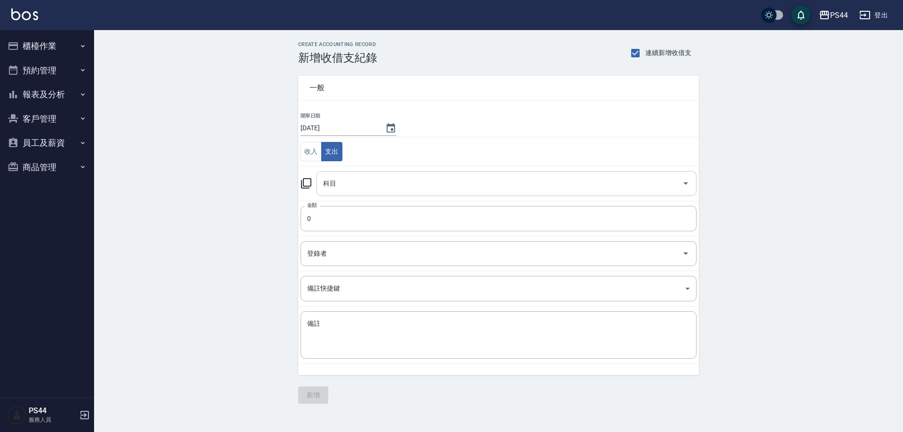
drag, startPoint x: 363, startPoint y: 189, endPoint x: 368, endPoint y: 194, distance: 7.3
click at [363, 186] on input "科目" at bounding box center [500, 183] width 358 height 16
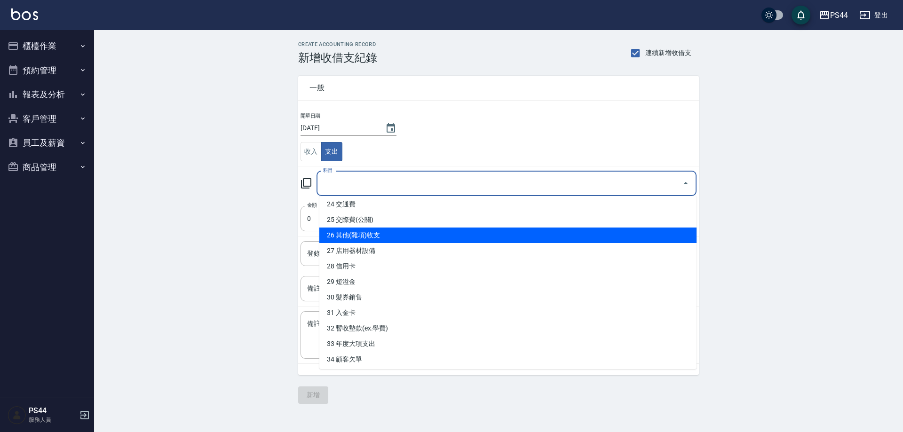
scroll to position [376, 0]
click at [369, 236] on li "26 其他(雜項)收支" at bounding box center [507, 235] width 377 height 16
type input "26 其他(雜項)收支"
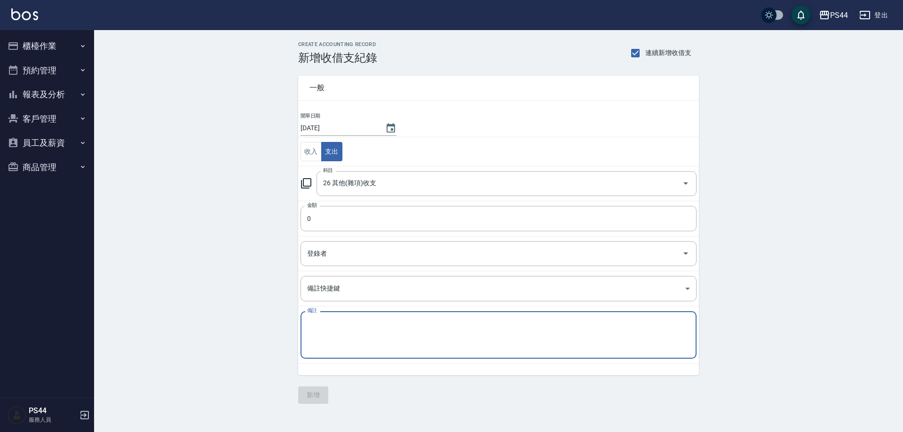
click at [371, 321] on textarea "備註" at bounding box center [498, 335] width 383 height 32
type textarea "r"
type textarea "酒精369 紅筆24 餅乾1600 客點50*1 50*7"
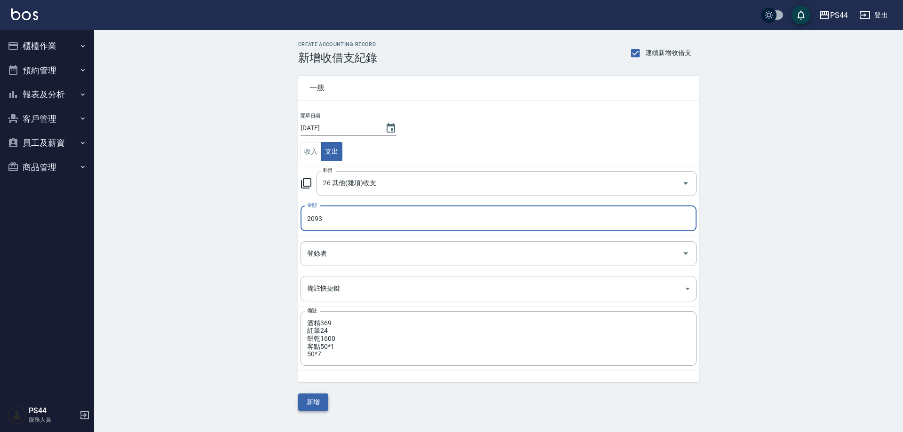
type input "2093"
click at [316, 402] on button "新增" at bounding box center [313, 402] width 30 height 17
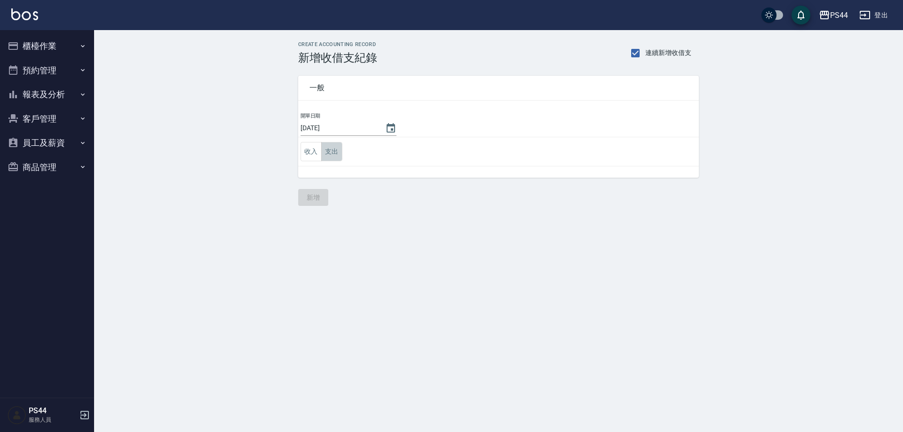
drag, startPoint x: 331, startPoint y: 153, endPoint x: 340, endPoint y: 161, distance: 12.7
click at [330, 152] on button "支出" at bounding box center [331, 151] width 21 height 19
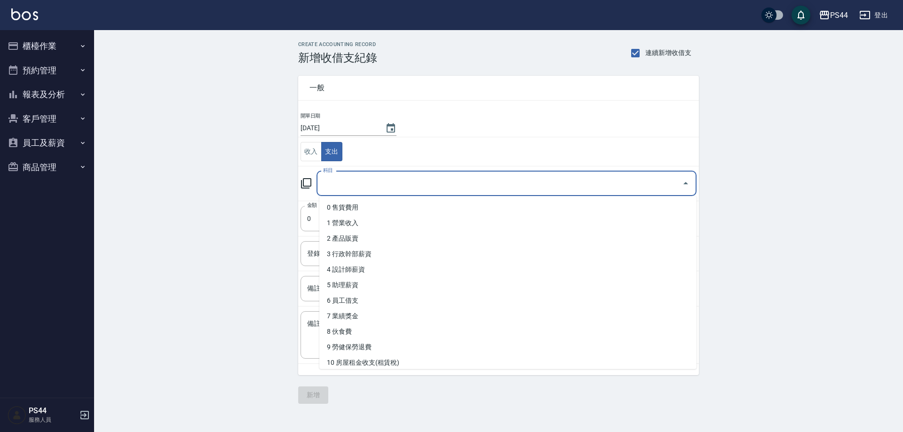
click at [375, 187] on input "科目" at bounding box center [500, 183] width 358 height 16
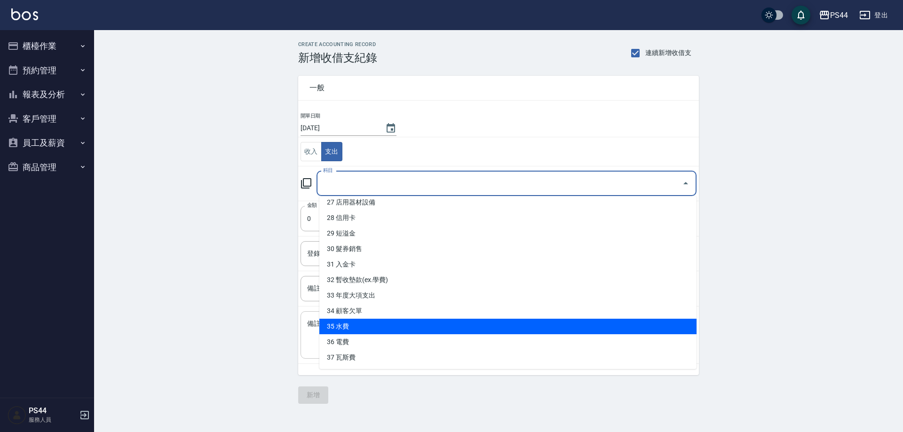
click at [368, 328] on li "35 水費" at bounding box center [507, 327] width 377 height 16
type input "35 水費"
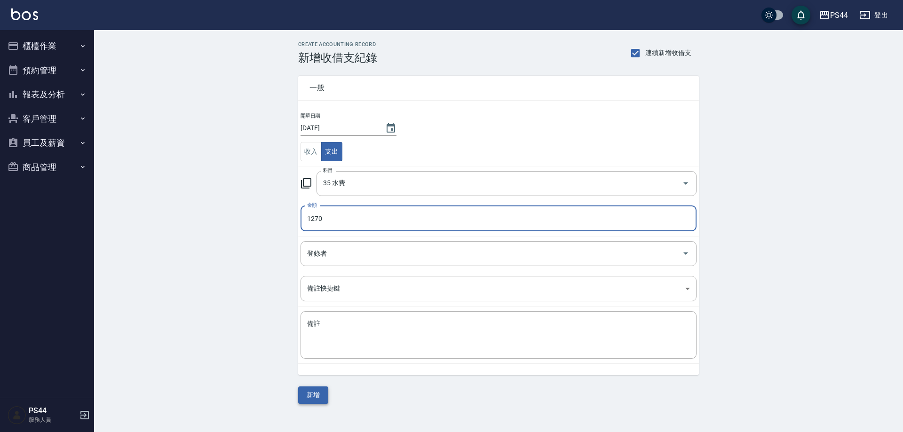
type input "1270"
click at [324, 394] on button "新增" at bounding box center [313, 395] width 30 height 17
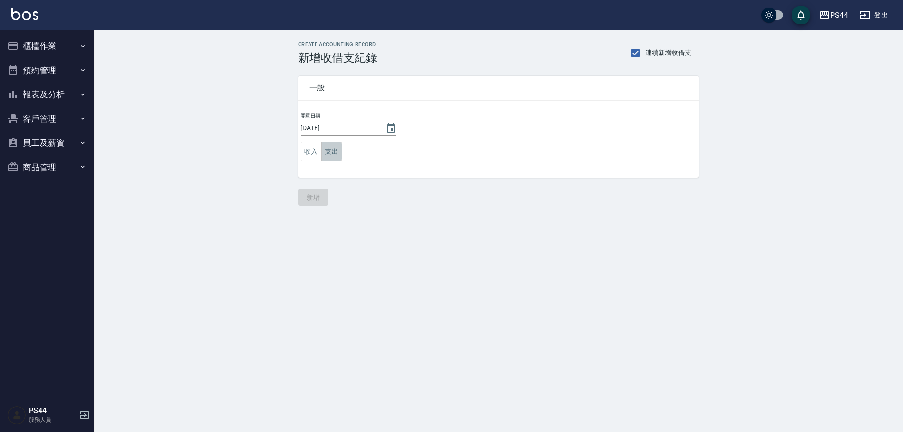
click at [330, 155] on button "支出" at bounding box center [331, 151] width 21 height 19
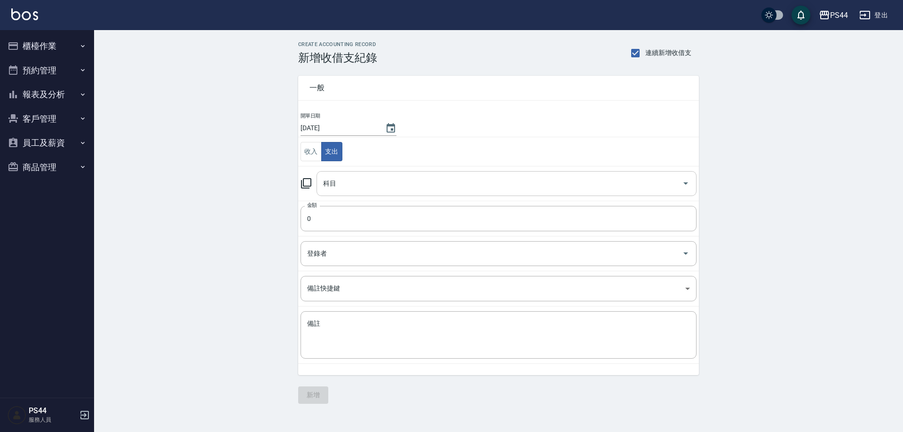
click at [411, 178] on input "科目" at bounding box center [500, 183] width 358 height 16
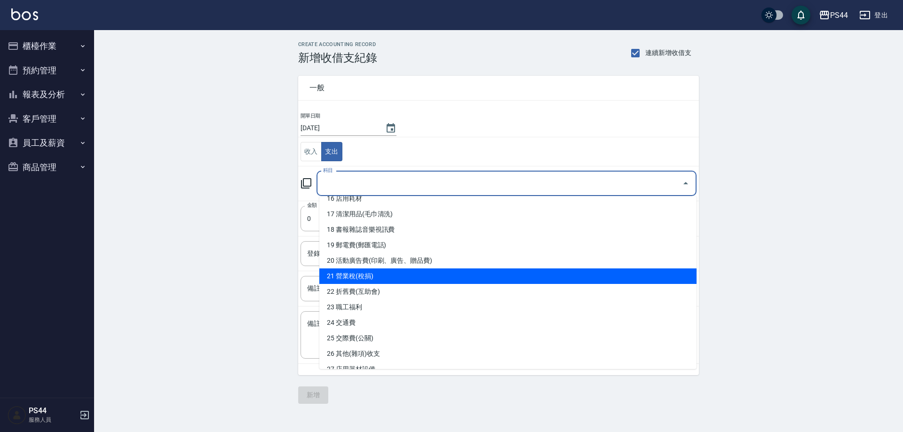
scroll to position [236, 0]
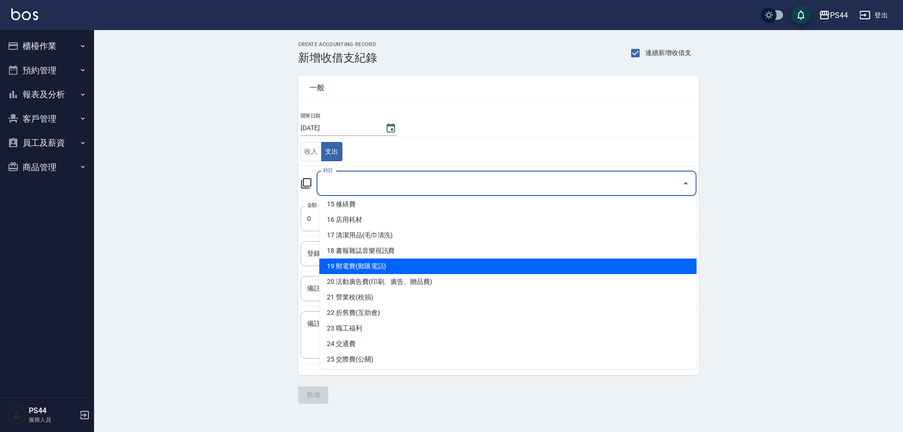
click at [383, 266] on li "19 郵電費(郵匯電話)" at bounding box center [507, 267] width 377 height 16
type input "19 郵電費(郵匯電話)"
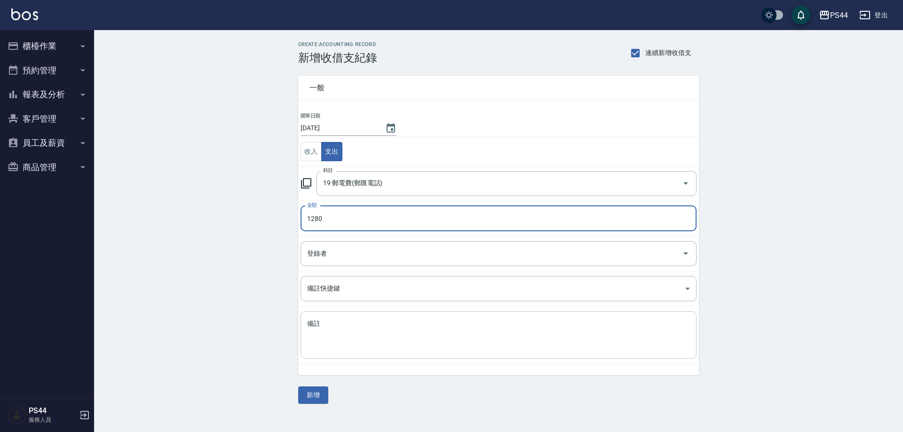
type input "1280"
click at [358, 330] on textarea "備註" at bounding box center [498, 335] width 383 height 32
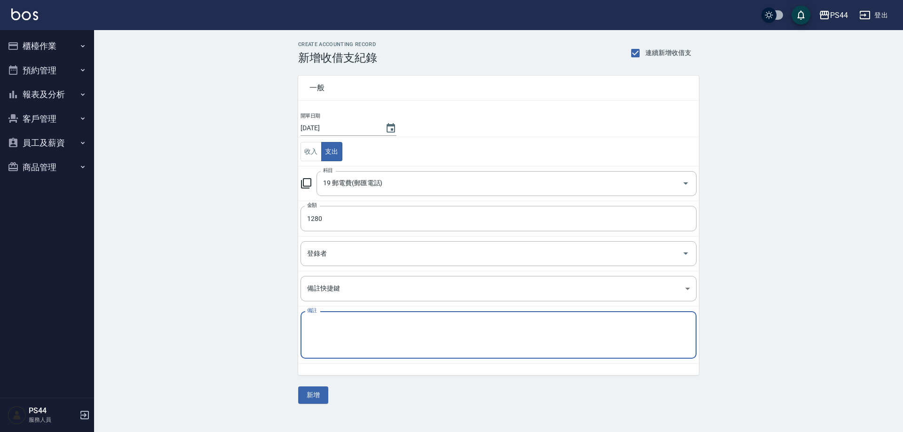
type textarea "r"
type textarea "電話費"
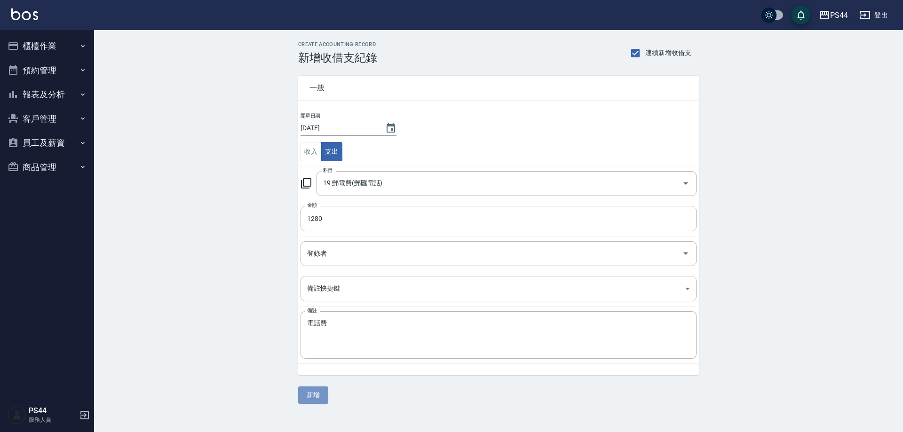
click at [309, 399] on button "新增" at bounding box center [313, 395] width 30 height 17
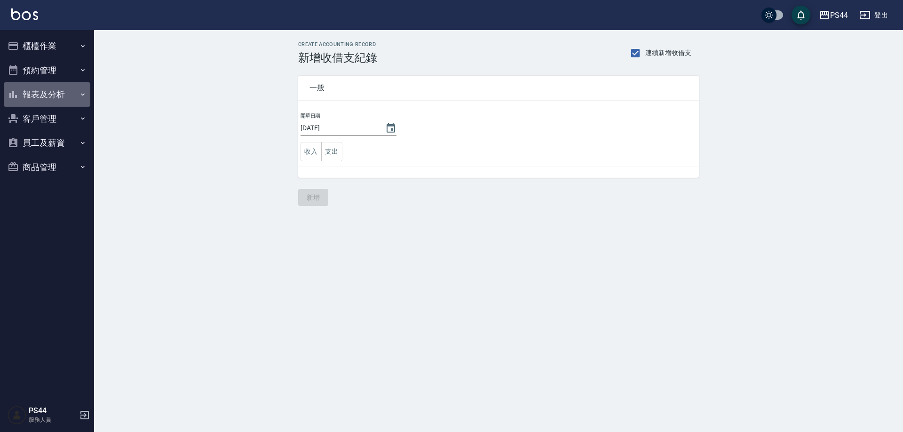
drag, startPoint x: 41, startPoint y: 86, endPoint x: 35, endPoint y: 87, distance: 6.3
click at [41, 86] on button "報表及分析" at bounding box center [47, 94] width 87 height 24
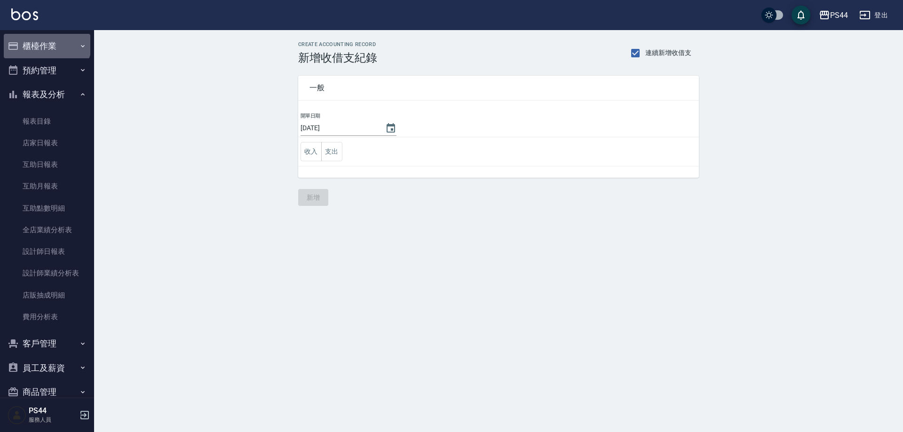
click at [46, 42] on button "櫃檯作業" at bounding box center [47, 46] width 87 height 24
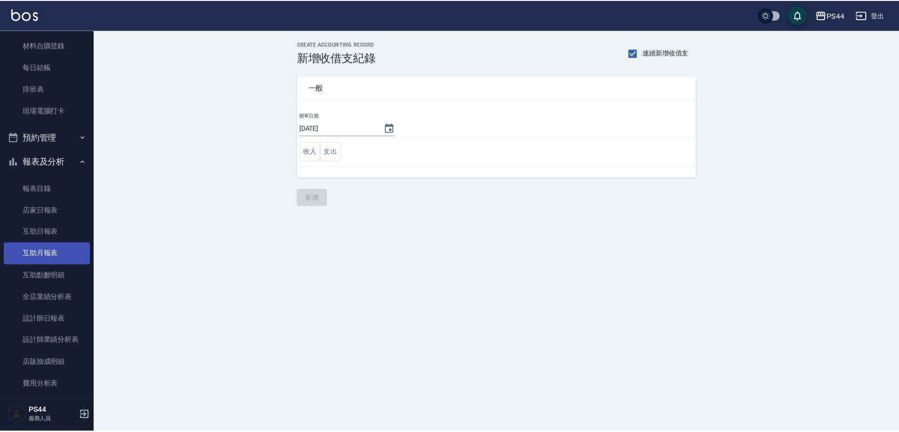
scroll to position [141, 0]
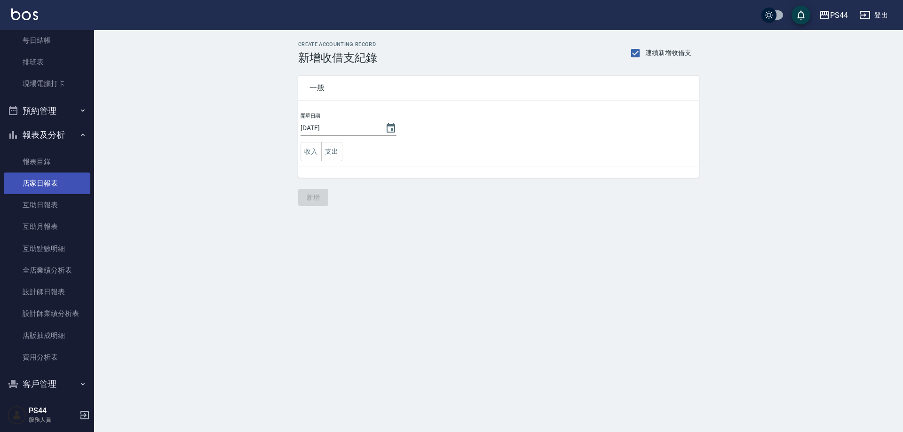
click at [40, 183] on link "店家日報表" at bounding box center [47, 184] width 87 height 22
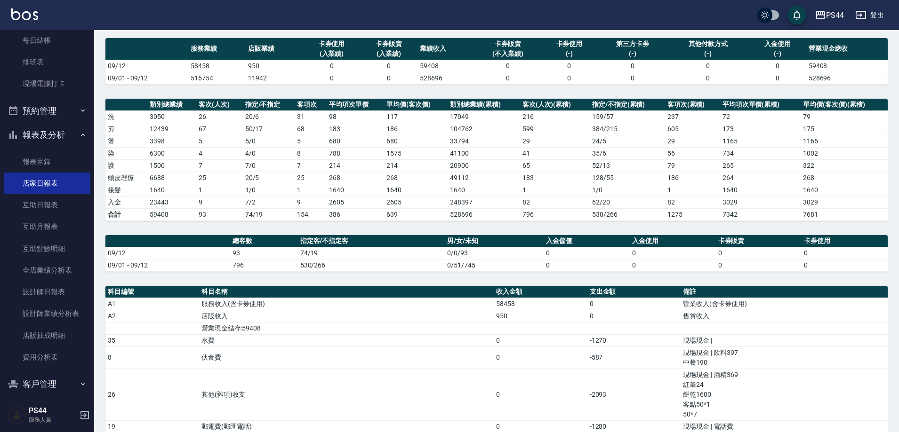
scroll to position [51, 0]
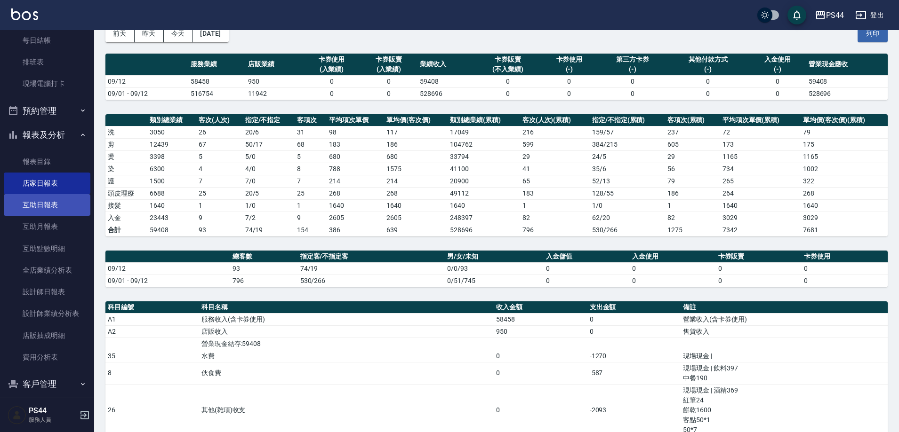
click at [41, 207] on link "互助日報表" at bounding box center [47, 205] width 87 height 22
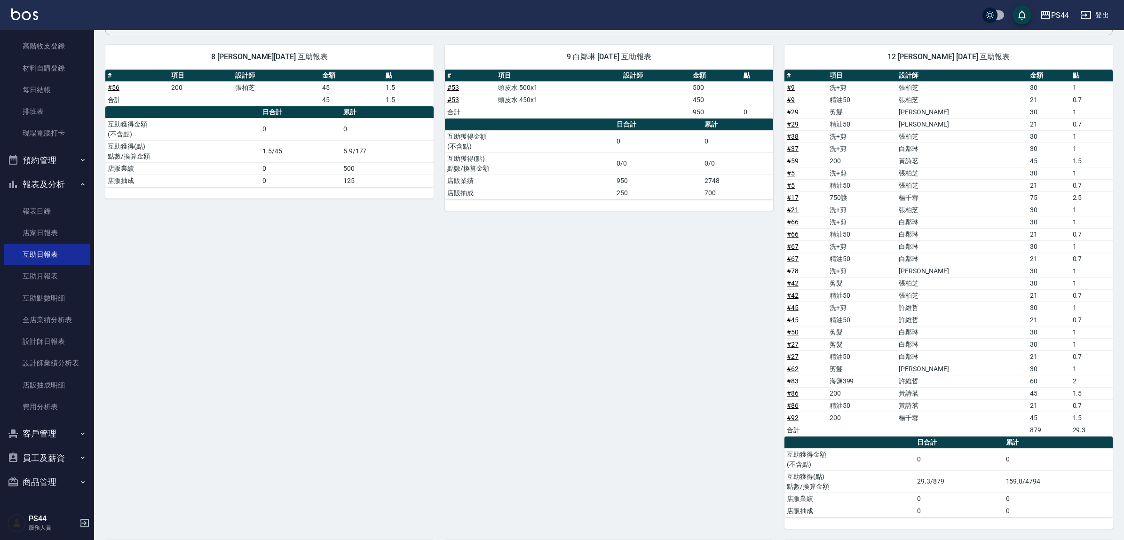
scroll to position [91, 0]
drag, startPoint x: 589, startPoint y: 1, endPoint x: 325, endPoint y: 344, distance: 432.8
click at [325, 342] on div "8 [PERSON_NAME][DATE] 互助報表 # 項目 設計師 金額 點 # 56 200 [PERSON_NAME]45 1.5 合計 45 1.5…" at bounding box center [264, 280] width 340 height 495
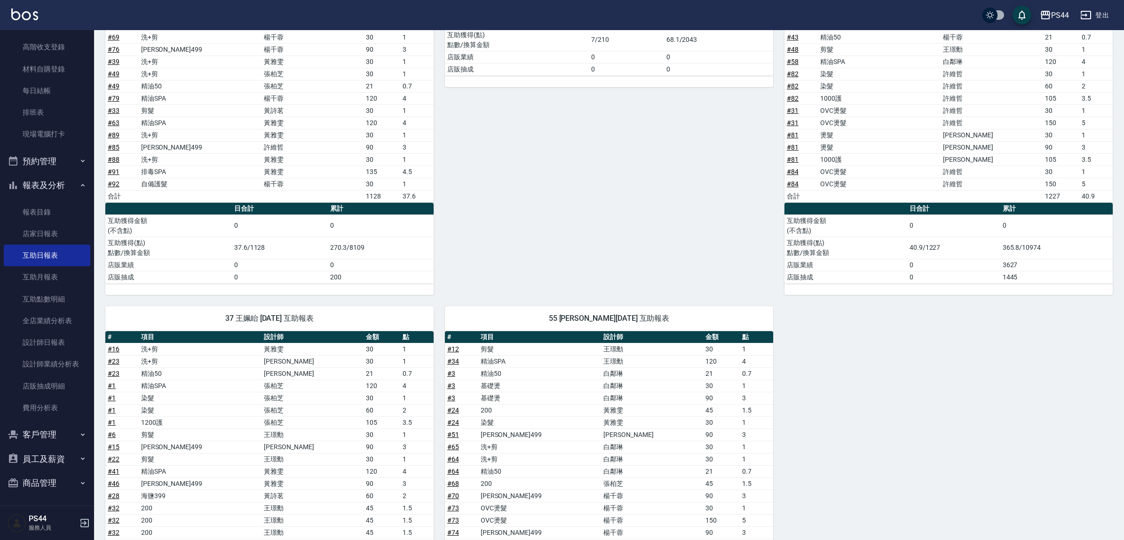
scroll to position [985, 0]
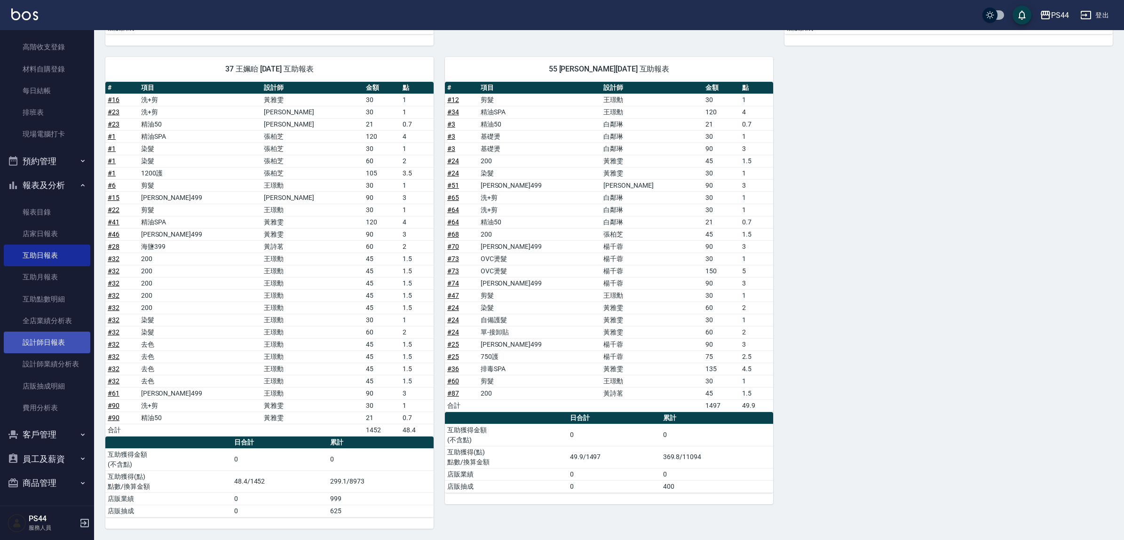
click at [49, 341] on link "設計師日報表" at bounding box center [47, 343] width 87 height 22
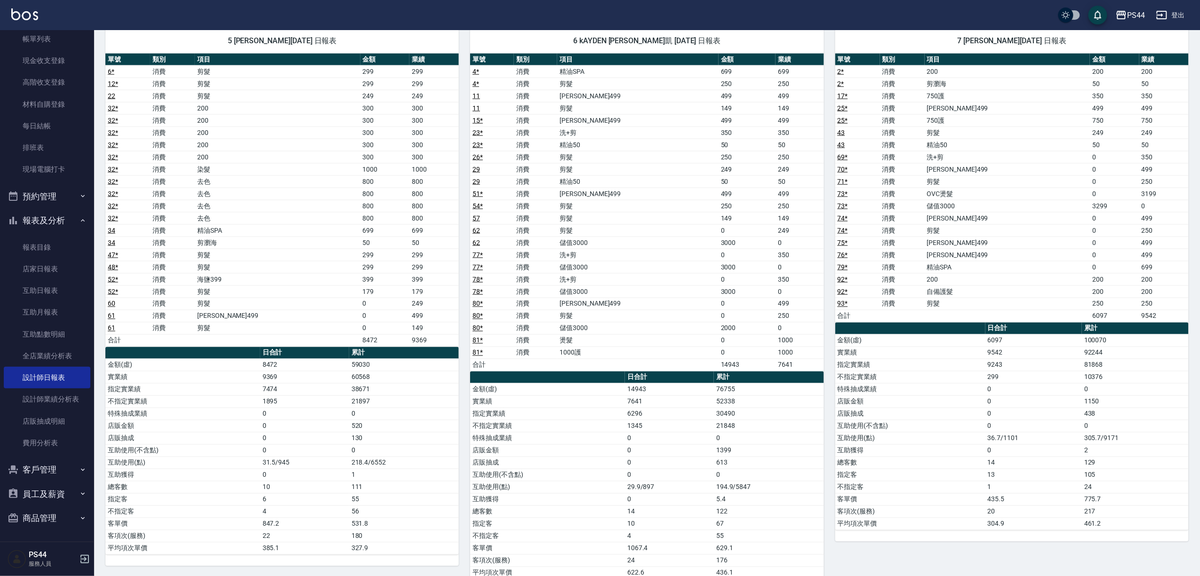
scroll to position [55, 0]
drag, startPoint x: 1092, startPoint y: 1, endPoint x: 812, endPoint y: 40, distance: 282.6
click at [812, 38] on div "6 kAYDEN [PERSON_NAME]凱 [DATE] 日報表" at bounding box center [646, 41] width 353 height 24
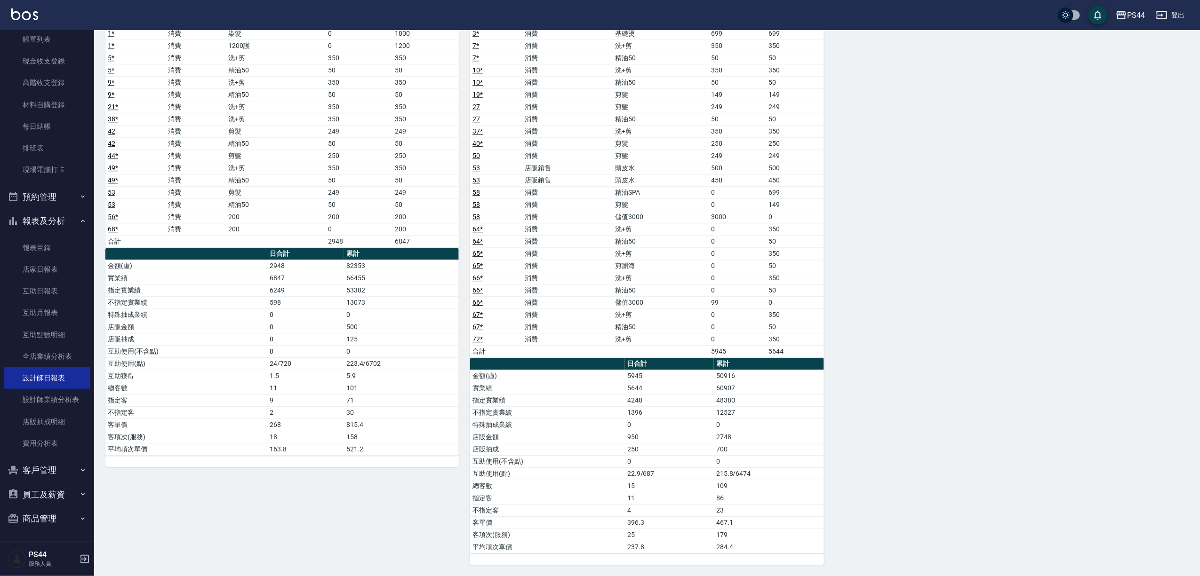
scroll to position [390, 0]
